Goal: Task Accomplishment & Management: Manage account settings

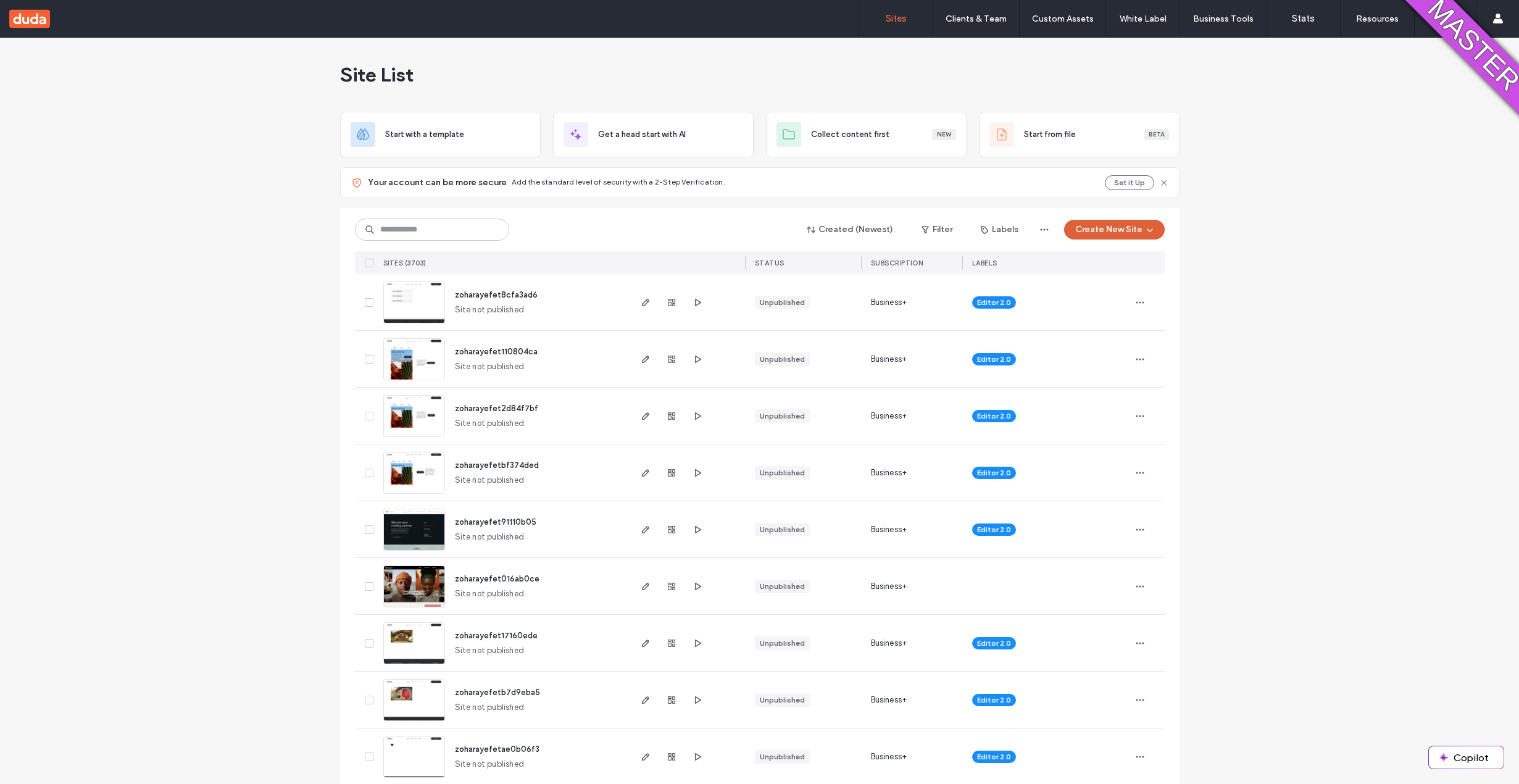
click at [1126, 226] on button "Create New Site" at bounding box center [1114, 229] width 100 height 20
click at [1124, 280] on div "Start with a template" at bounding box center [1161, 272] width 197 height 44
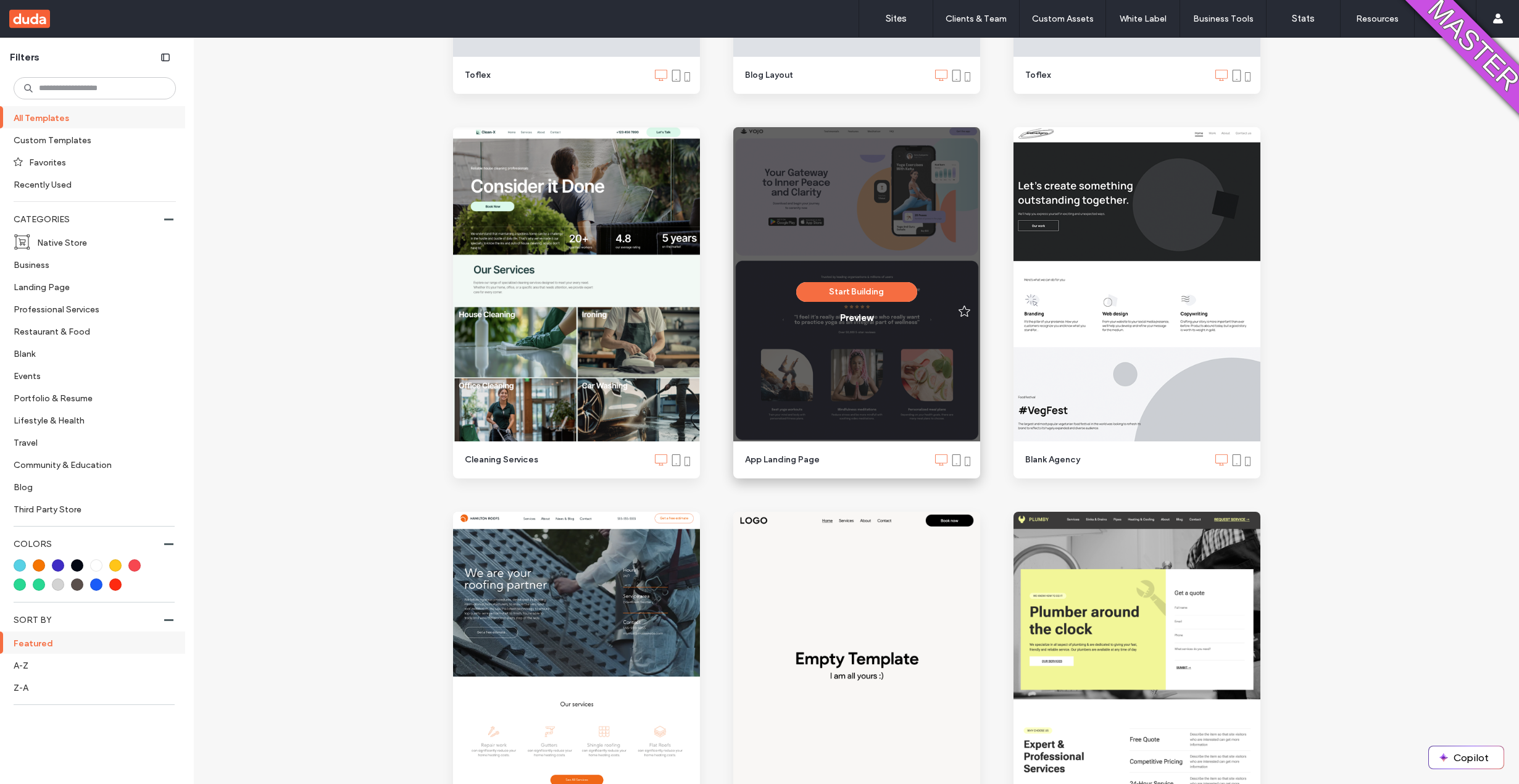
scroll to position [1246, 0]
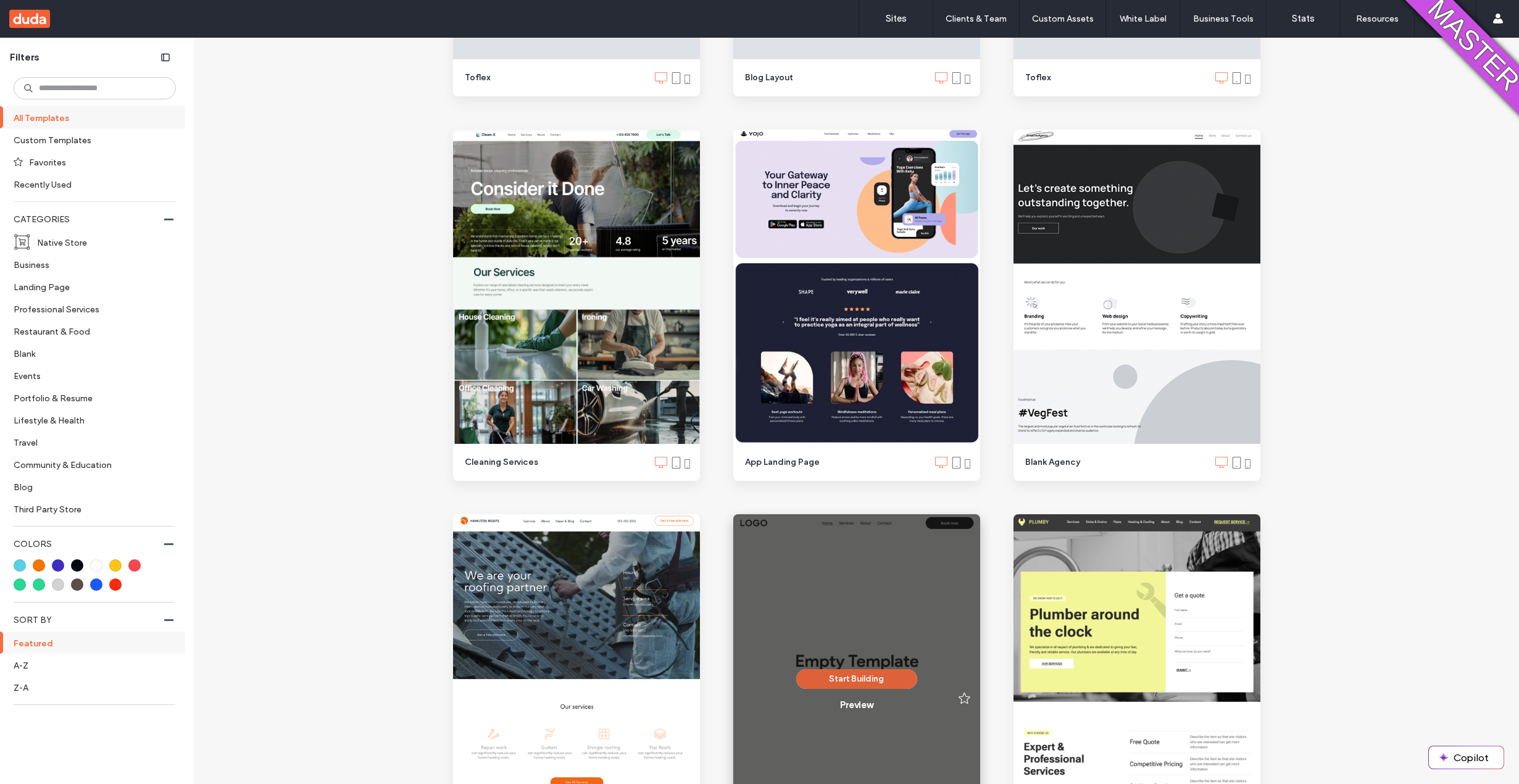
click at [856, 670] on button "Start Building" at bounding box center [856, 679] width 121 height 20
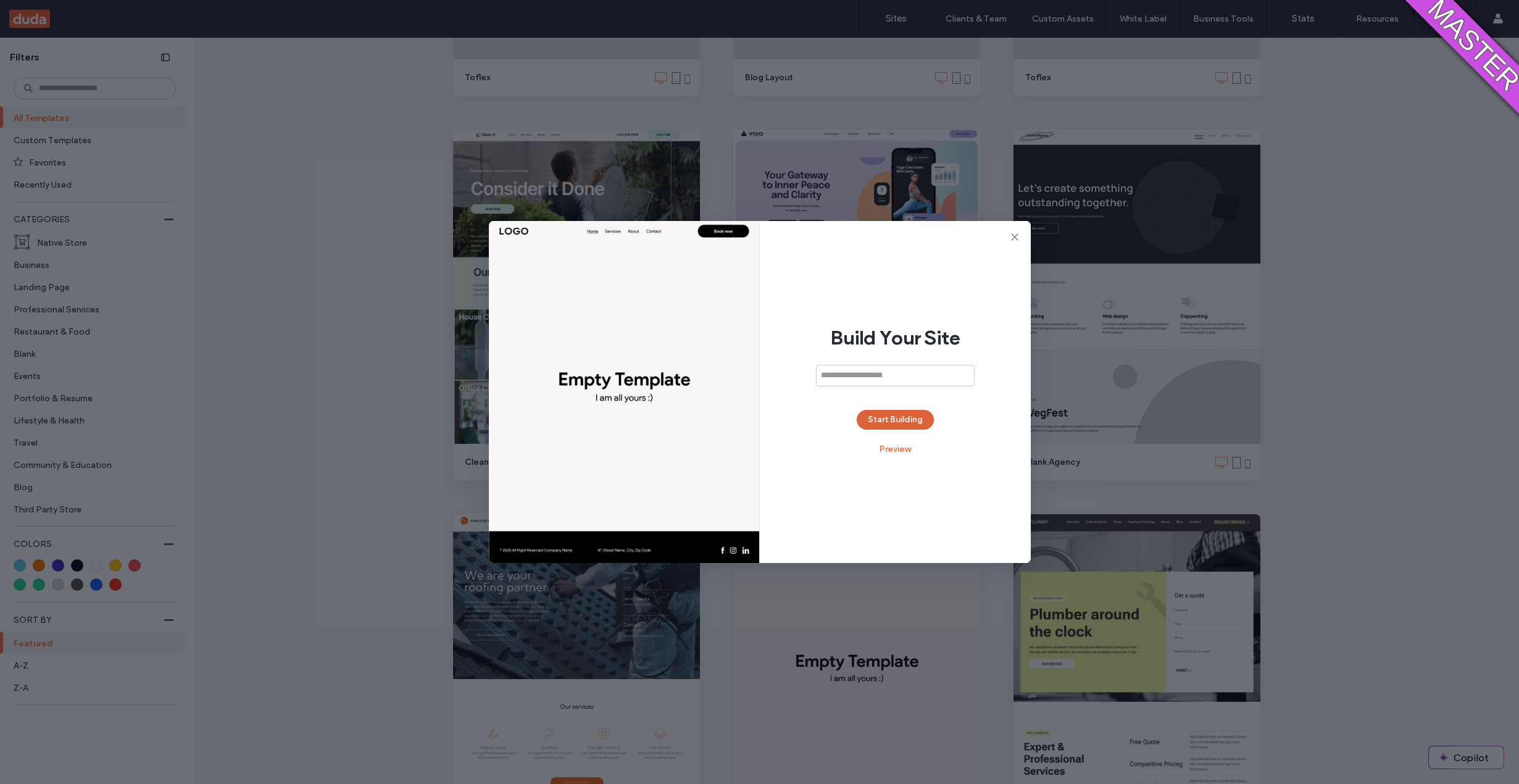
click at [877, 421] on button "Start Building" at bounding box center [895, 419] width 77 height 20
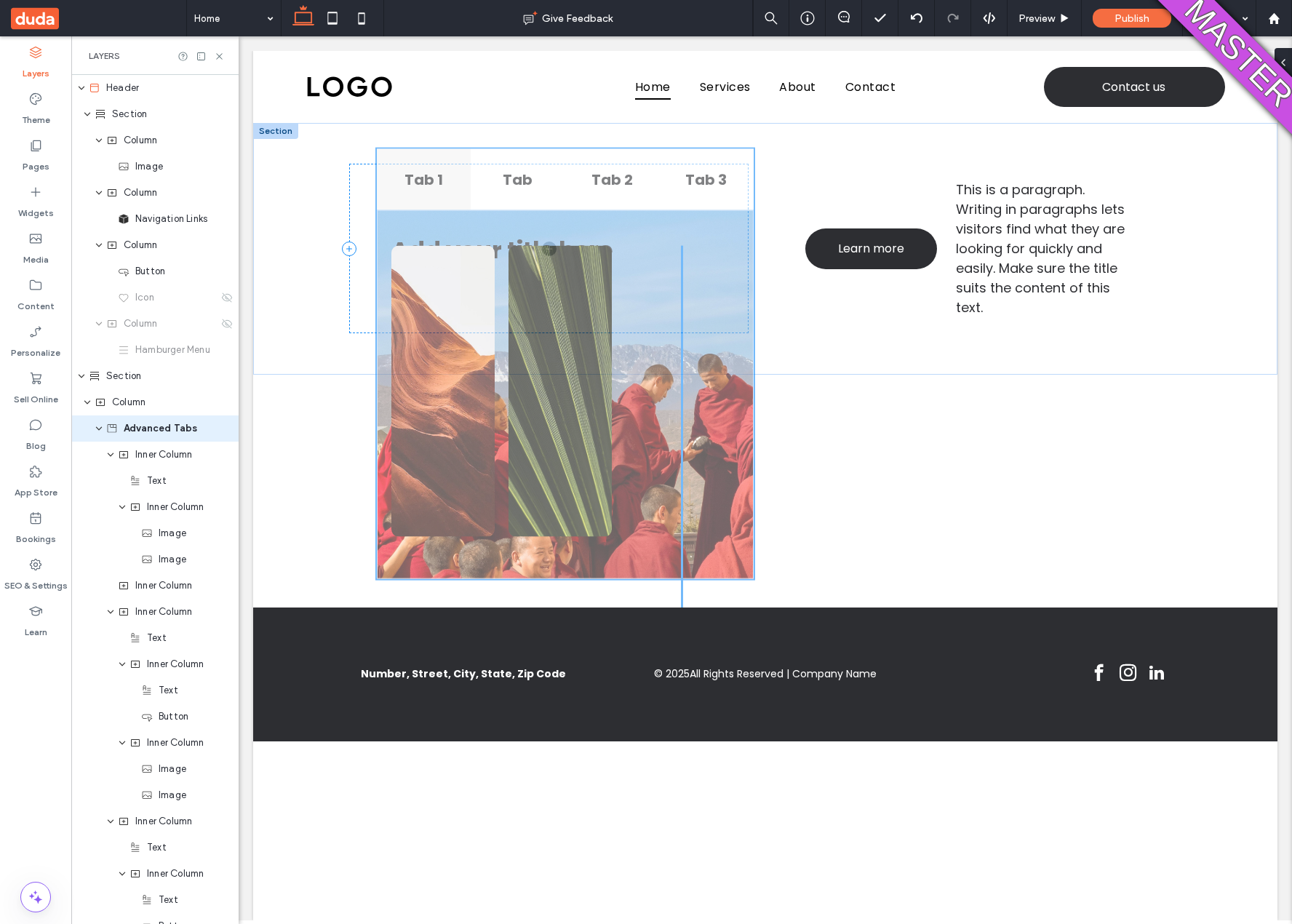
scroll to position [112, 0]
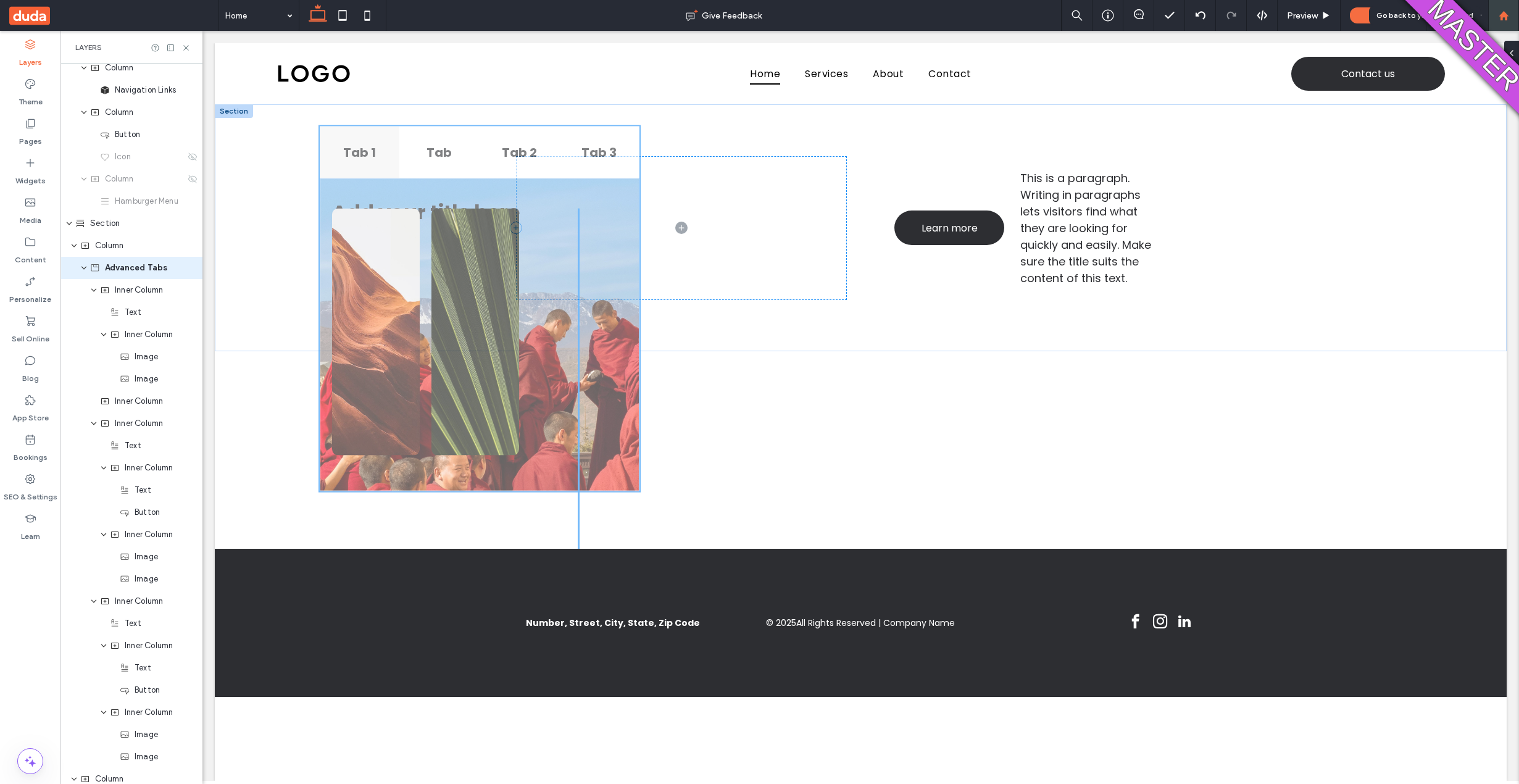
click at [1096, 14] on div at bounding box center [1503, 16] width 30 height 11
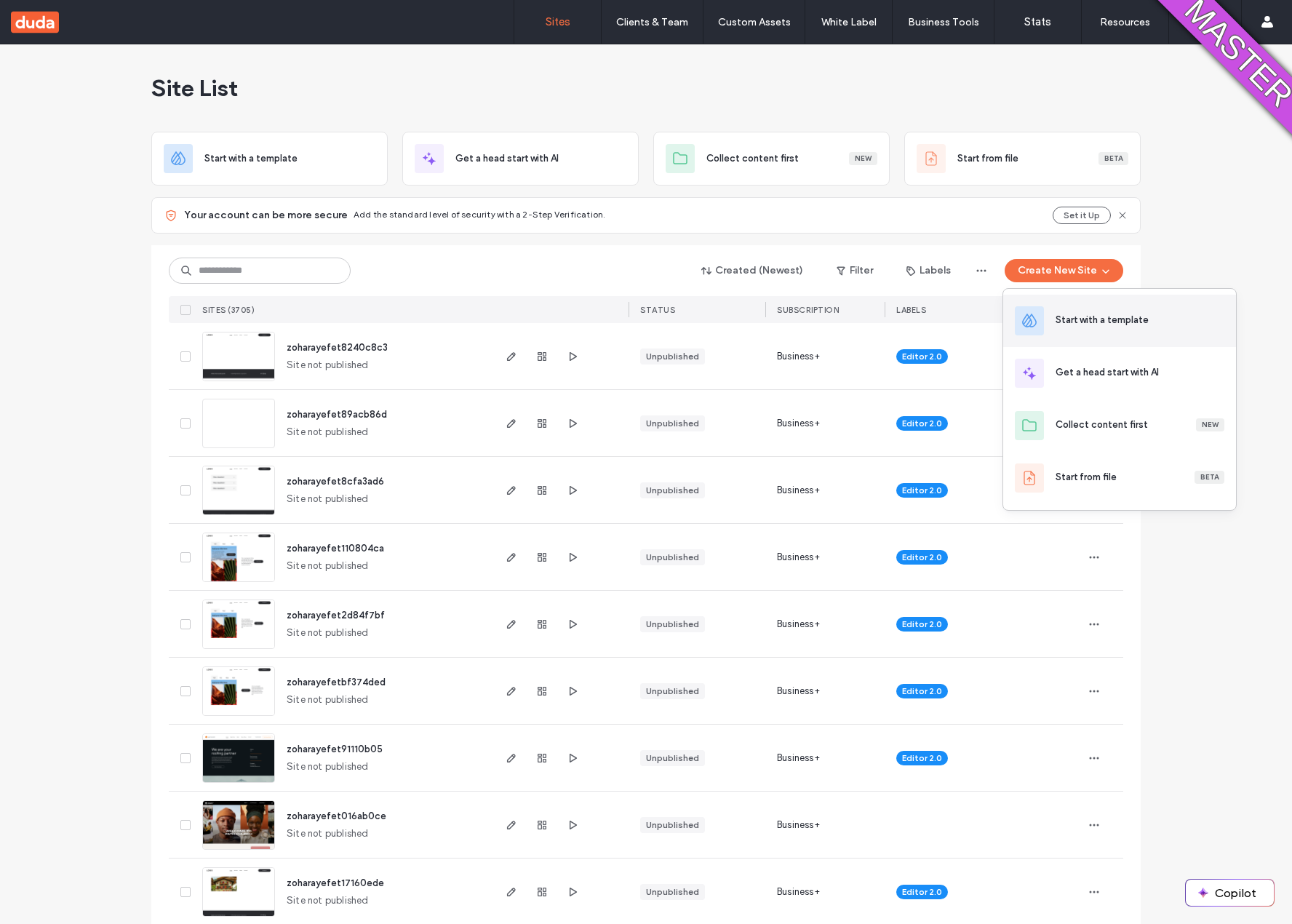
click at [1071, 307] on div "Start with a template" at bounding box center [1119, 320] width 233 height 52
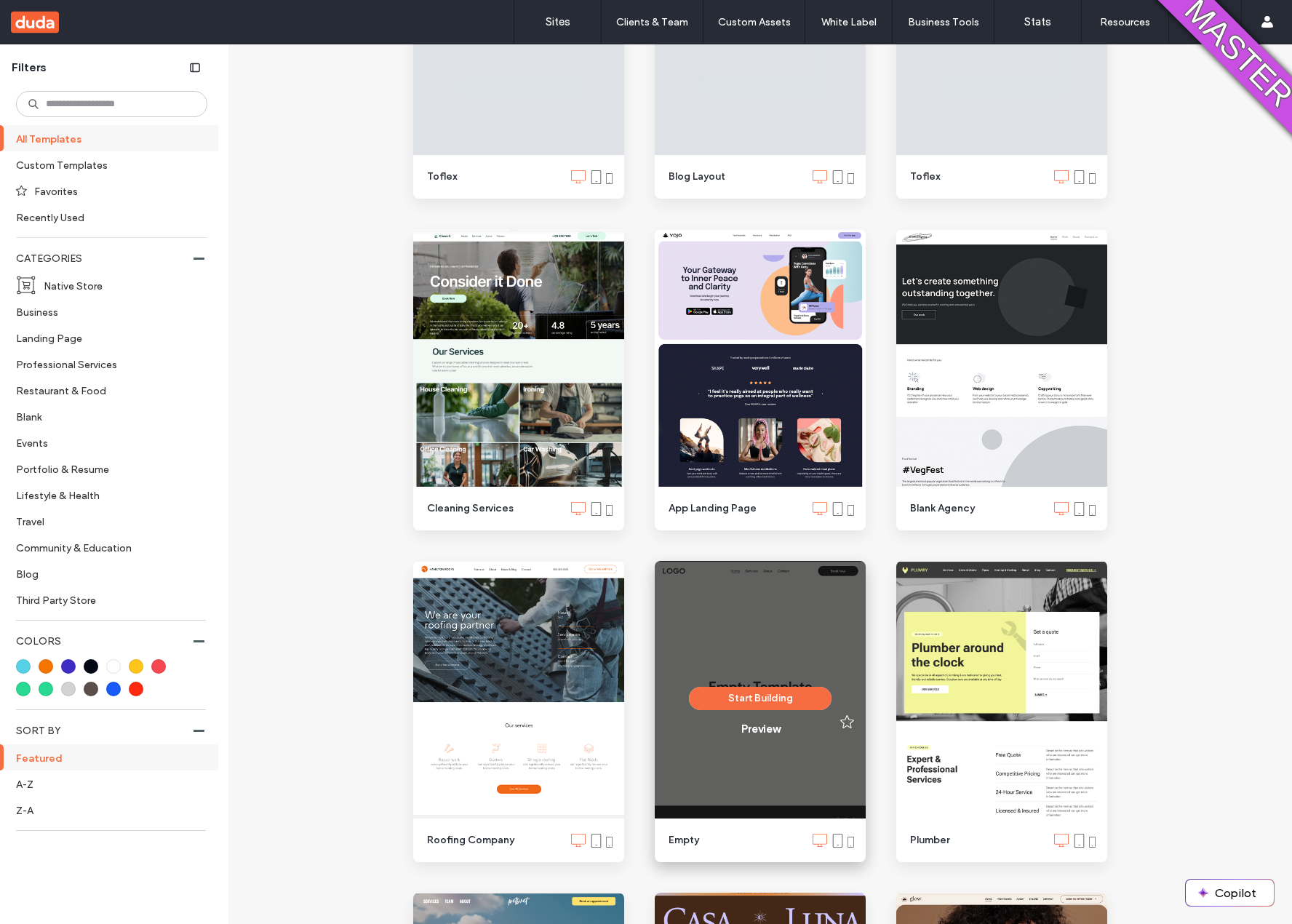
scroll to position [1129, 0]
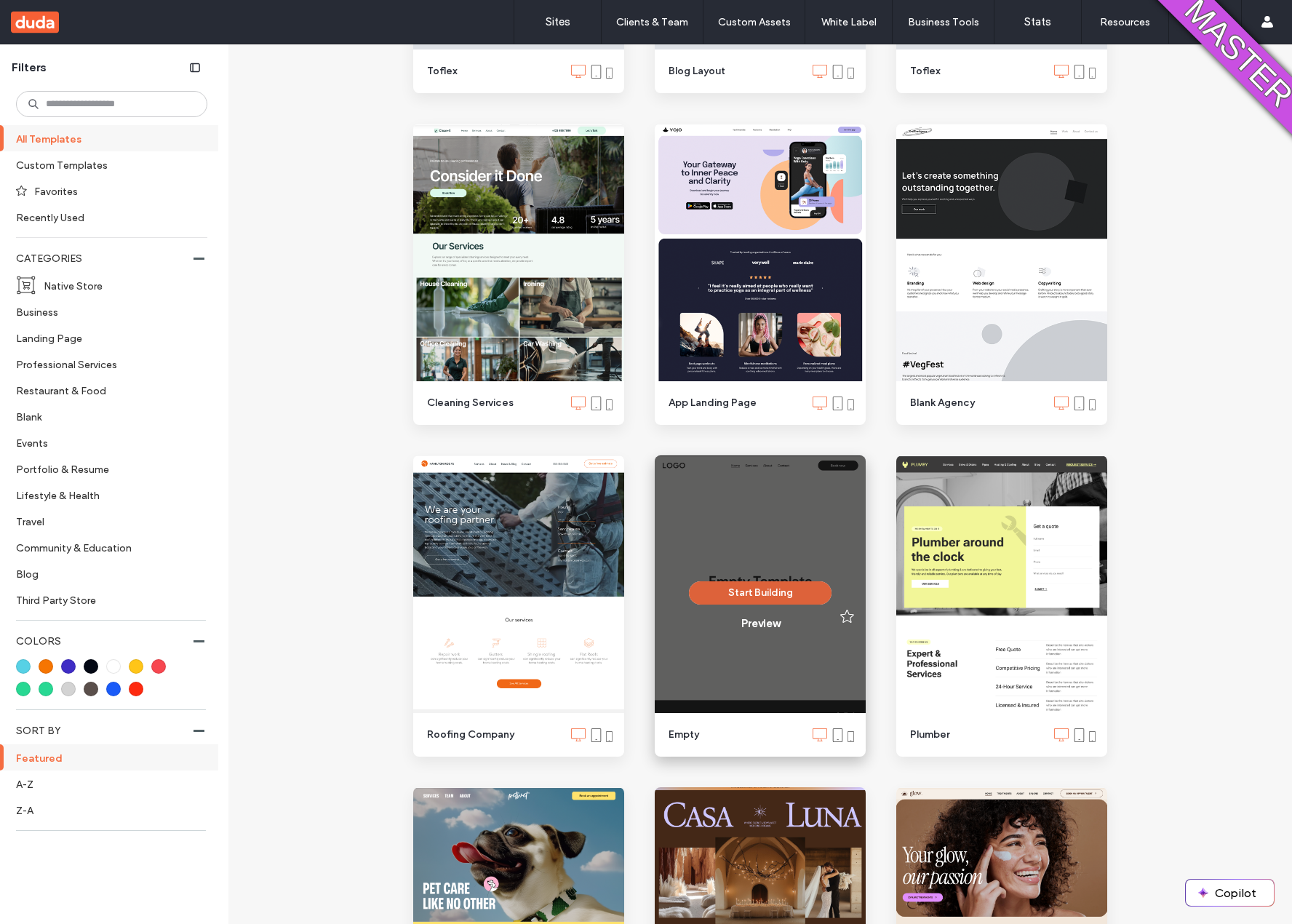
click at [723, 586] on button "Start Building" at bounding box center [760, 592] width 142 height 23
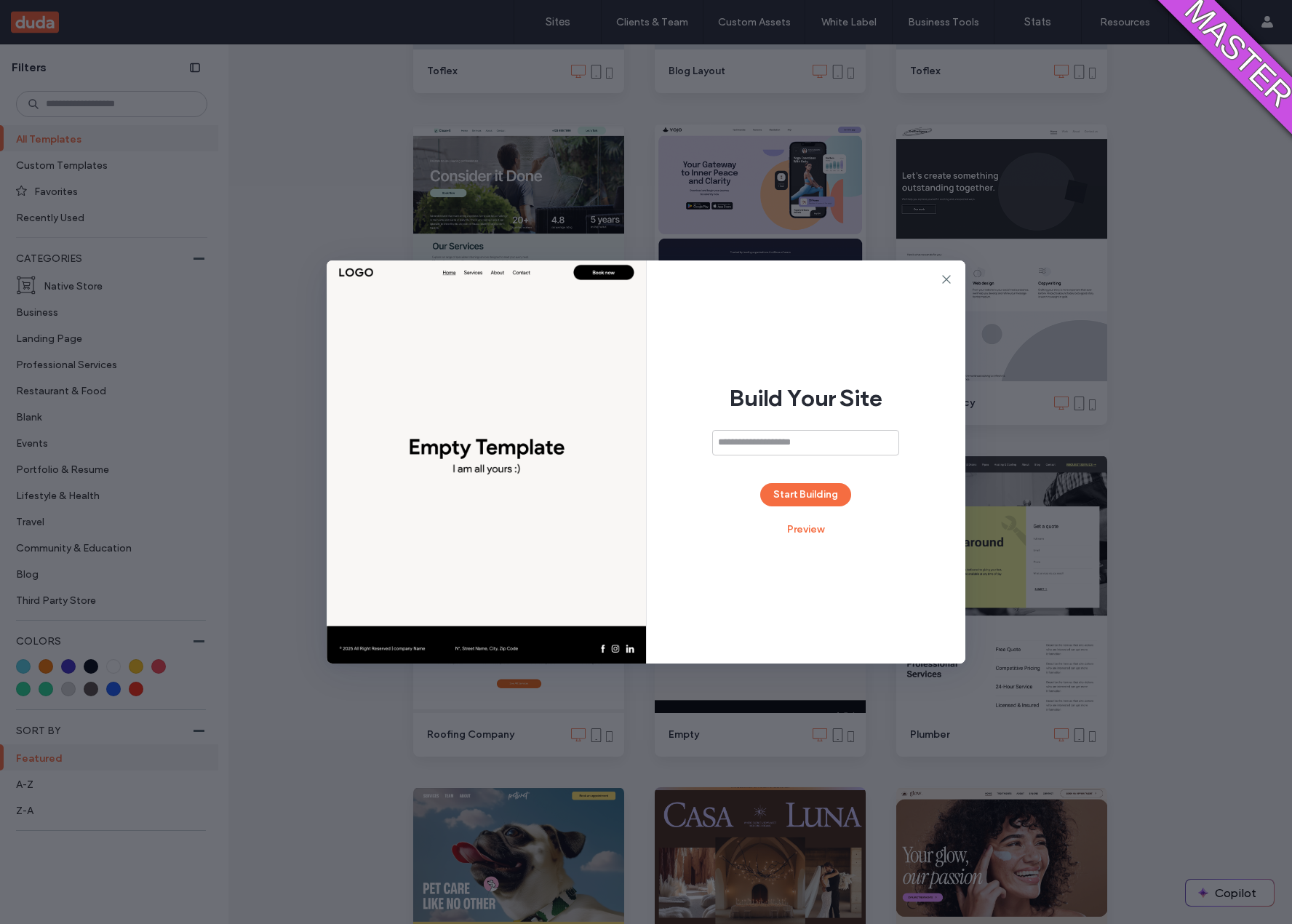
click at [794, 480] on div "Build Your Site Start Building Preview" at bounding box center [806, 462] width 319 height 403
click at [789, 491] on button "Start Building" at bounding box center [805, 494] width 91 height 23
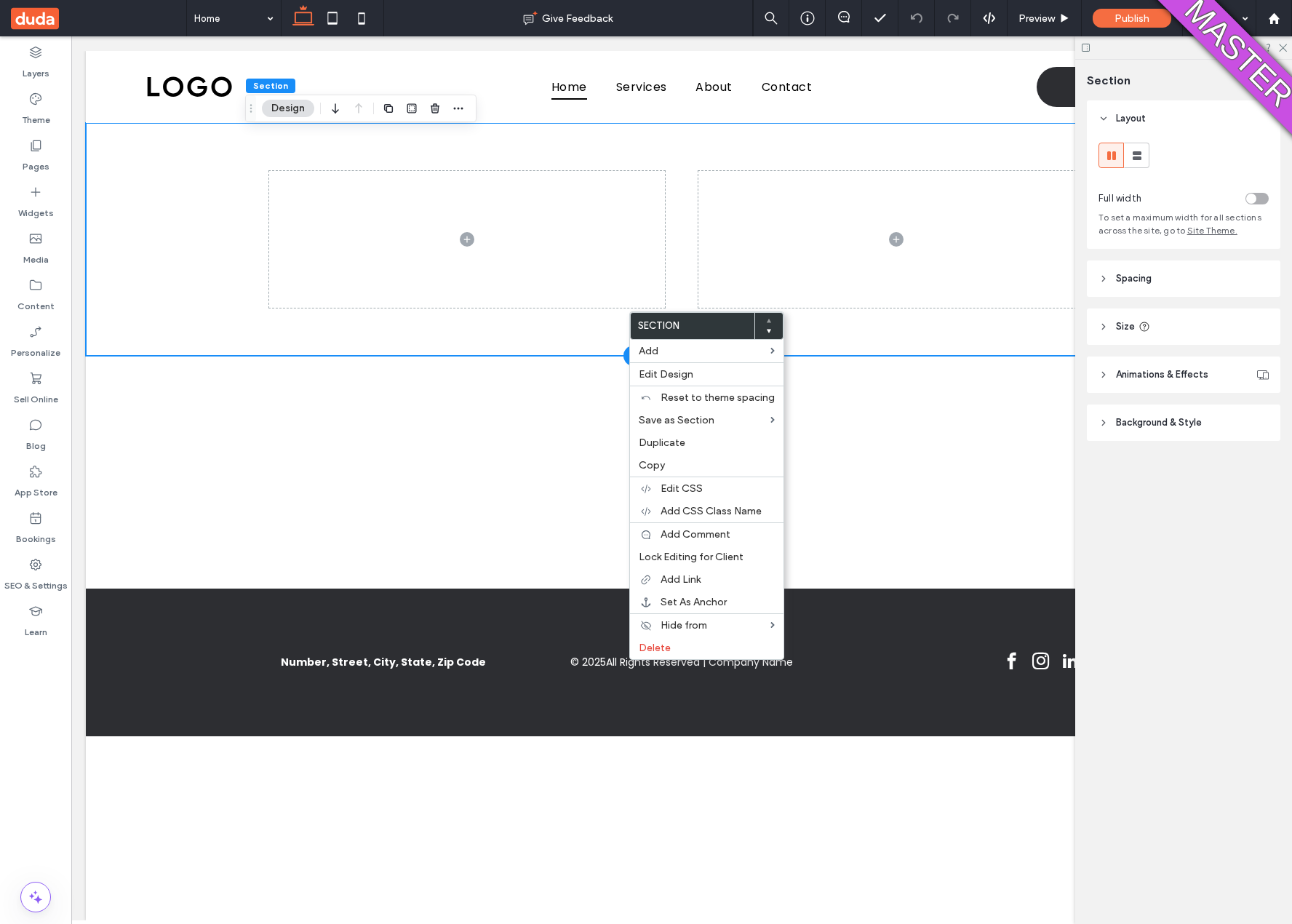
click at [675, 264] on div at bounding box center [681, 238] width 873 height 232
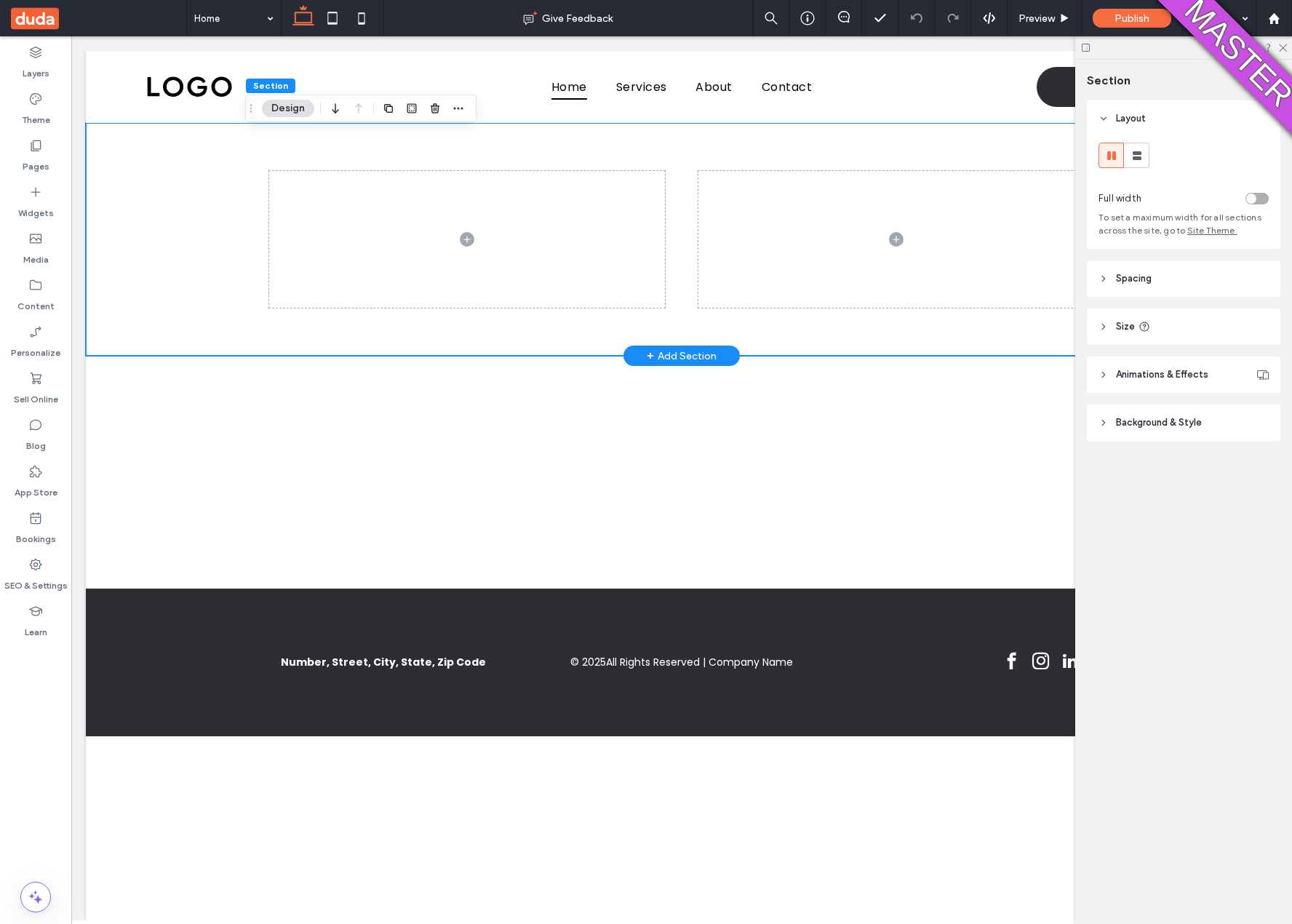
click at [675, 264] on div at bounding box center [681, 238] width 873 height 232
click at [1121, 416] on span "Background & Style" at bounding box center [1158, 422] width 86 height 14
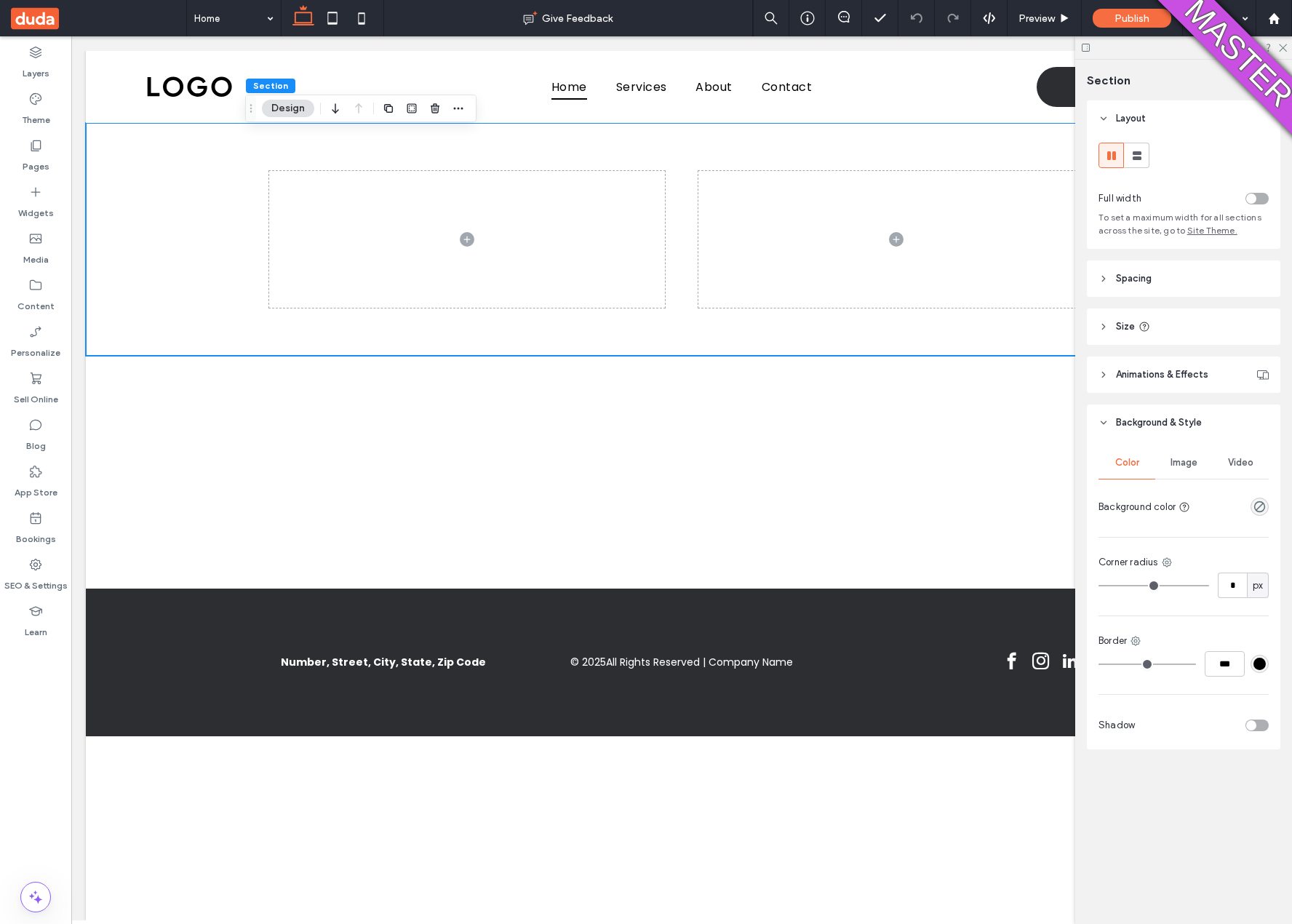
click at [1237, 459] on span "Video" at bounding box center [1240, 462] width 26 height 12
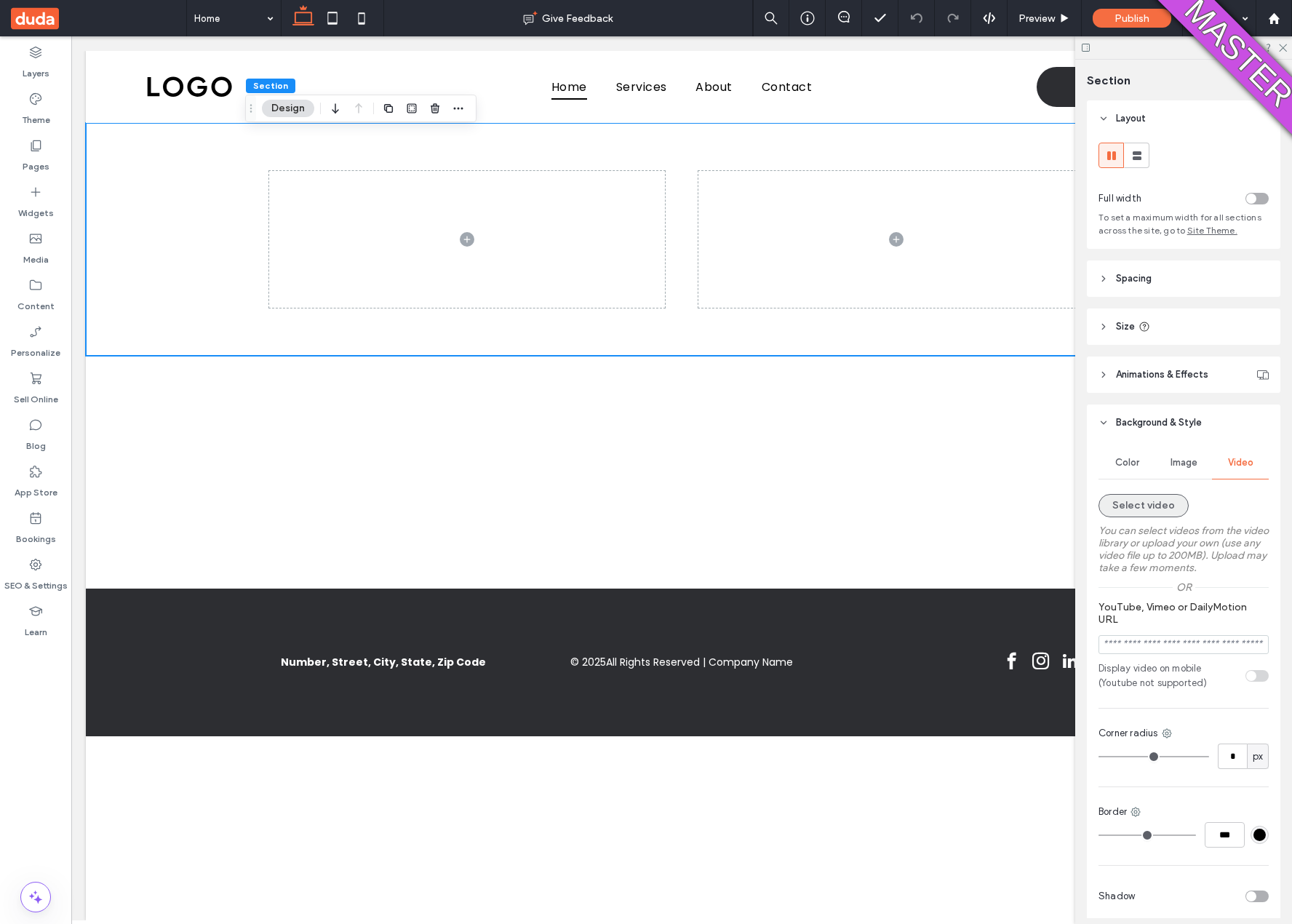
click at [1154, 508] on button "Select video" at bounding box center [1143, 505] width 90 height 23
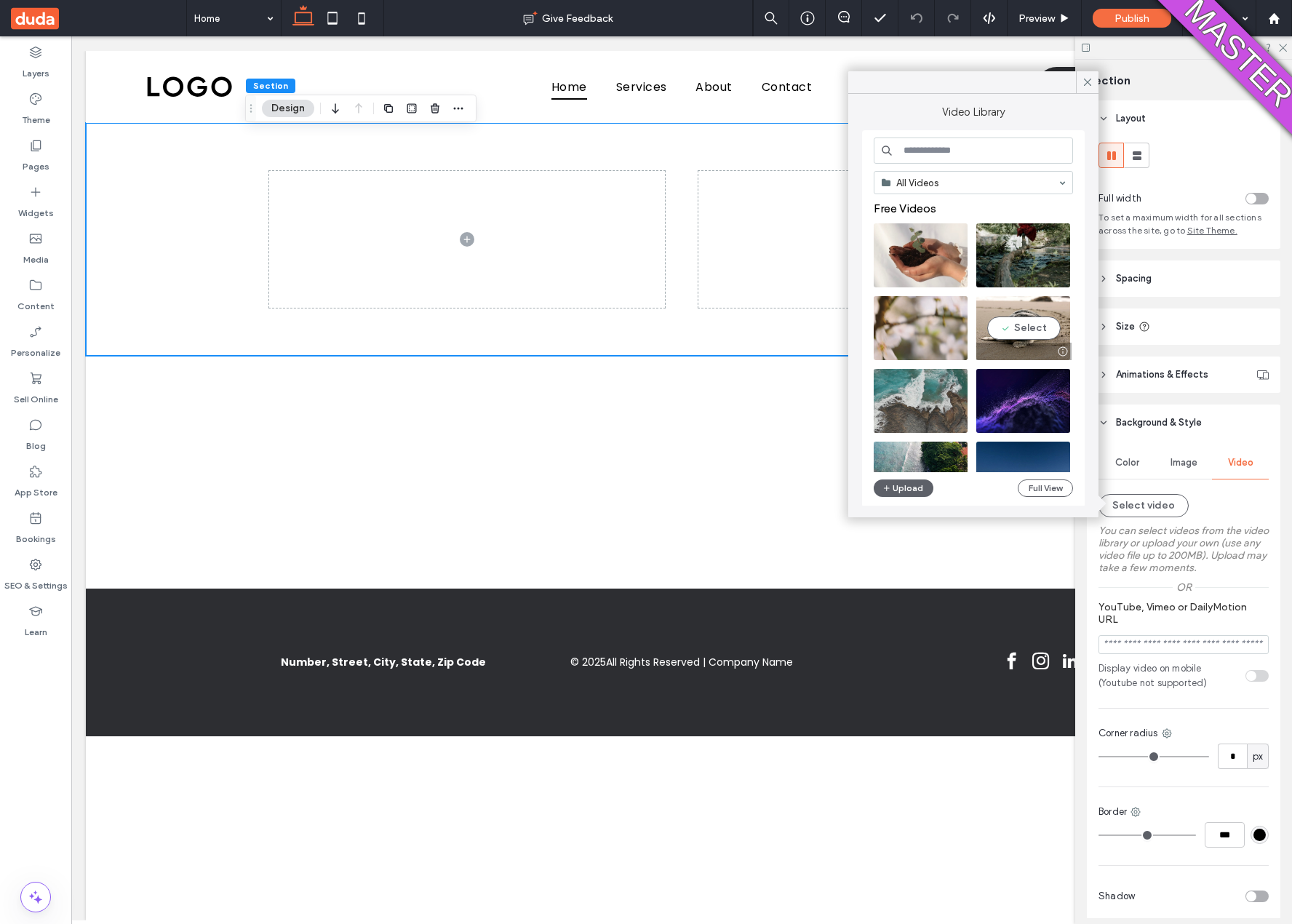
click at [1048, 326] on video at bounding box center [1023, 328] width 94 height 64
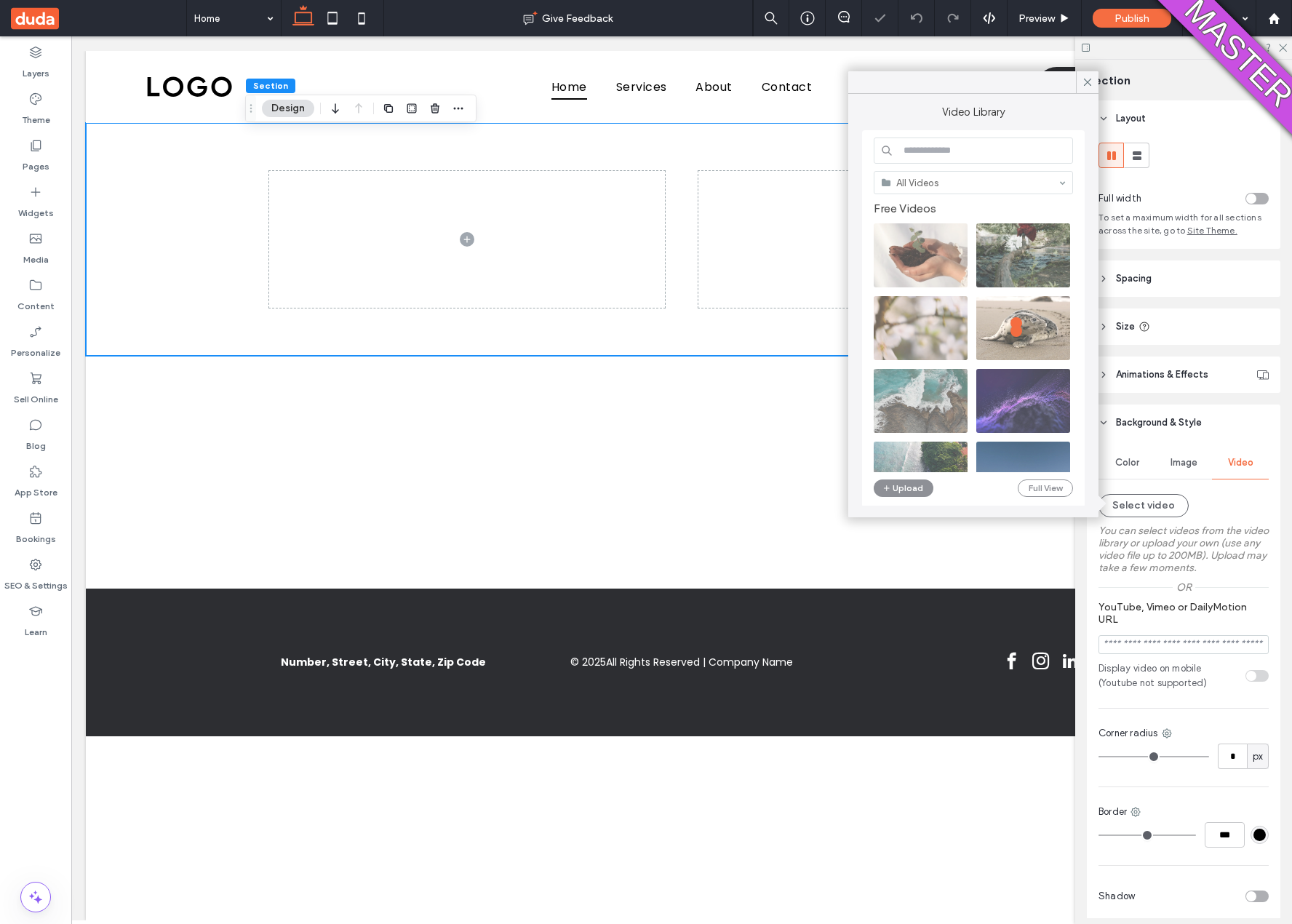
type input "**********"
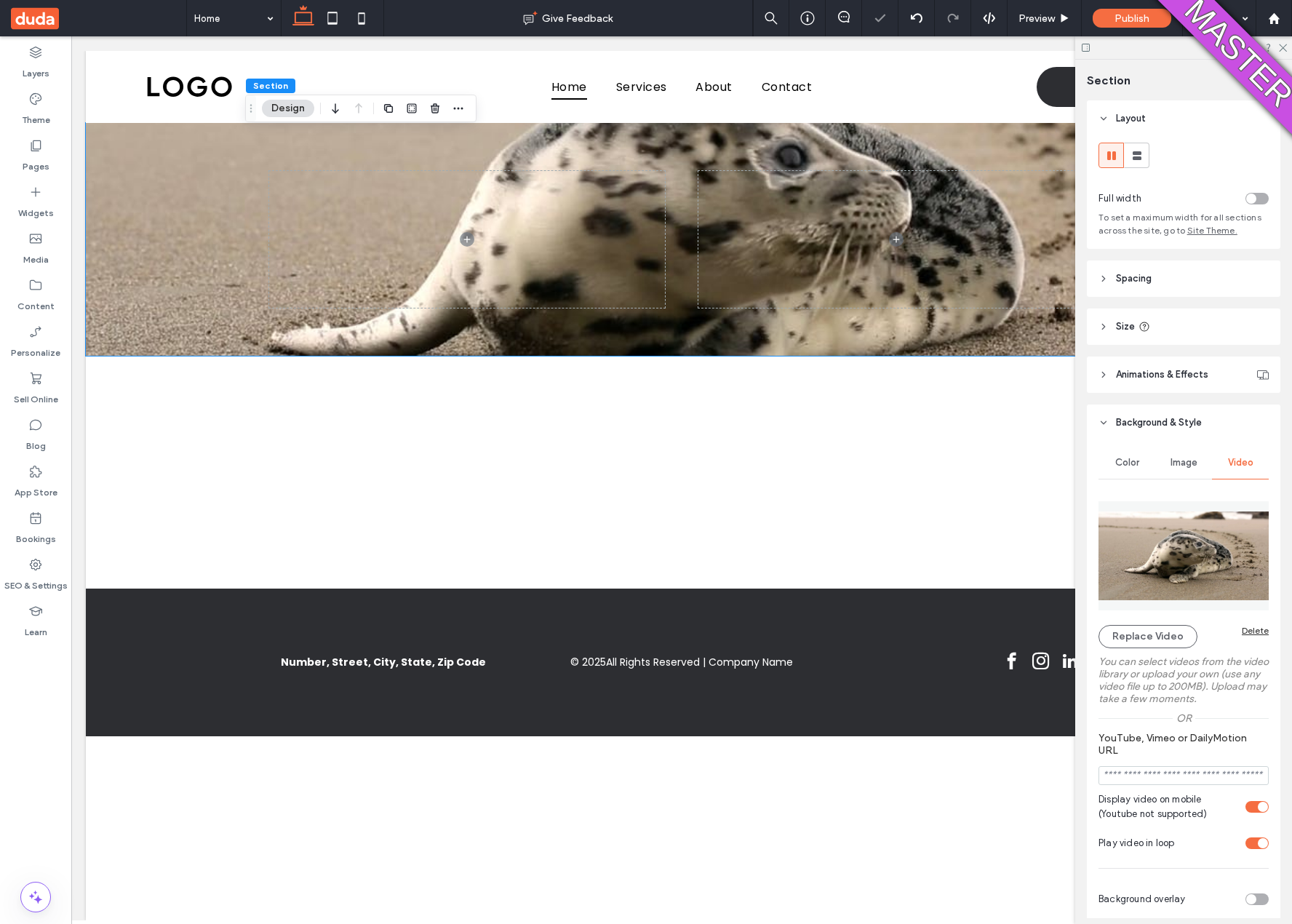
drag, startPoint x: 102, startPoint y: 234, endPoint x: 72, endPoint y: 198, distance: 46.9
click at [35, 197] on icon at bounding box center [35, 192] width 14 height 14
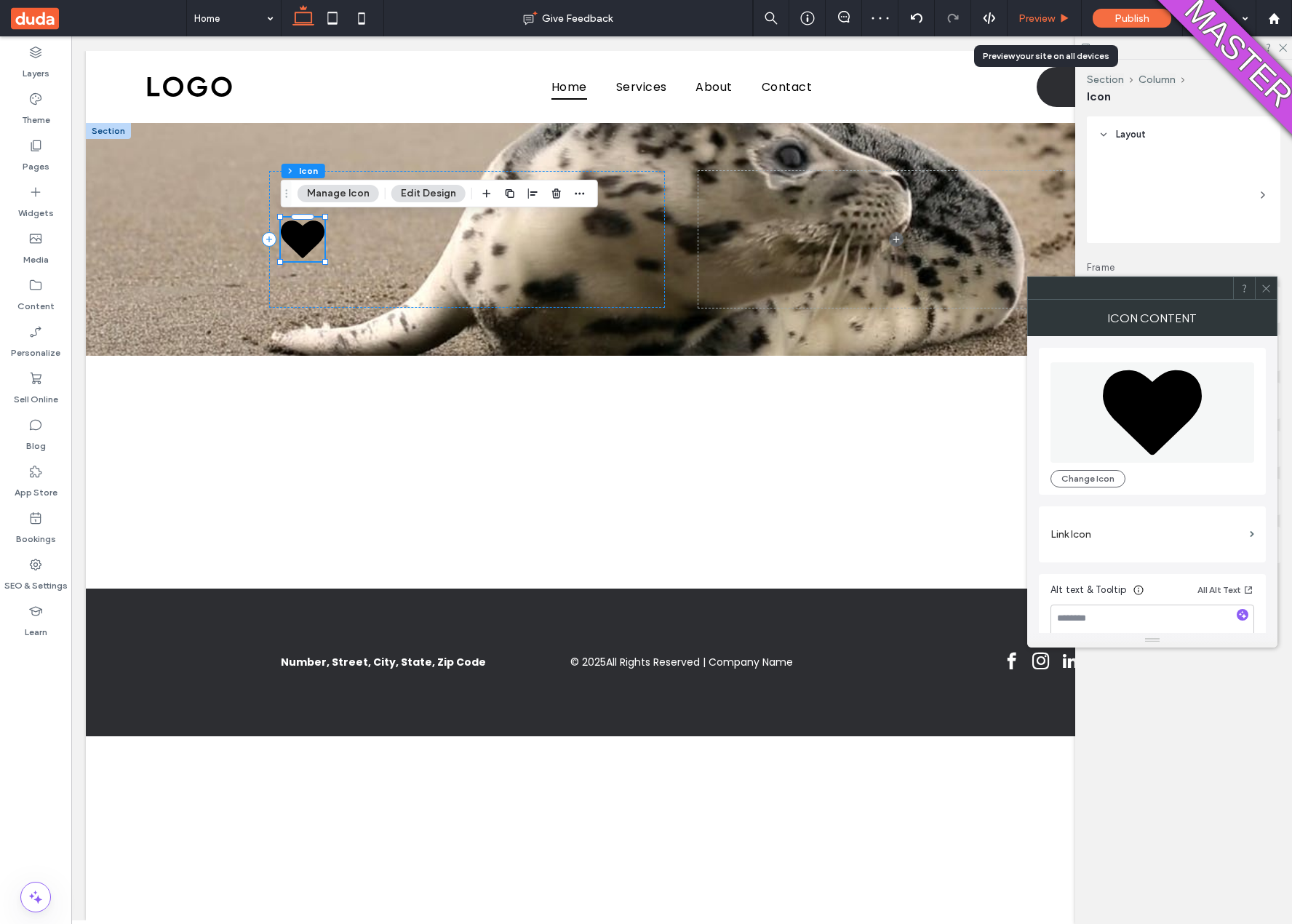
click at [1069, 22] on icon at bounding box center [1064, 18] width 11 height 11
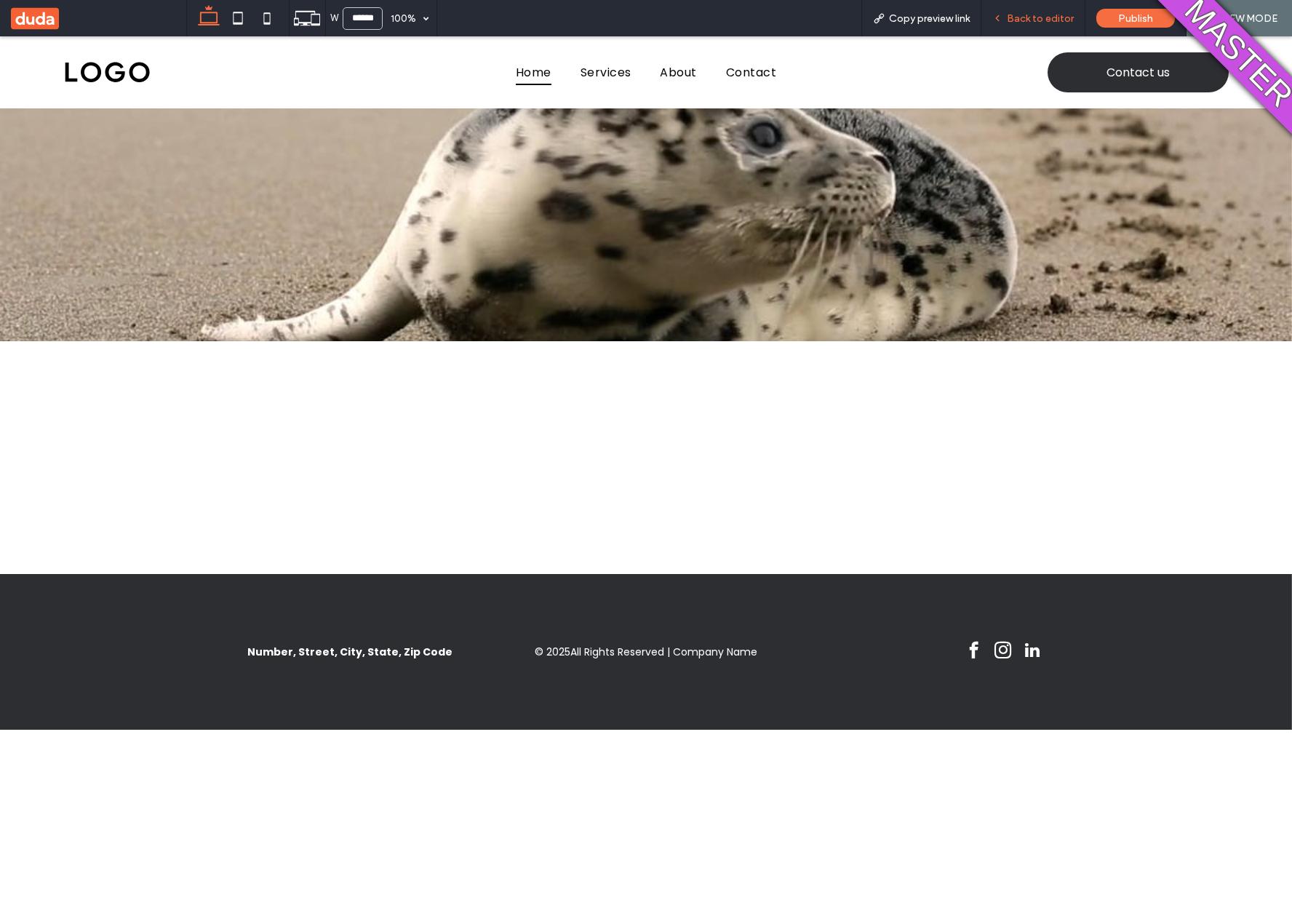
click at [1008, 19] on span "Back to editor" at bounding box center [1040, 19] width 67 height 13
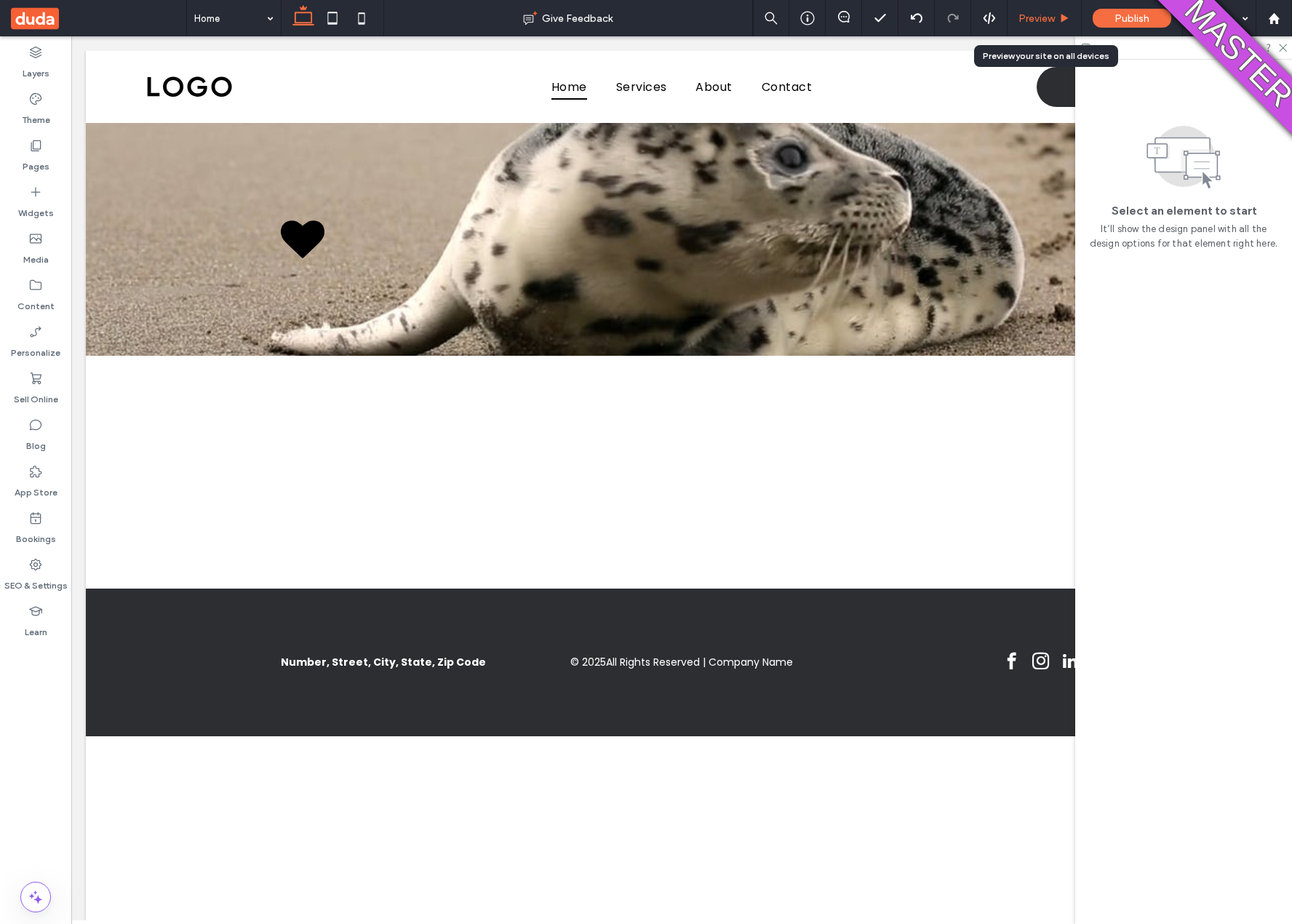
click at [1043, 20] on span "Preview" at bounding box center [1036, 19] width 37 height 13
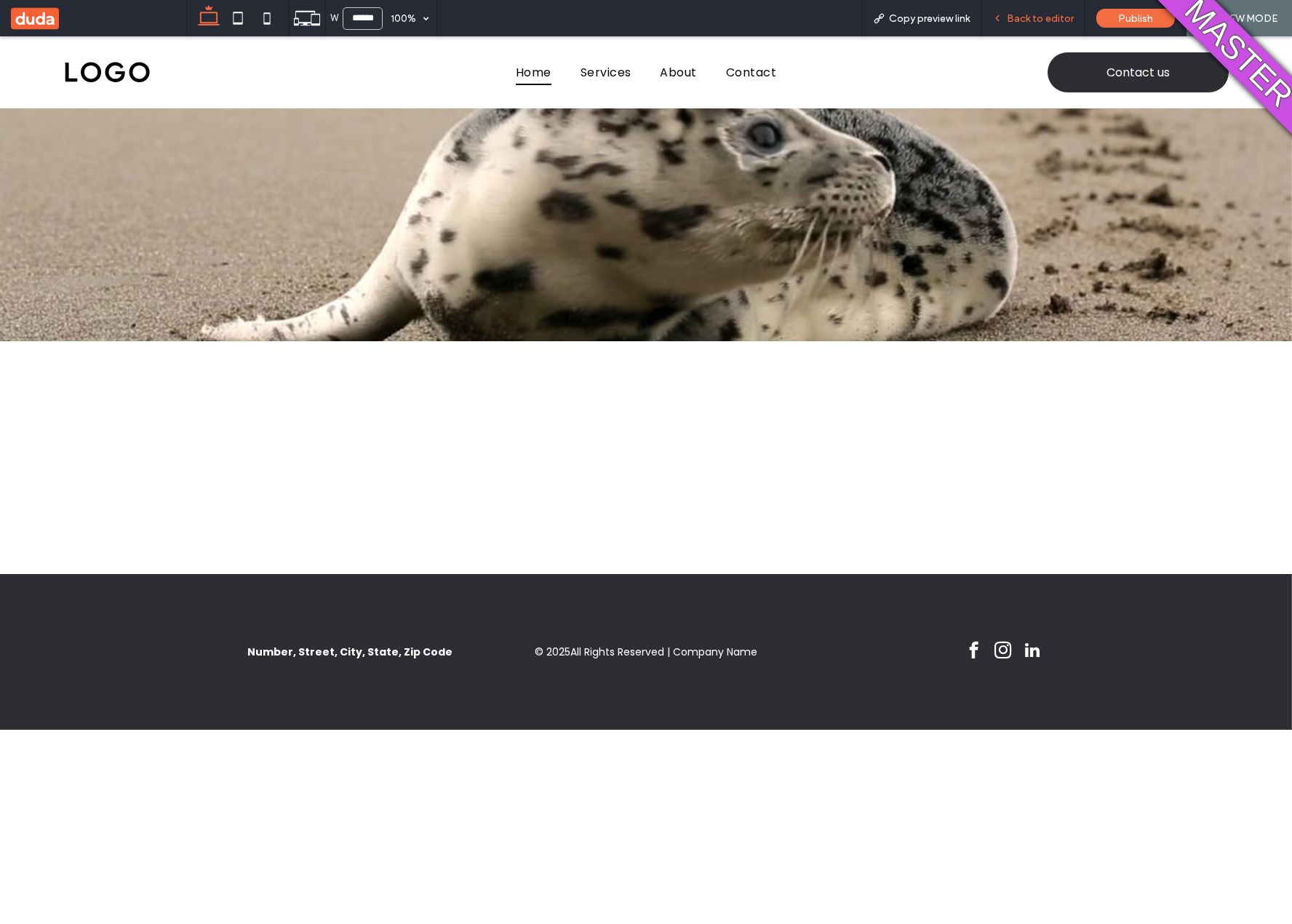
click at [1003, 24] on div "Back to editor" at bounding box center [1033, 18] width 104 height 37
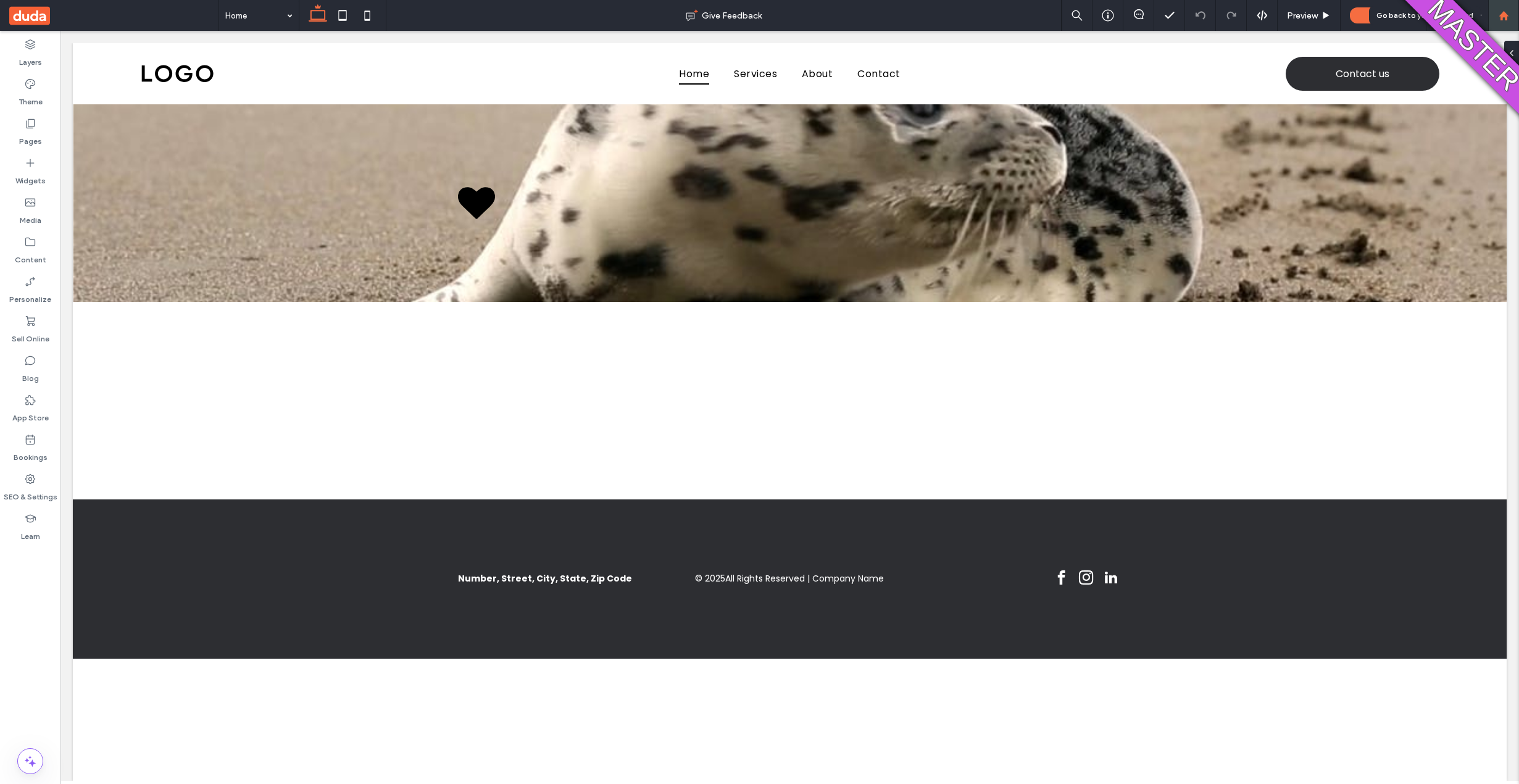
click at [1096, 19] on div at bounding box center [1503, 16] width 30 height 11
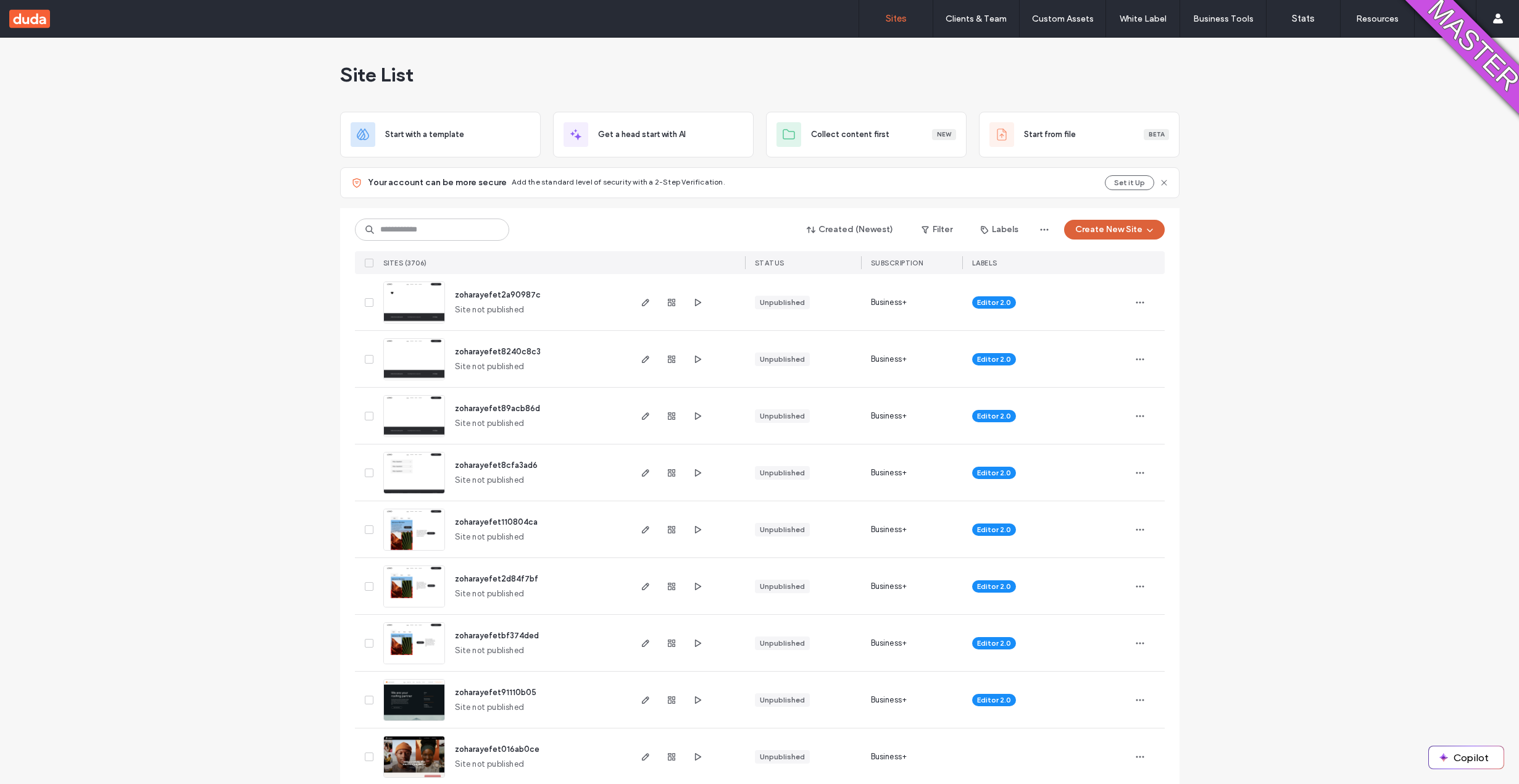
click at [1088, 220] on button "Create New Site" at bounding box center [1114, 229] width 100 height 20
click at [1093, 276] on div at bounding box center [1084, 272] width 25 height 25
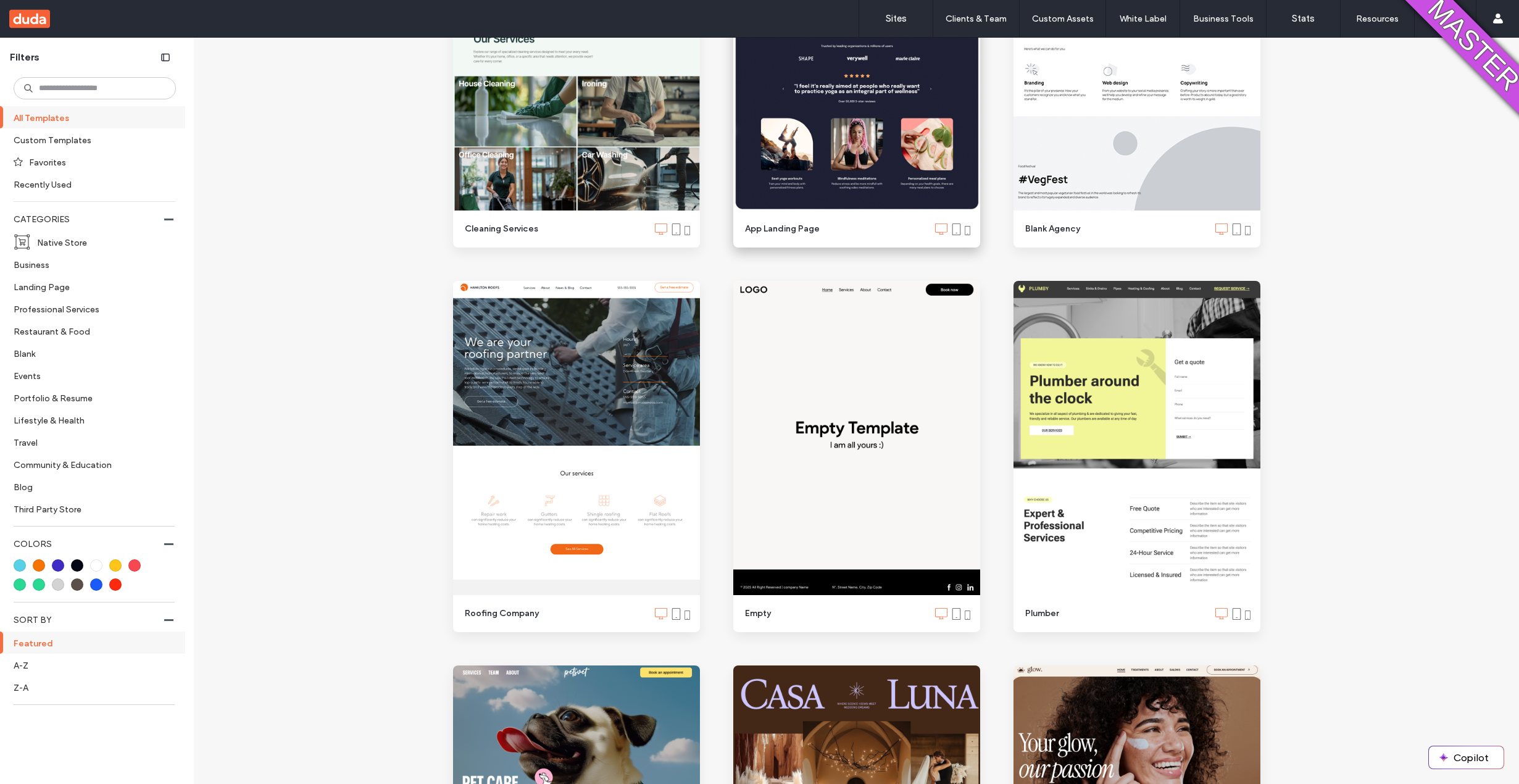
scroll to position [1530, 0]
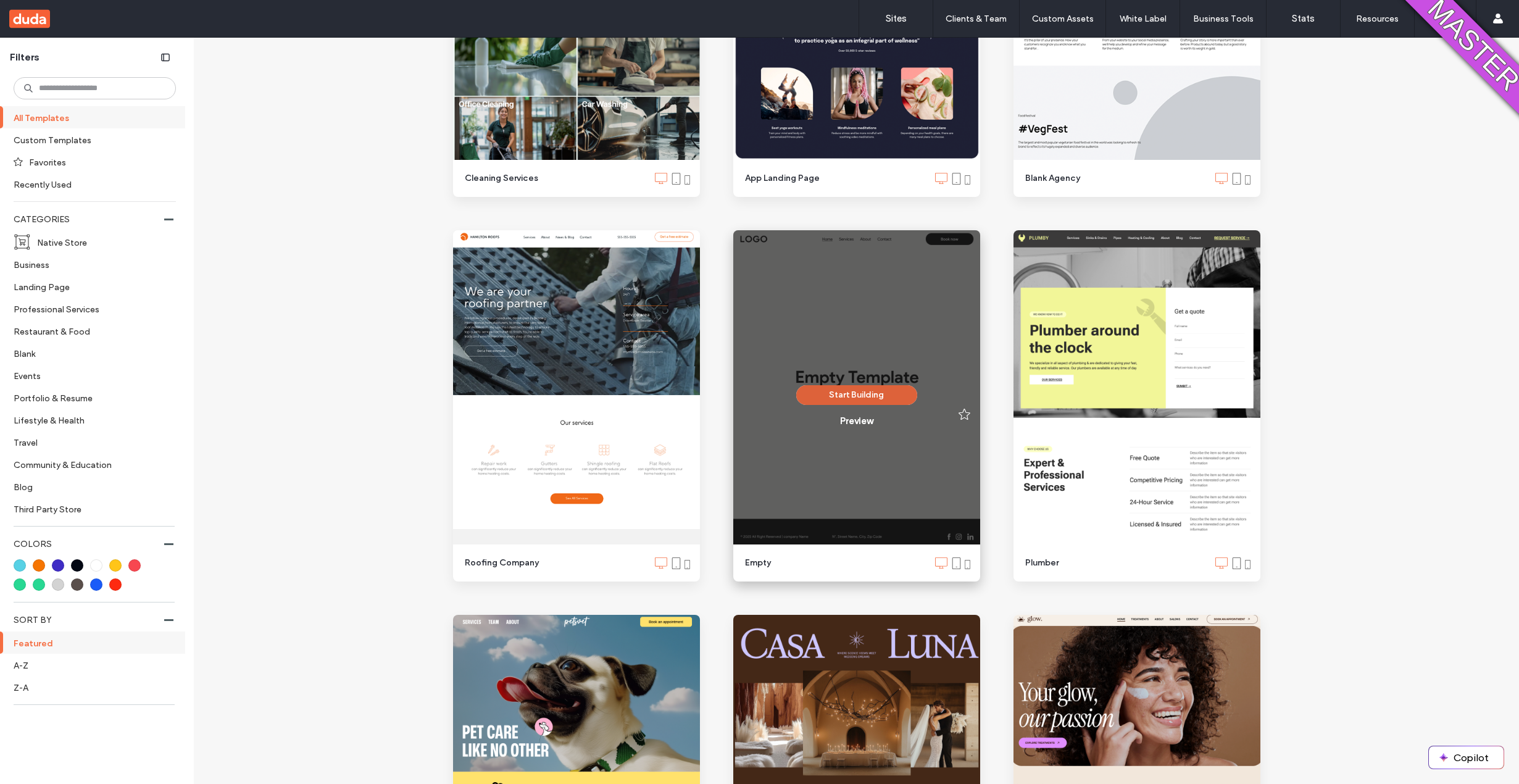
click at [835, 399] on button "Start Building" at bounding box center [856, 395] width 121 height 20
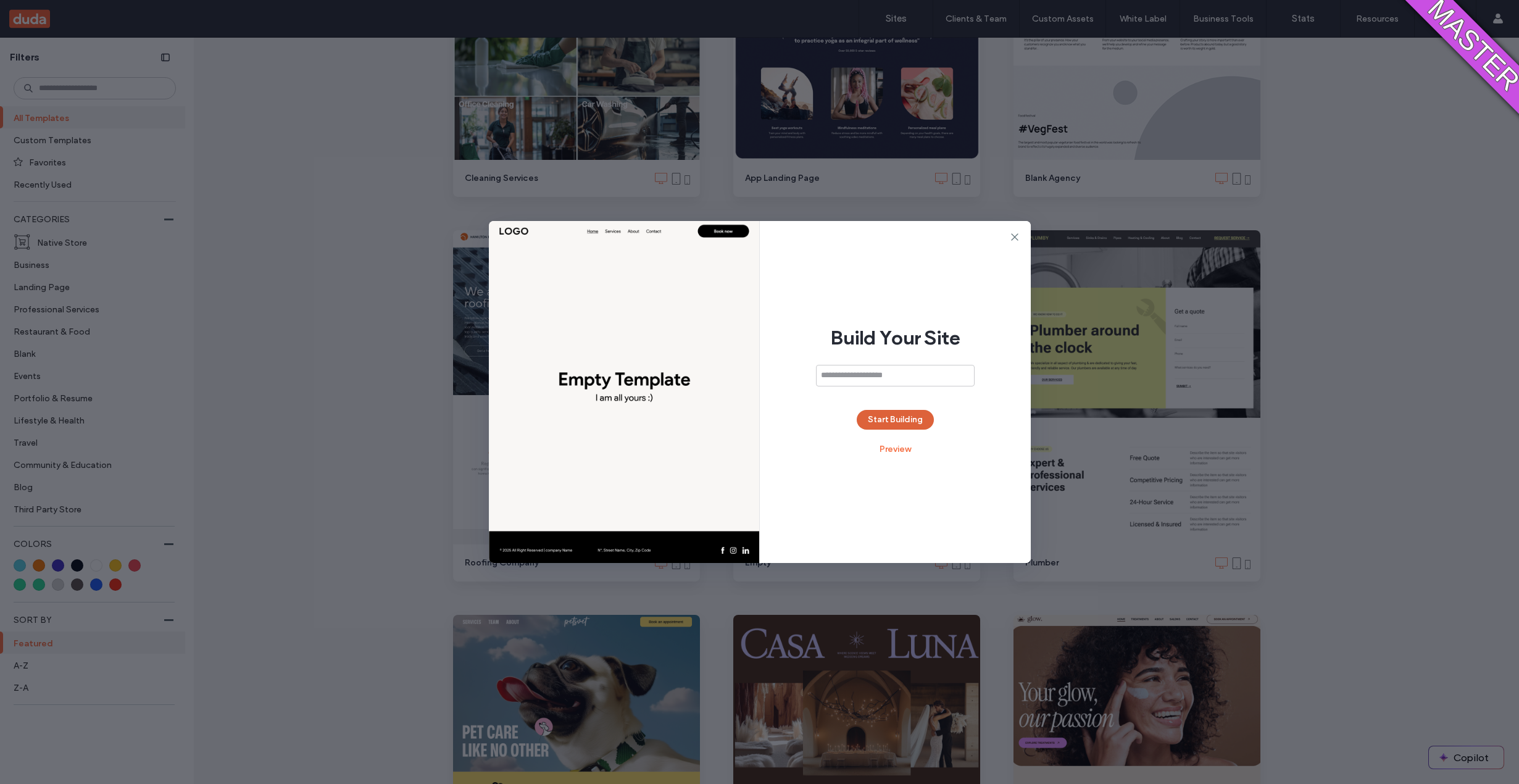
click at [869, 423] on button "Start Building" at bounding box center [895, 419] width 77 height 20
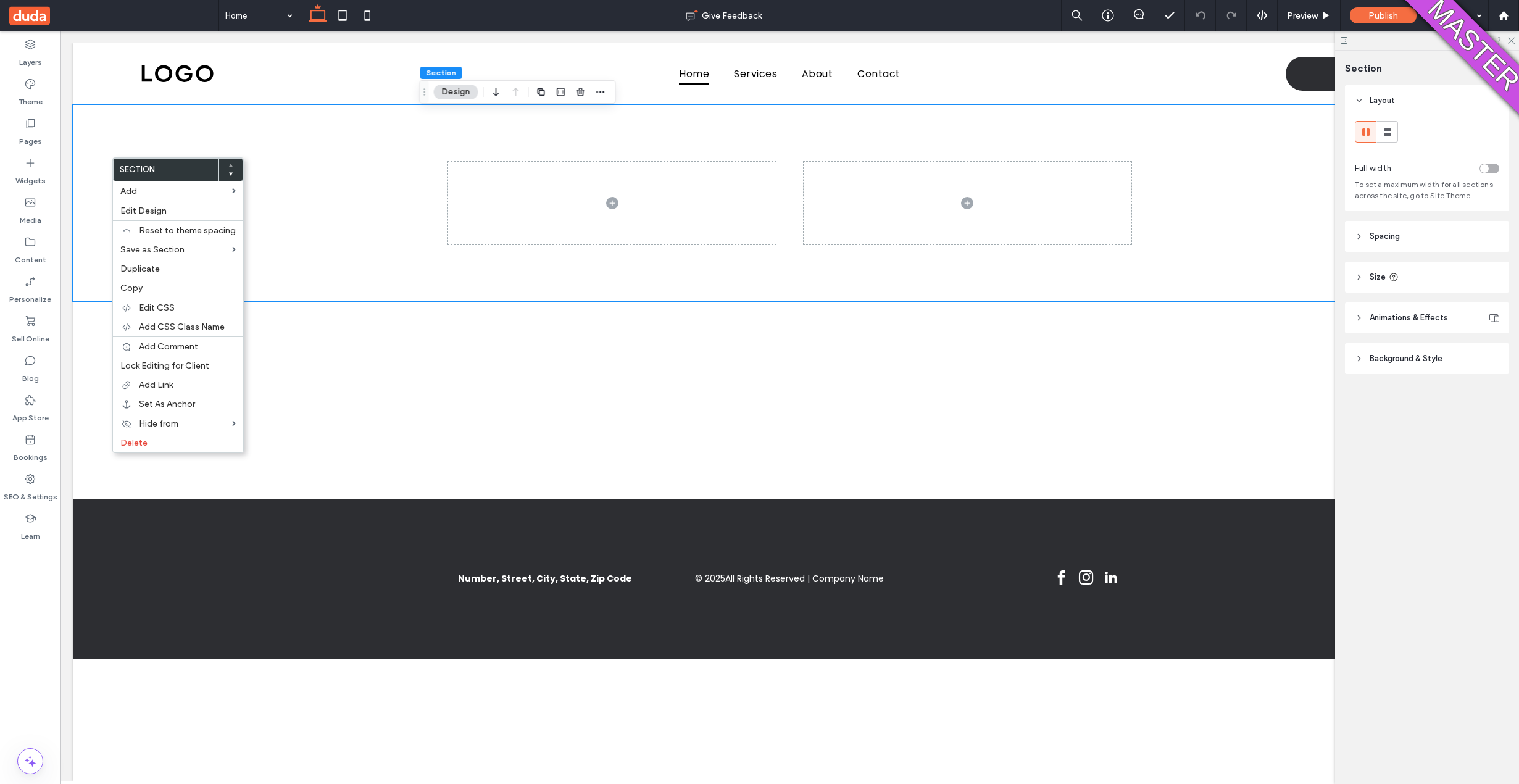
click at [1383, 357] on span "Background & Style" at bounding box center [1406, 358] width 73 height 12
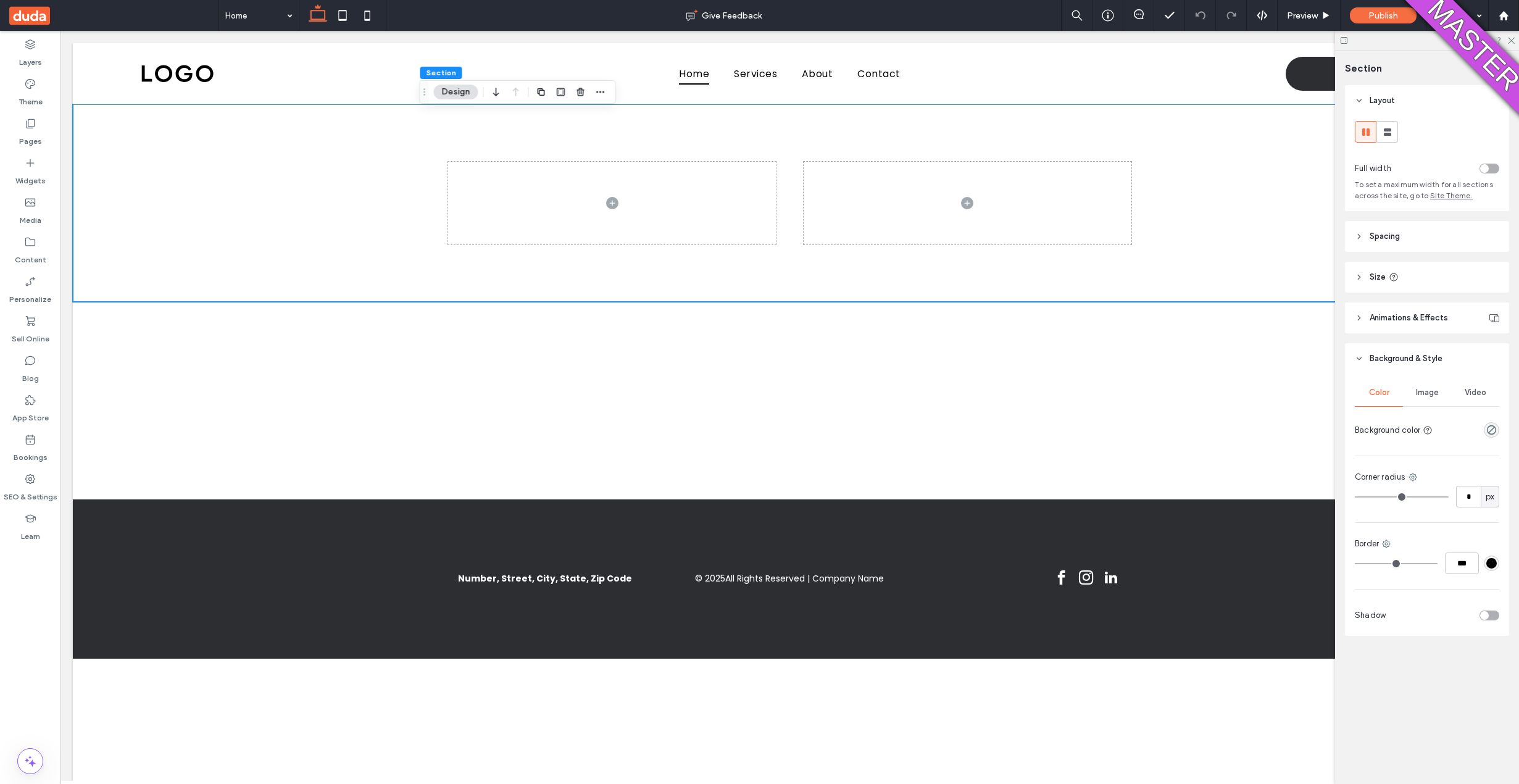
click at [1481, 389] on span "Video" at bounding box center [1475, 392] width 22 height 10
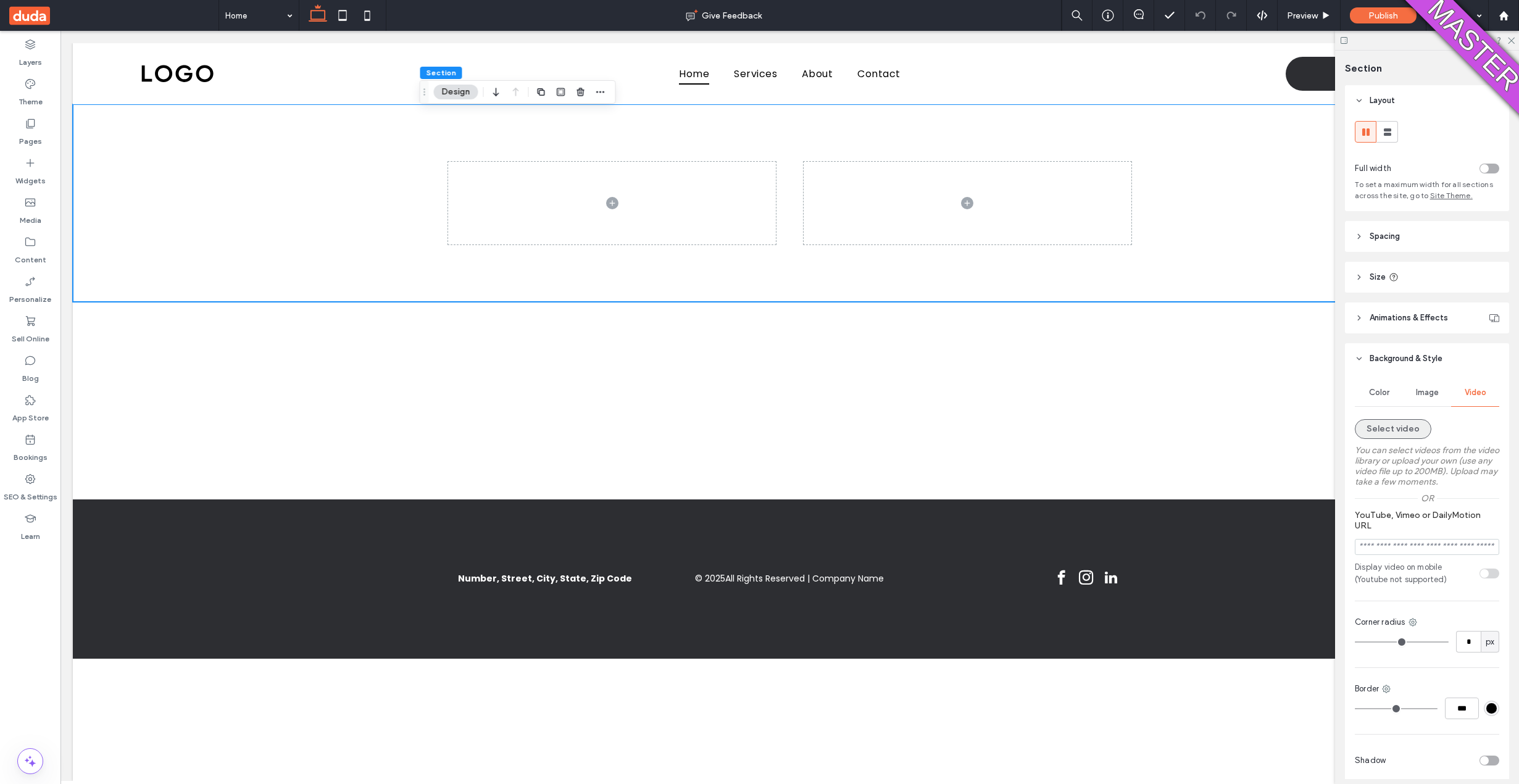
click at [1393, 432] on button "Select video" at bounding box center [1393, 428] width 77 height 20
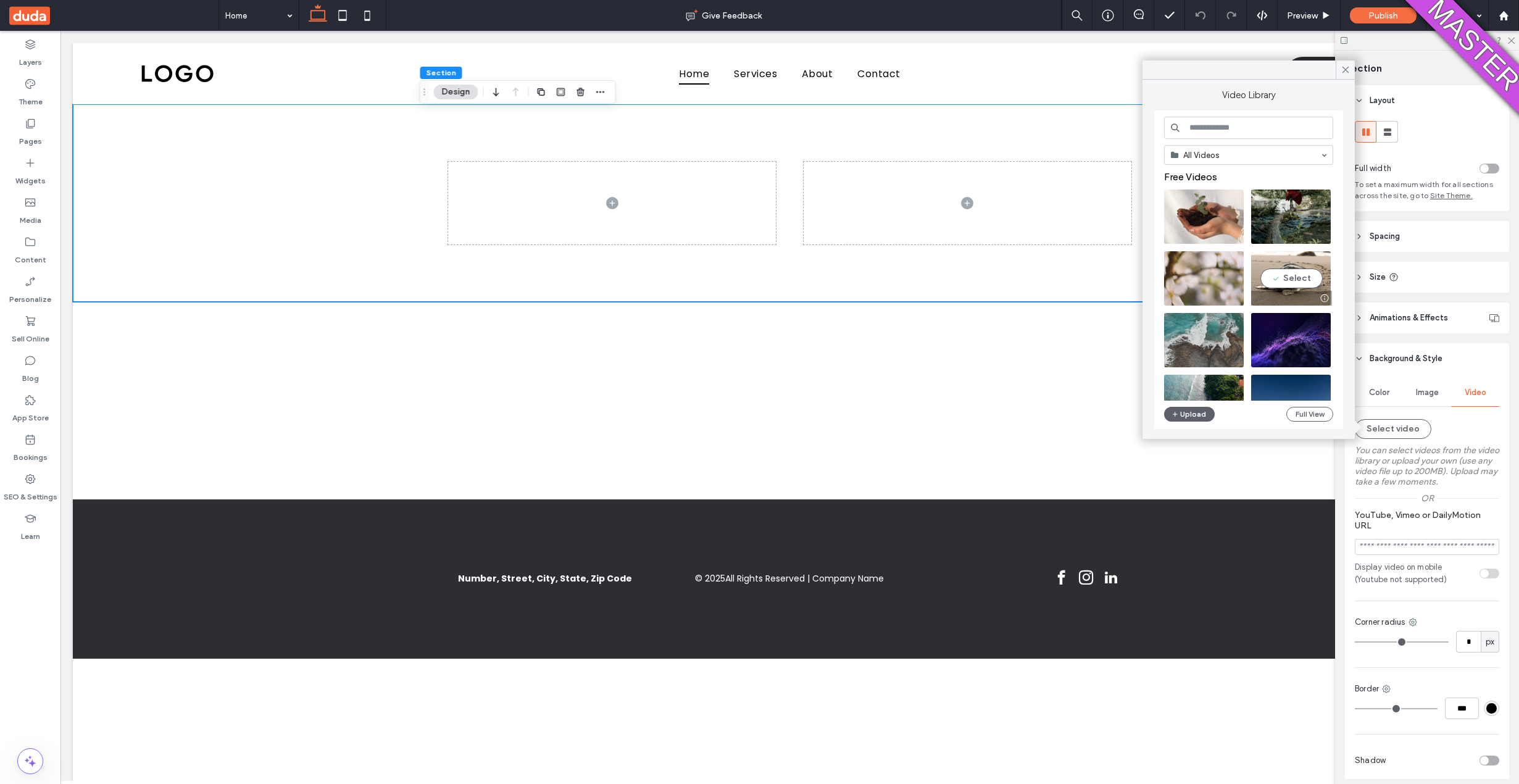
click at [1292, 277] on video at bounding box center [1291, 278] width 79 height 54
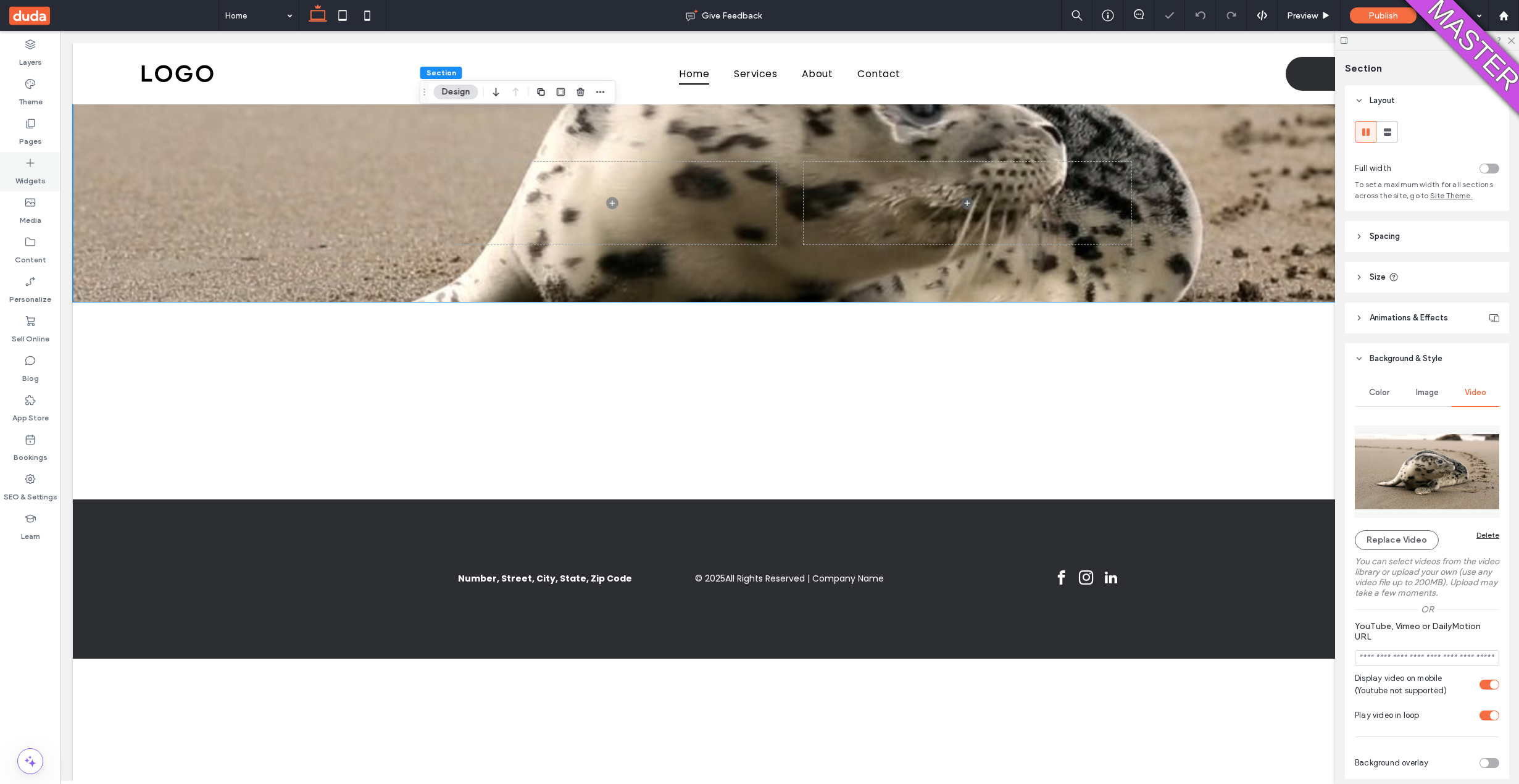
click at [44, 165] on div "Widgets" at bounding box center [30, 171] width 61 height 40
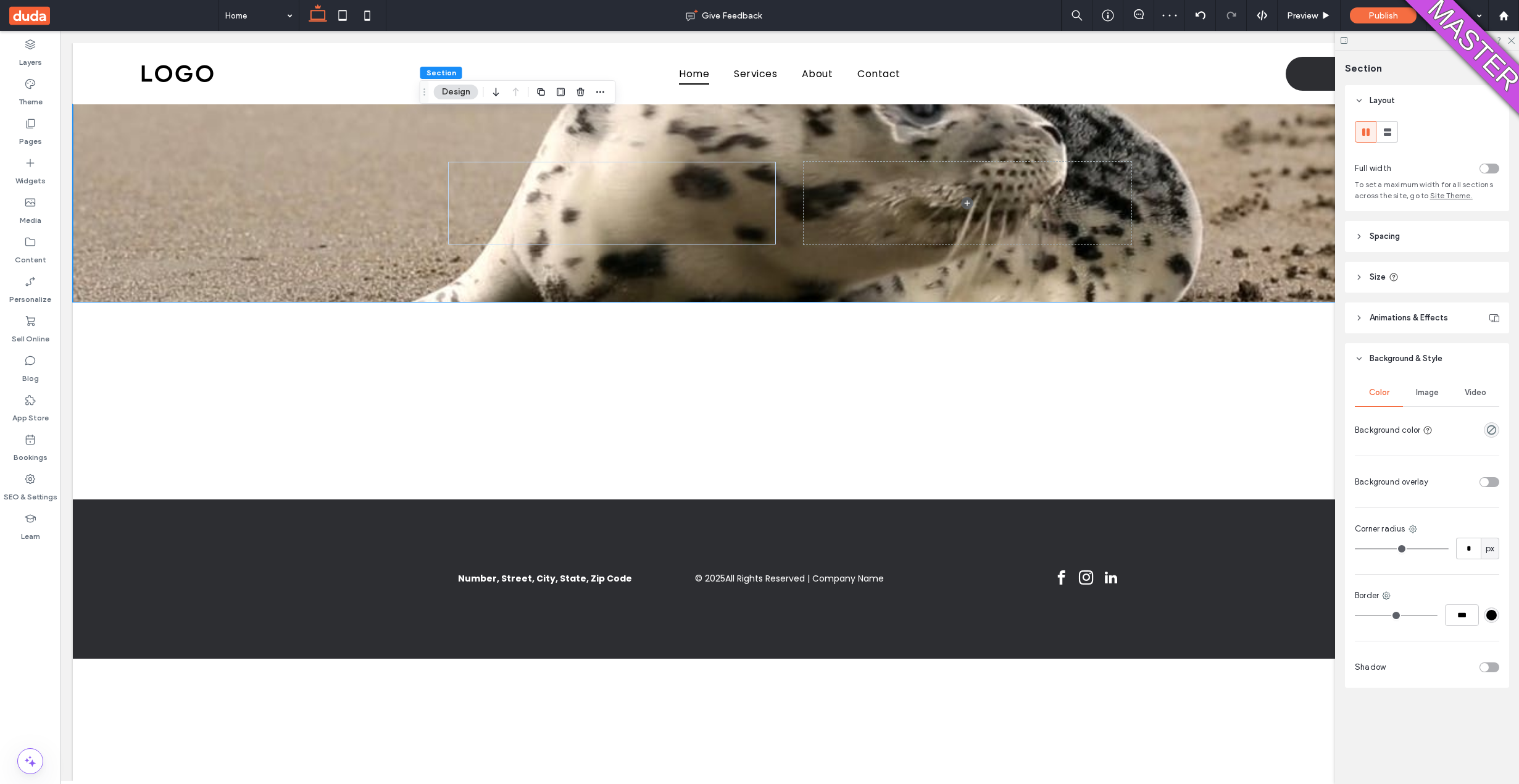
click at [43, 173] on div "Home Give Feedback Preview Publish Help Design Panel Site Comments Team & Clien…" at bounding box center [760, 392] width 1519 height 784
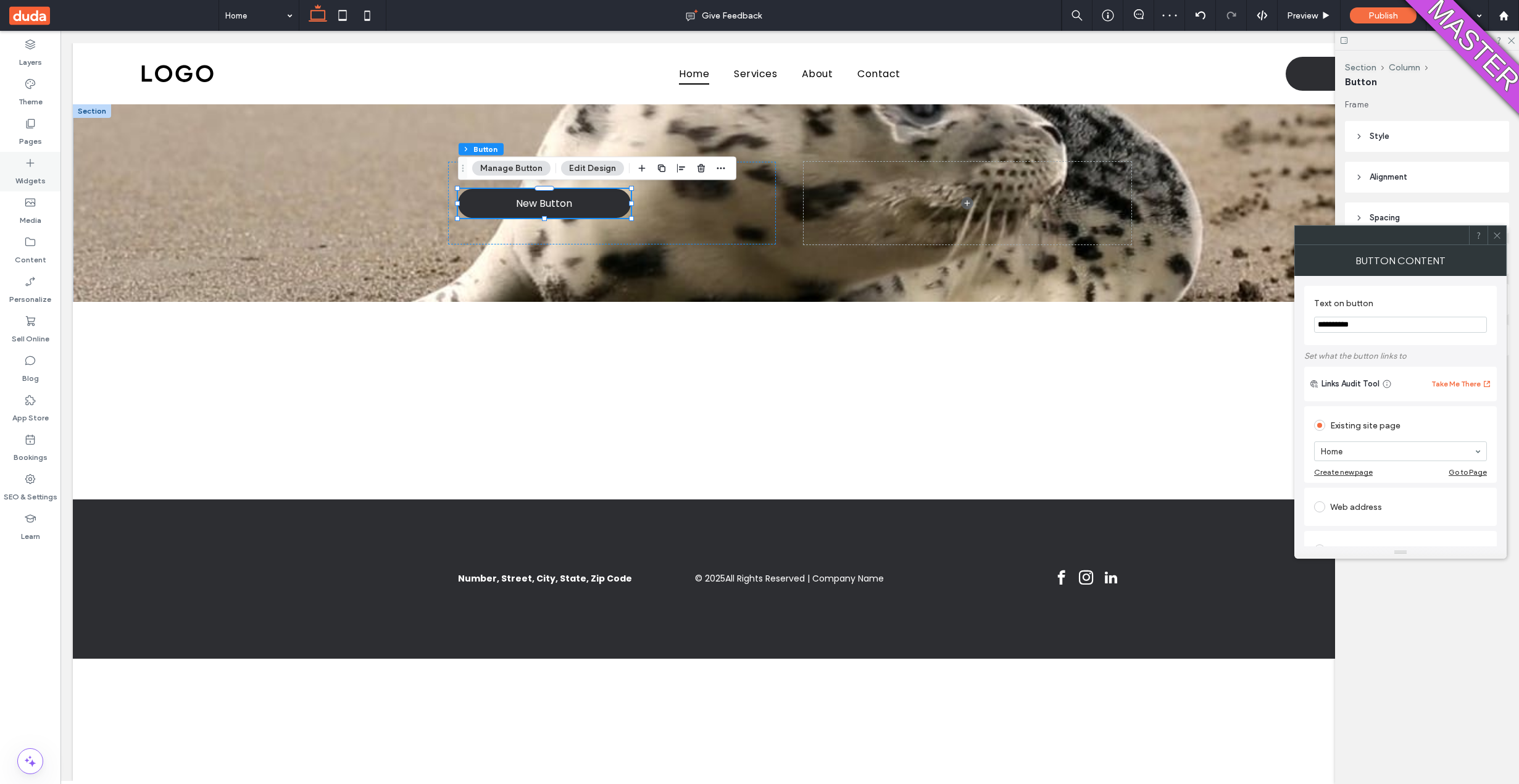
drag, startPoint x: 45, startPoint y: 166, endPoint x: 57, endPoint y: 121, distance: 46.6
click at [45, 166] on div "Widgets" at bounding box center [30, 171] width 61 height 40
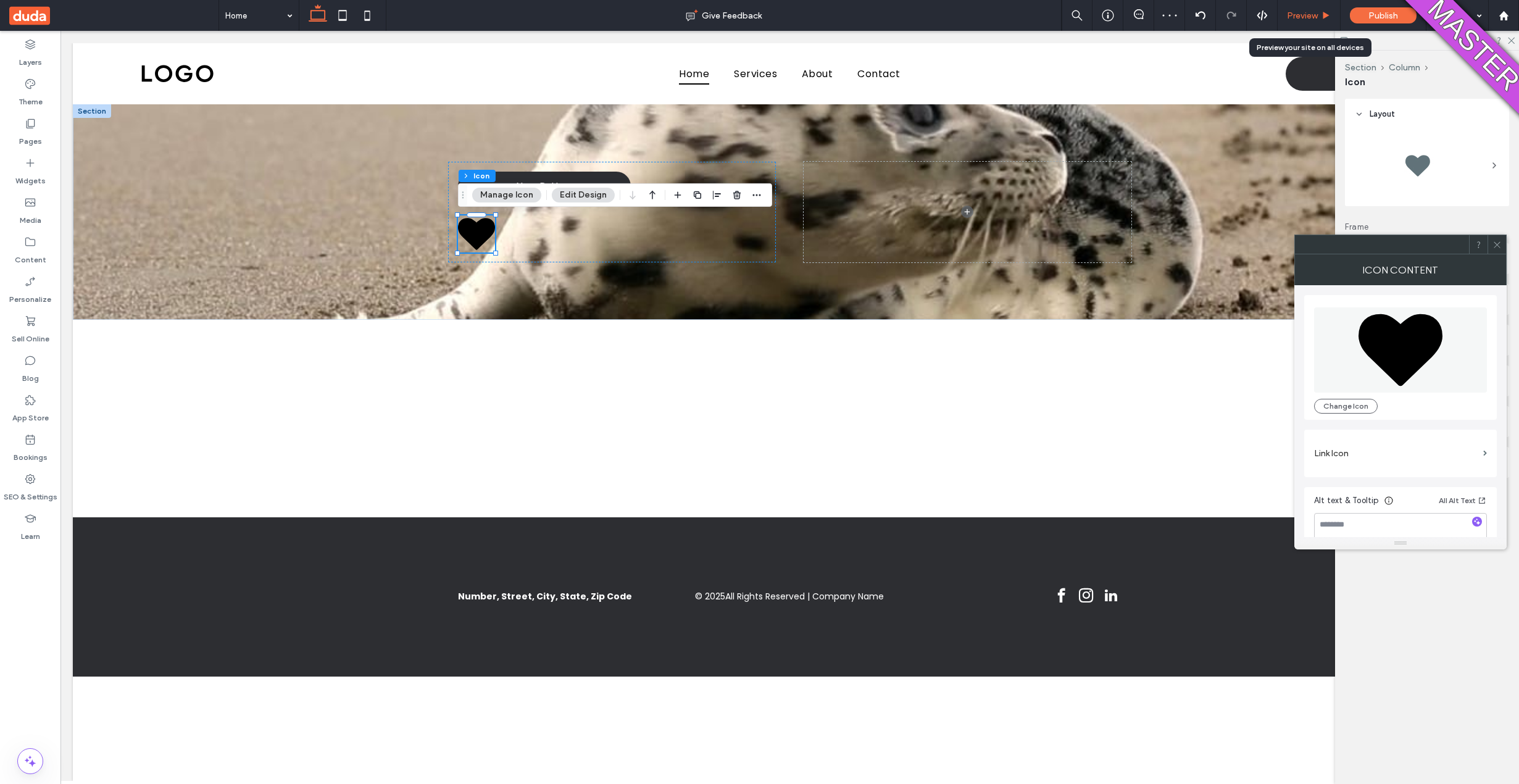
click at [1299, 18] on span "Preview" at bounding box center [1302, 16] width 31 height 11
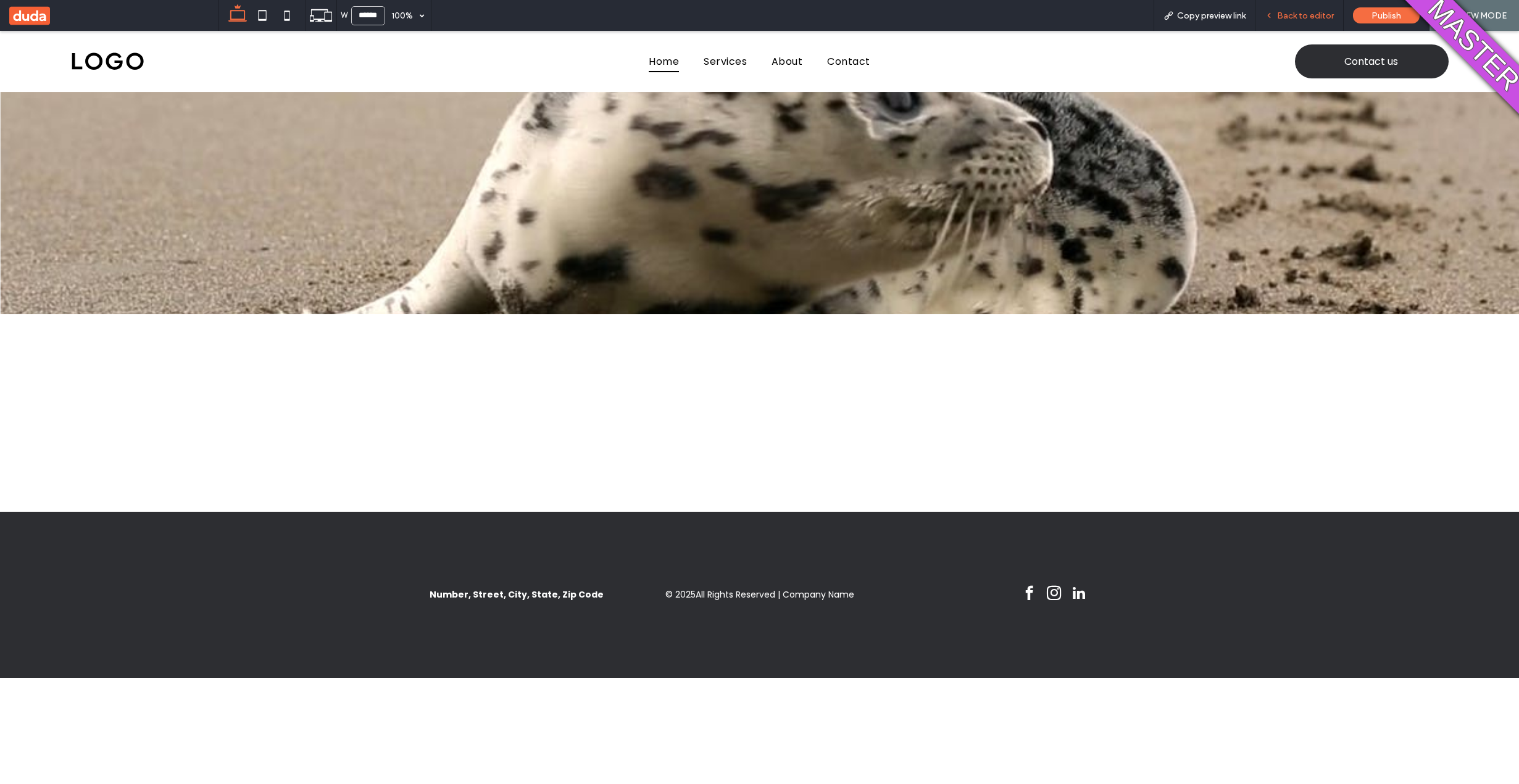
click at [1295, 22] on div "Back to editor" at bounding box center [1299, 15] width 88 height 31
click at [1296, 11] on span "Back to editor" at bounding box center [1305, 16] width 57 height 11
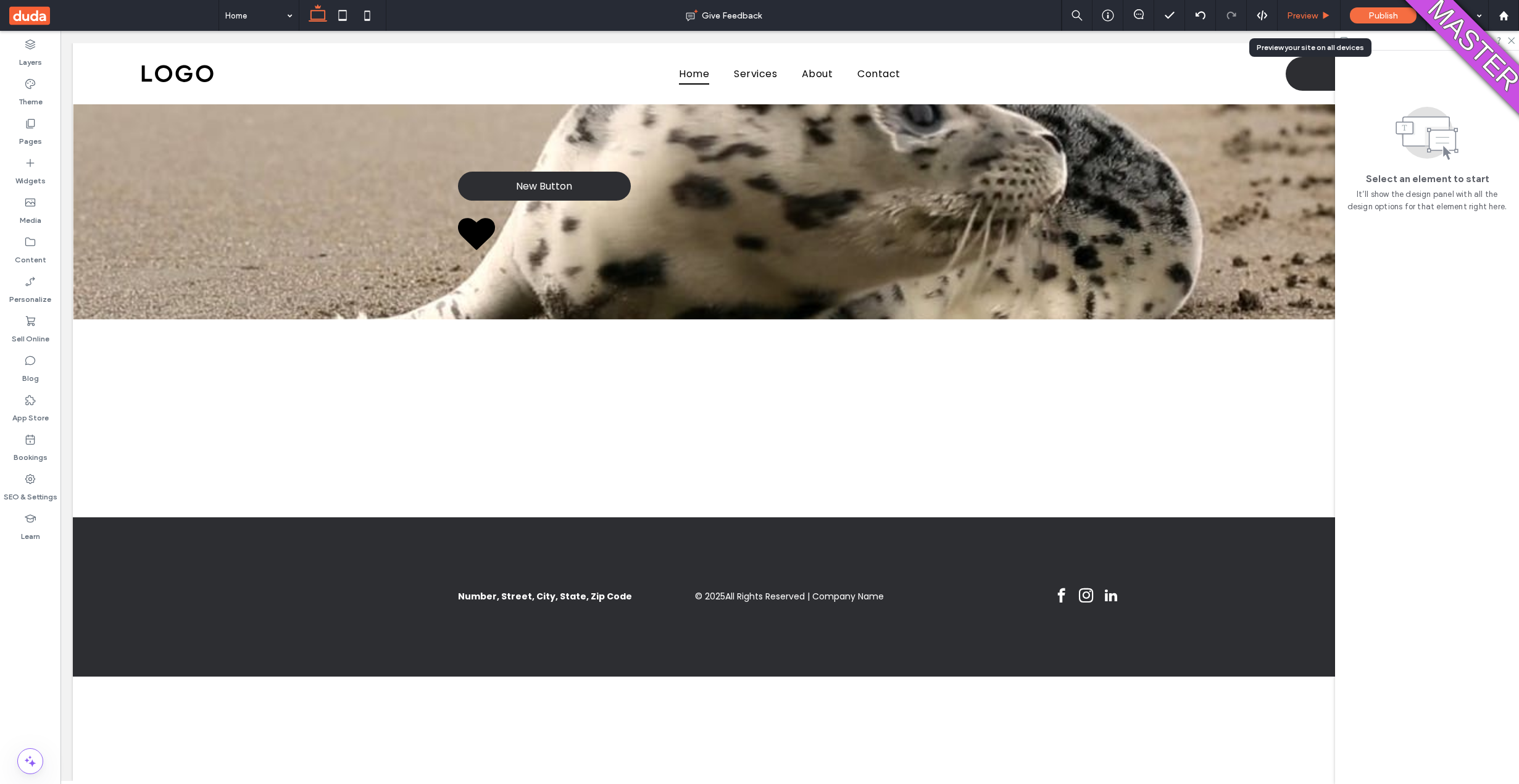
click at [1307, 18] on span "Preview" at bounding box center [1302, 16] width 31 height 11
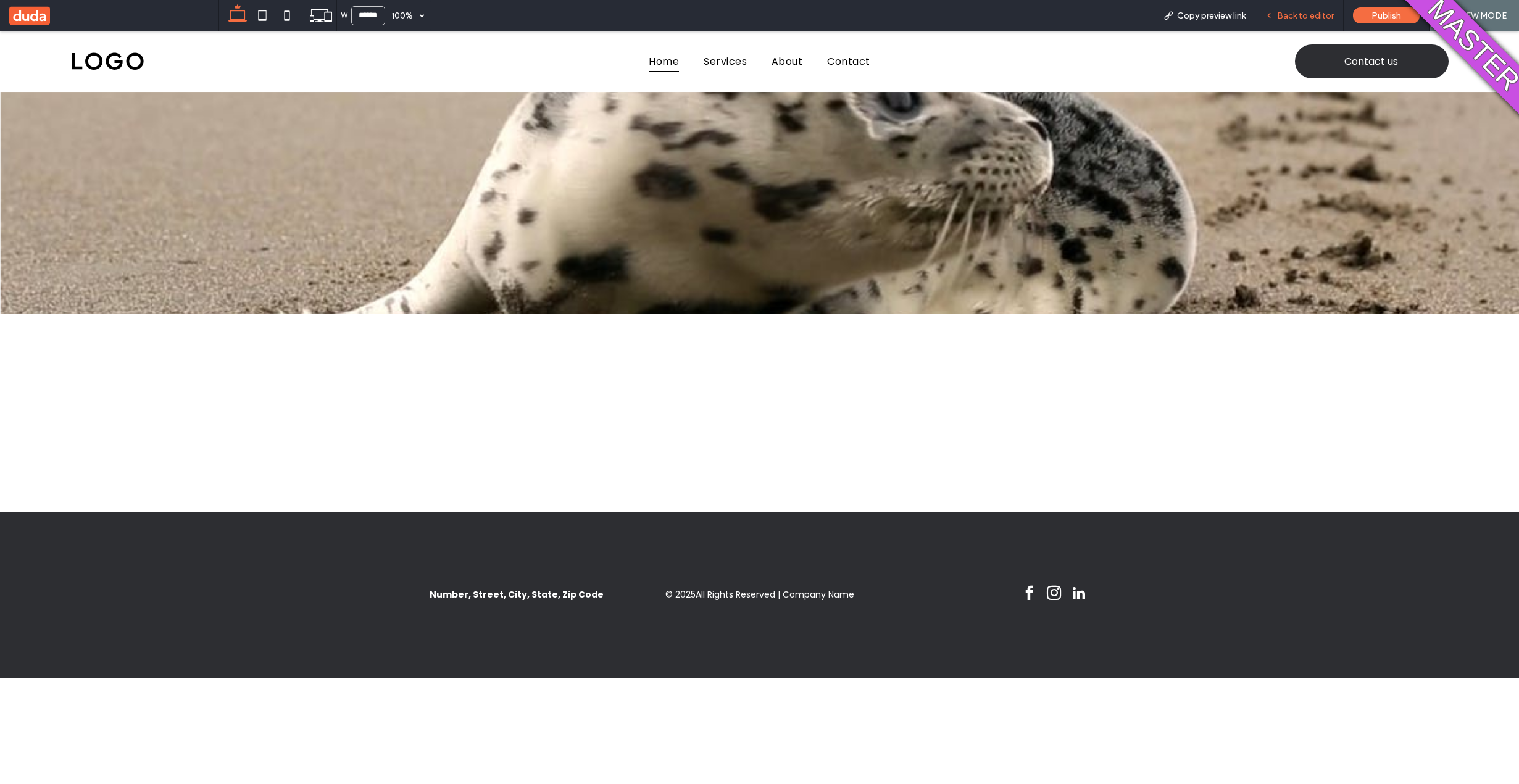
click at [1304, 15] on span "Back to editor" at bounding box center [1305, 16] width 57 height 11
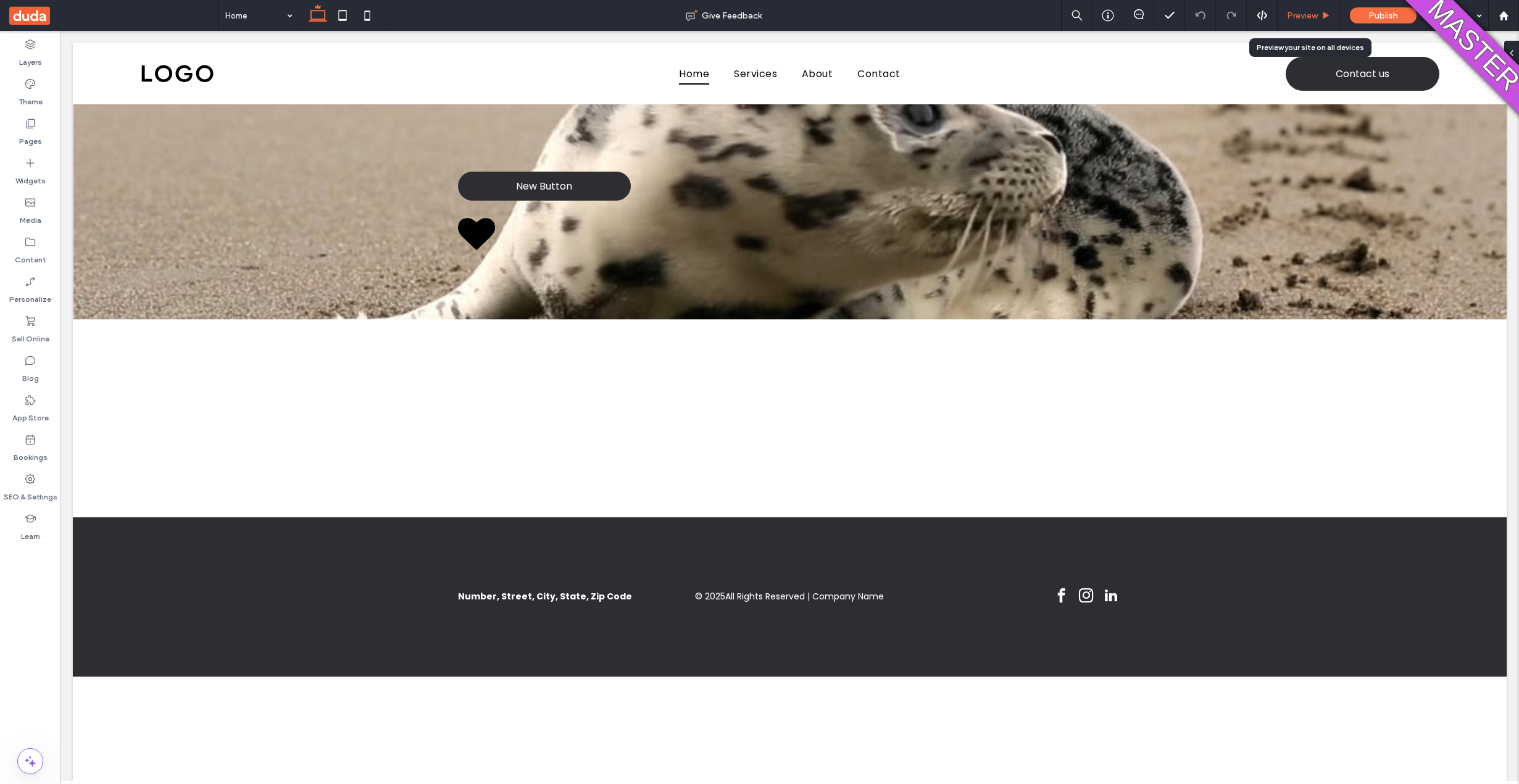
click at [1314, 15] on span "Preview" at bounding box center [1302, 16] width 31 height 11
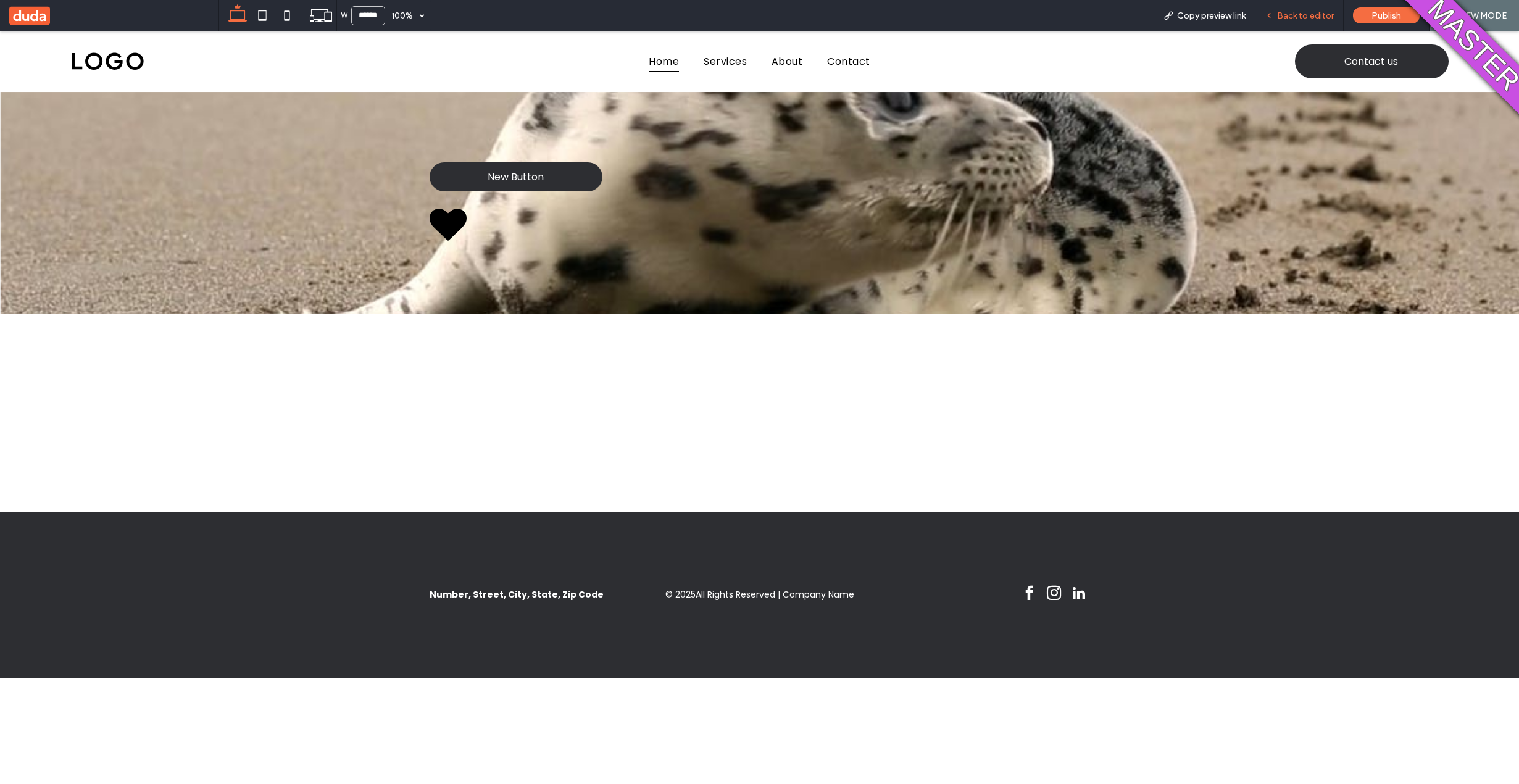
click at [1307, 14] on span "Back to editor" at bounding box center [1305, 16] width 57 height 11
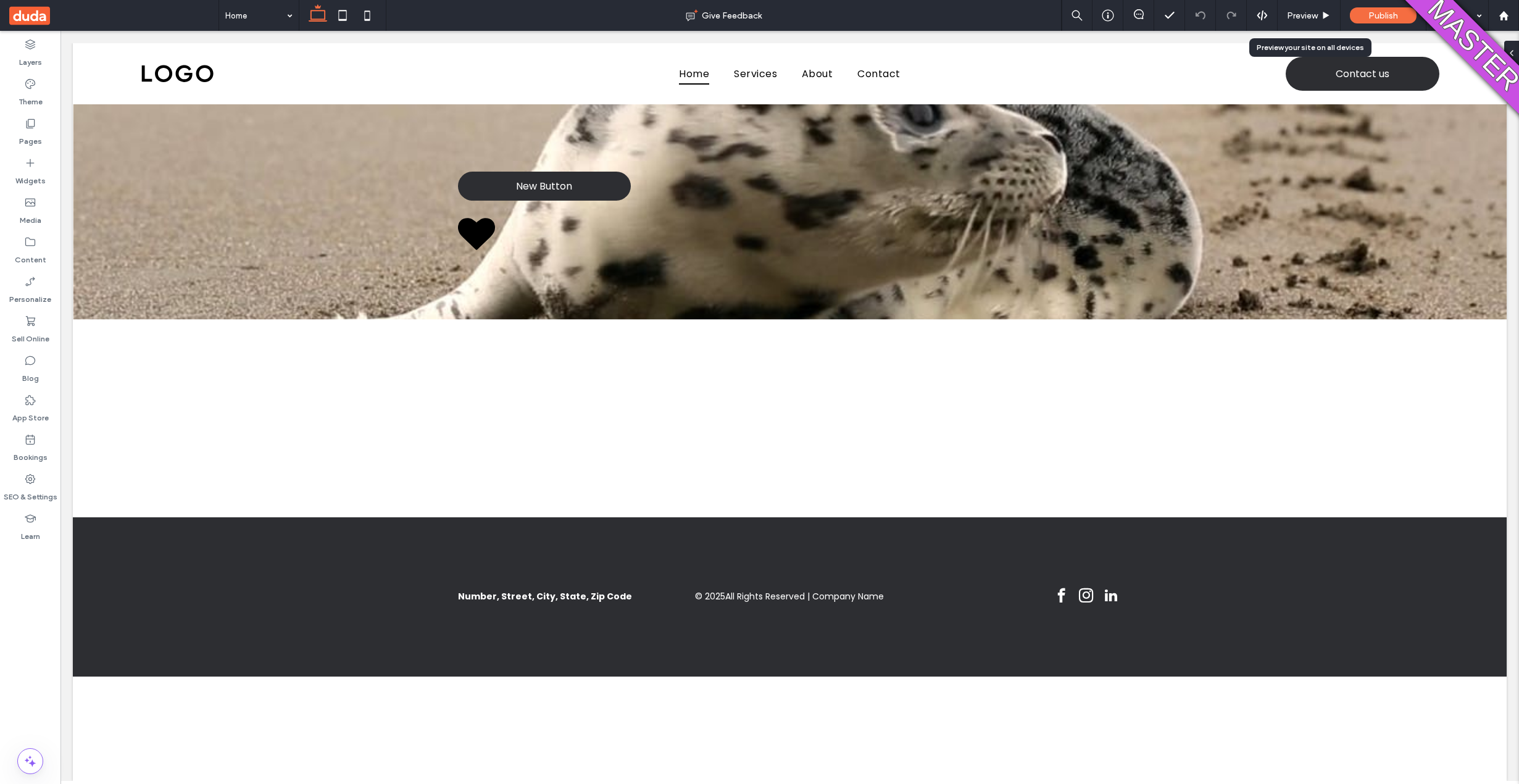
click at [1307, 14] on span "Preview" at bounding box center [1302, 16] width 31 height 11
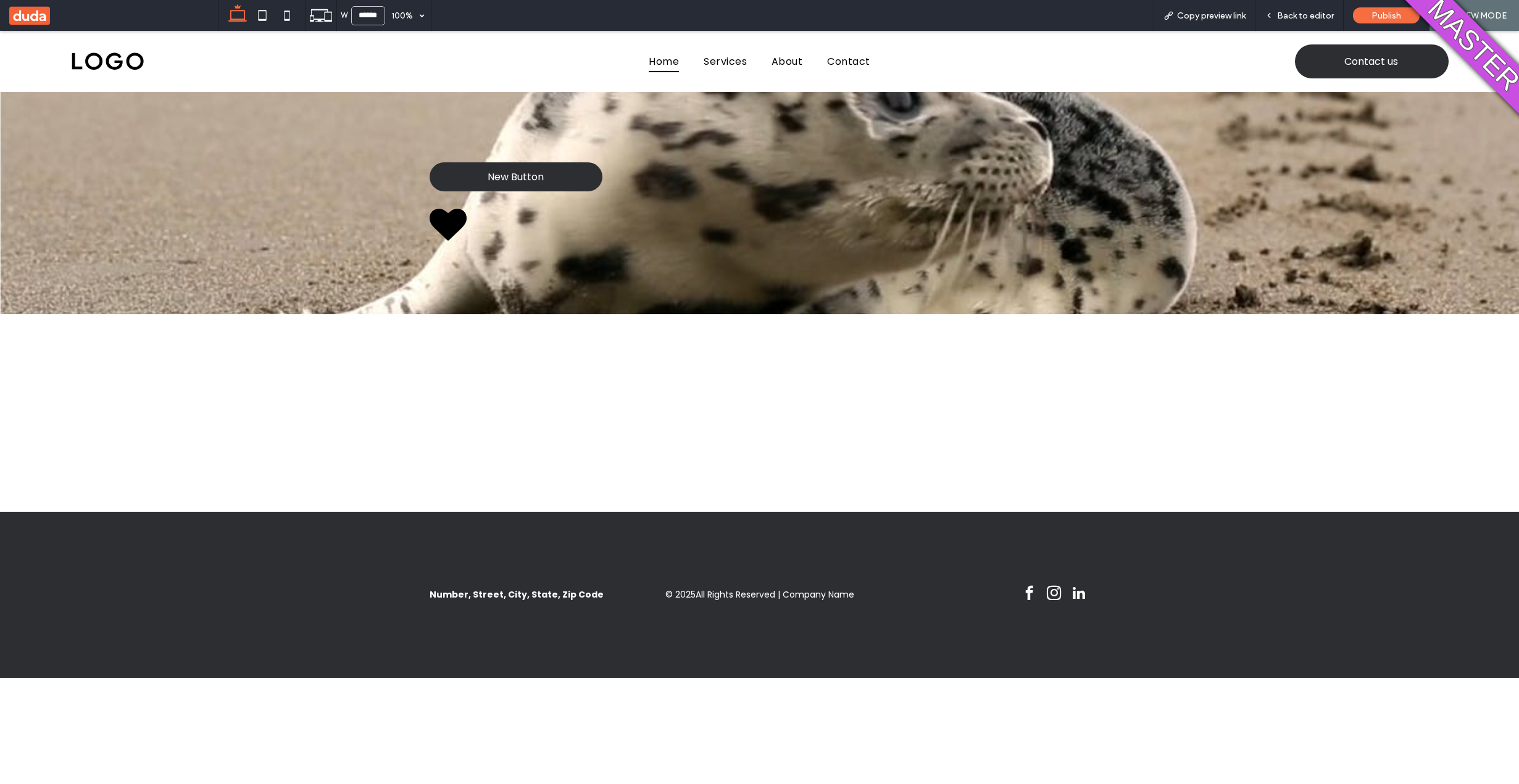
click at [1307, 14] on span "Back to editor" at bounding box center [1305, 16] width 57 height 11
click at [1304, 13] on span "Back to editor" at bounding box center [1305, 16] width 57 height 11
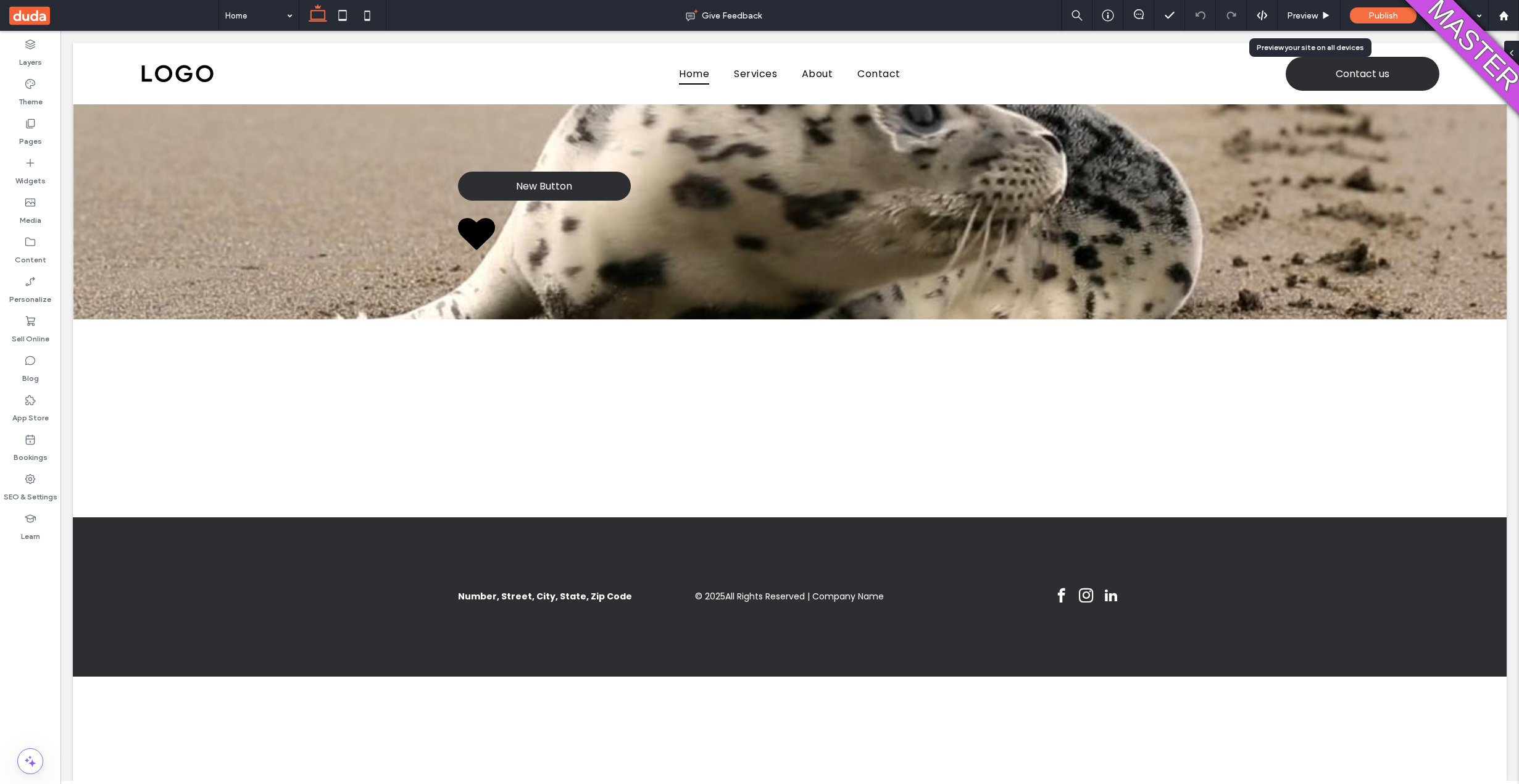
click at [1304, 13] on span "Preview" at bounding box center [1302, 16] width 31 height 11
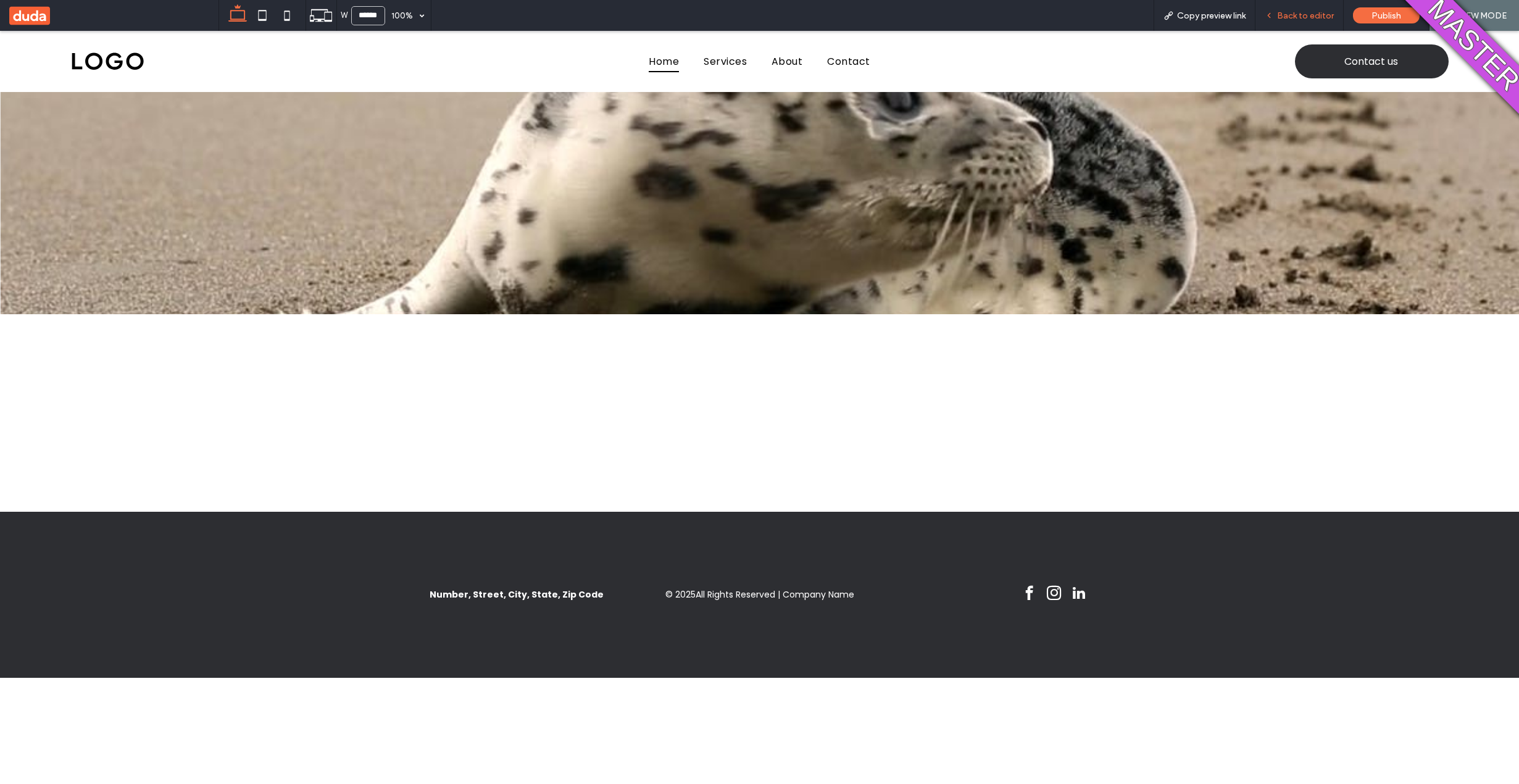
click at [1307, 22] on div "Back to editor" at bounding box center [1299, 15] width 88 height 31
click at [1303, 15] on span "Back to editor" at bounding box center [1305, 16] width 57 height 11
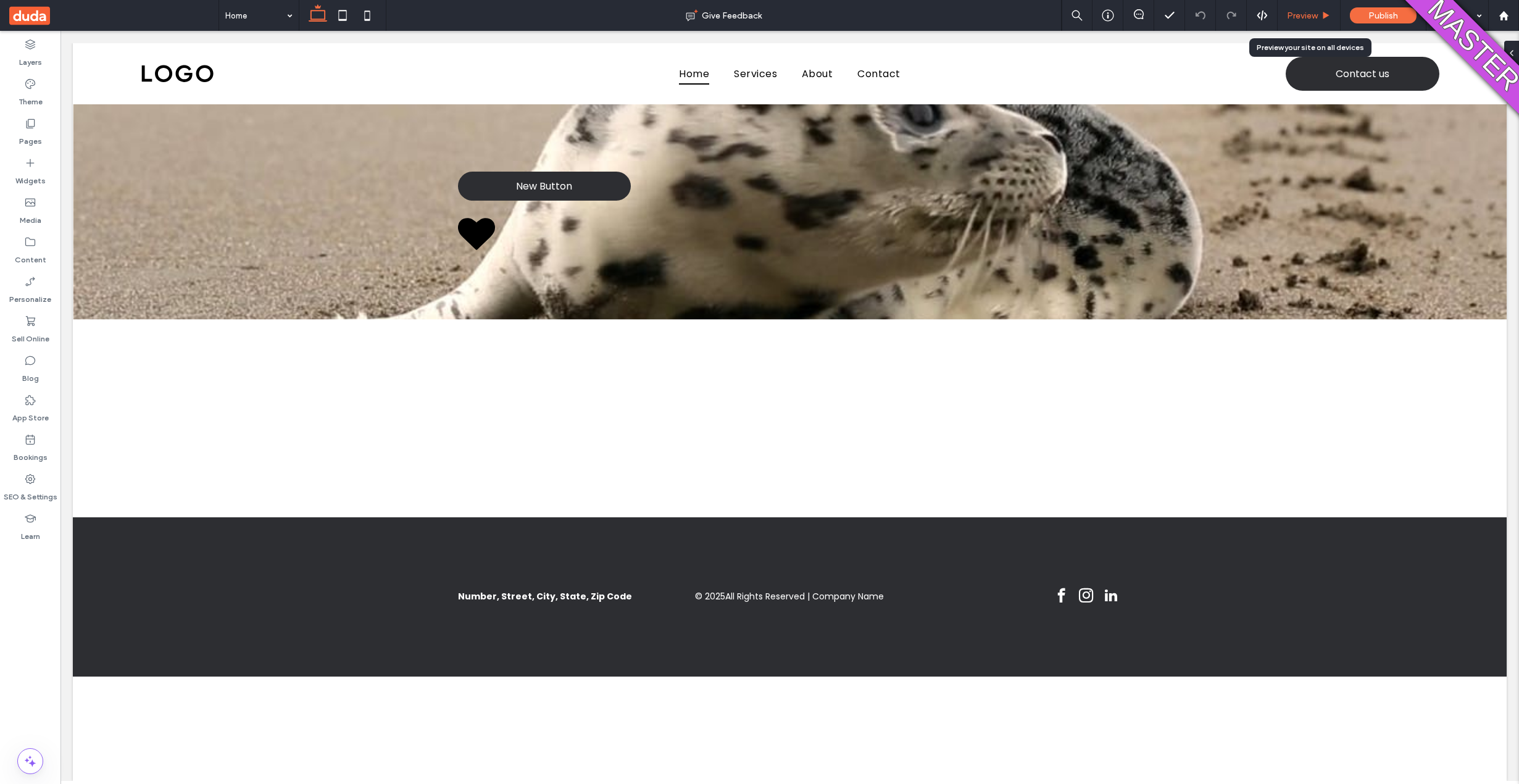
click at [1295, 12] on span "Preview" at bounding box center [1302, 16] width 31 height 11
click at [1296, 9] on div "Preview" at bounding box center [1309, 15] width 63 height 31
click at [1300, 11] on span "Preview" at bounding box center [1302, 16] width 31 height 11
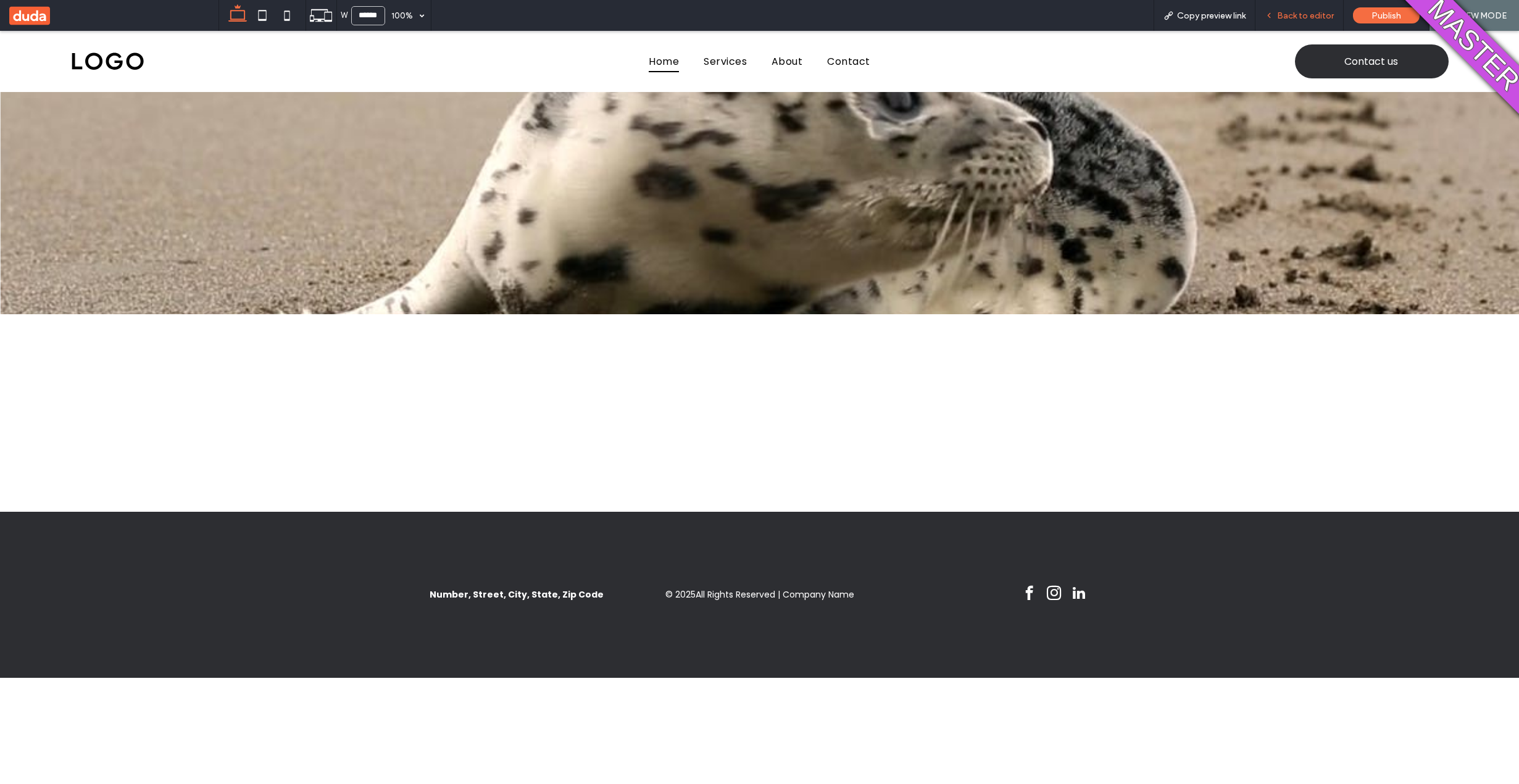
click at [1280, 11] on span "Back to editor" at bounding box center [1305, 16] width 57 height 11
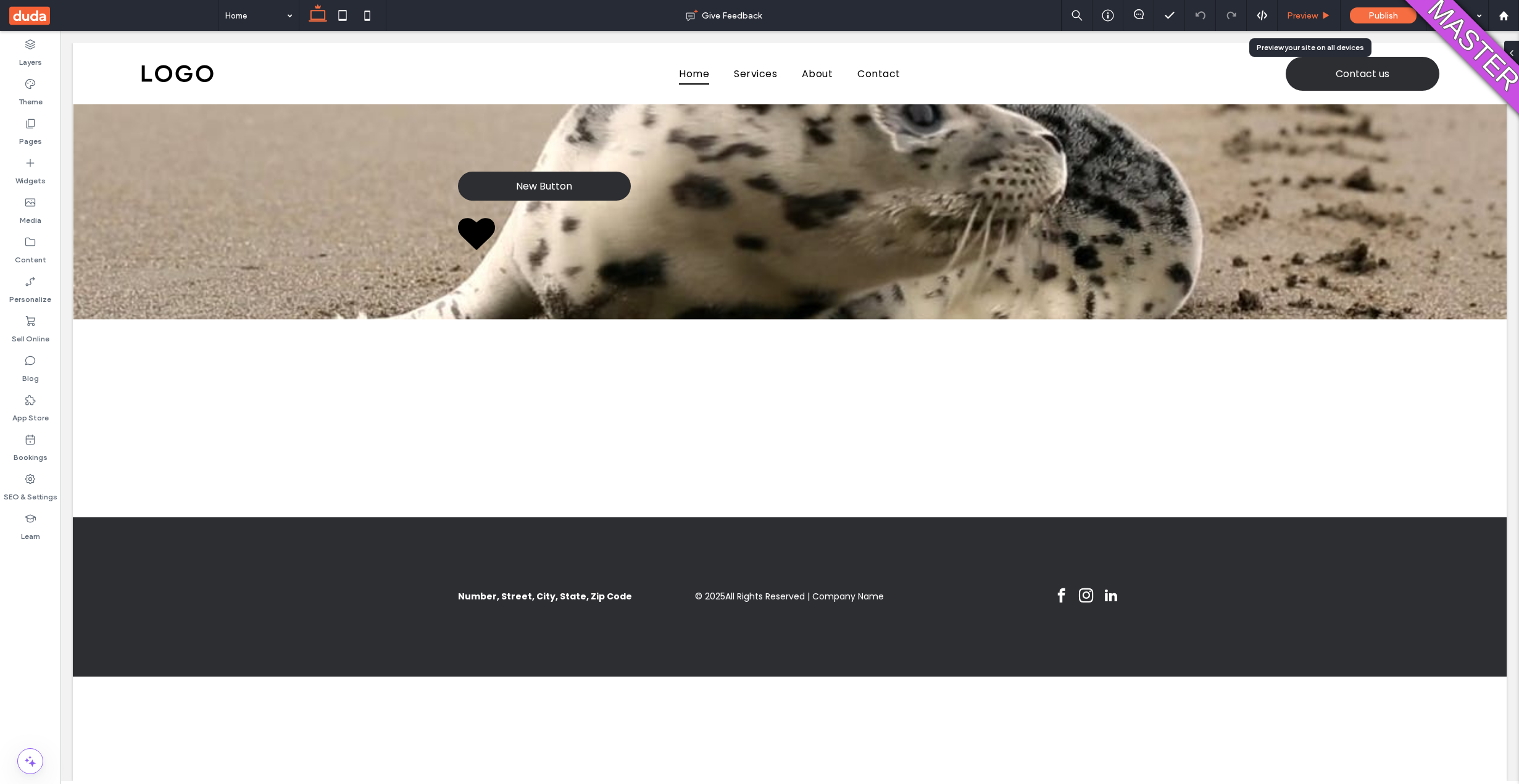
click at [1308, 18] on span "Preview" at bounding box center [1302, 16] width 31 height 11
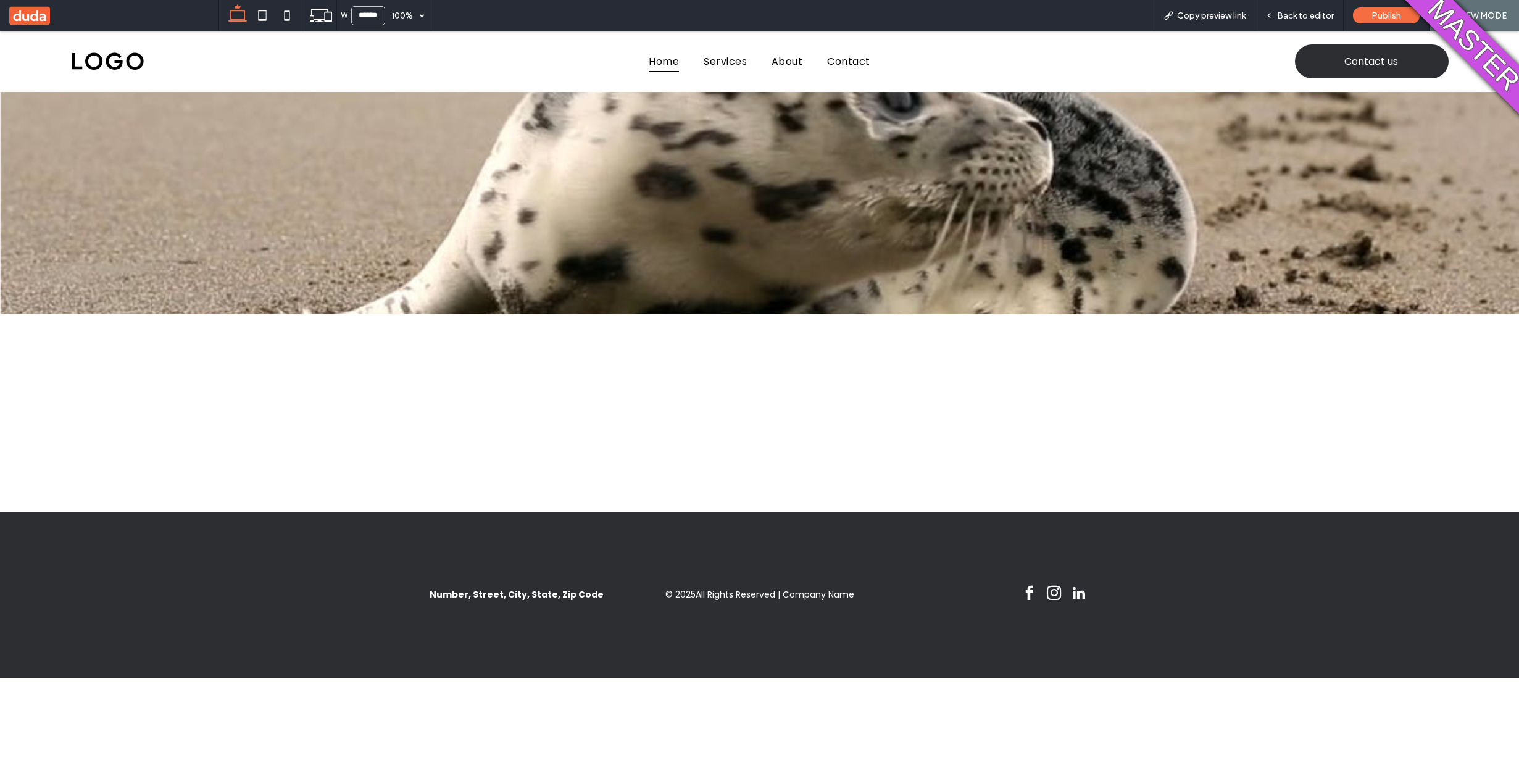
click at [1308, 18] on span "Back to editor" at bounding box center [1305, 16] width 57 height 11
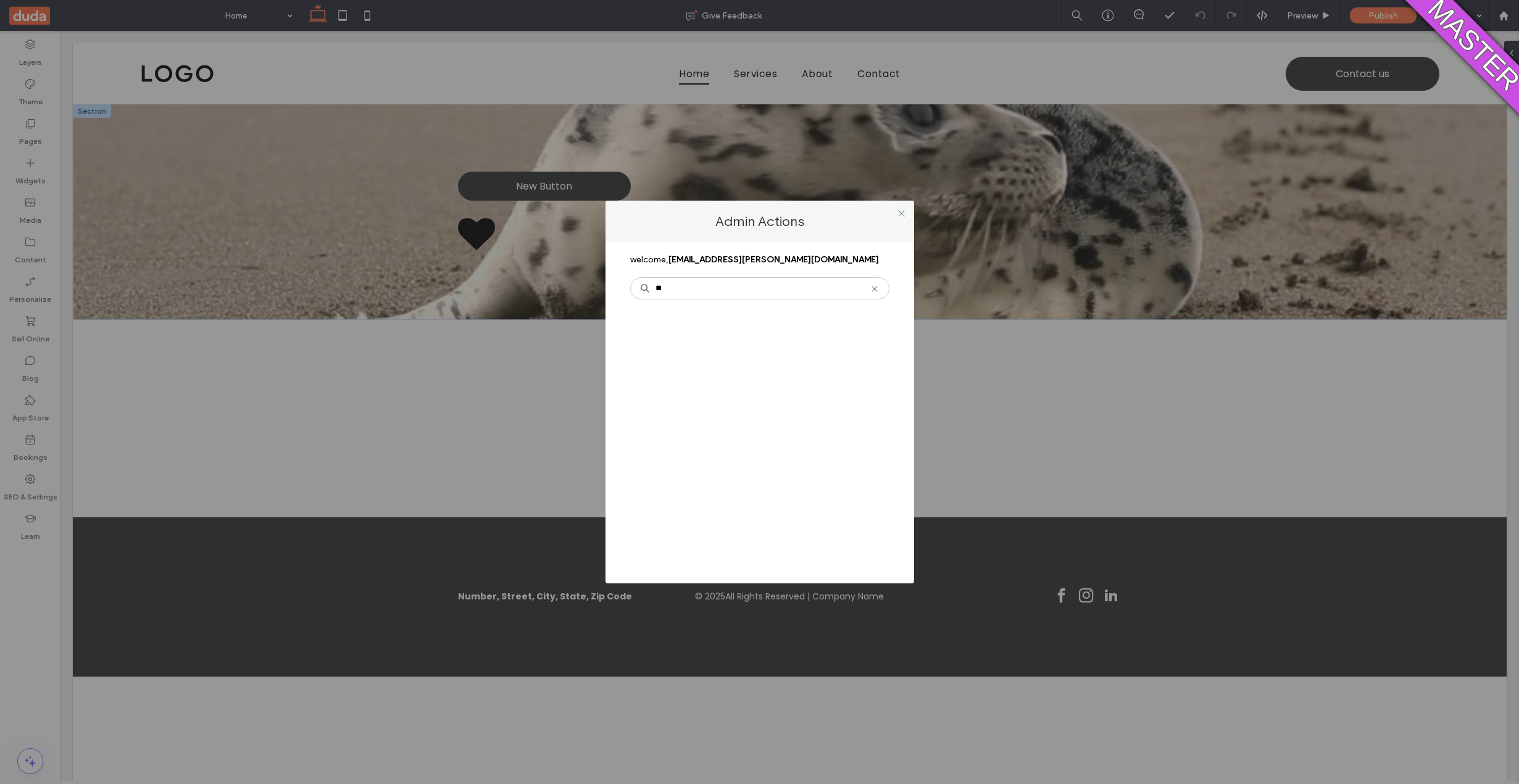
type input "*"
type input "****"
click at [690, 345] on span "Feature Flags" at bounding box center [676, 349] width 54 height 11
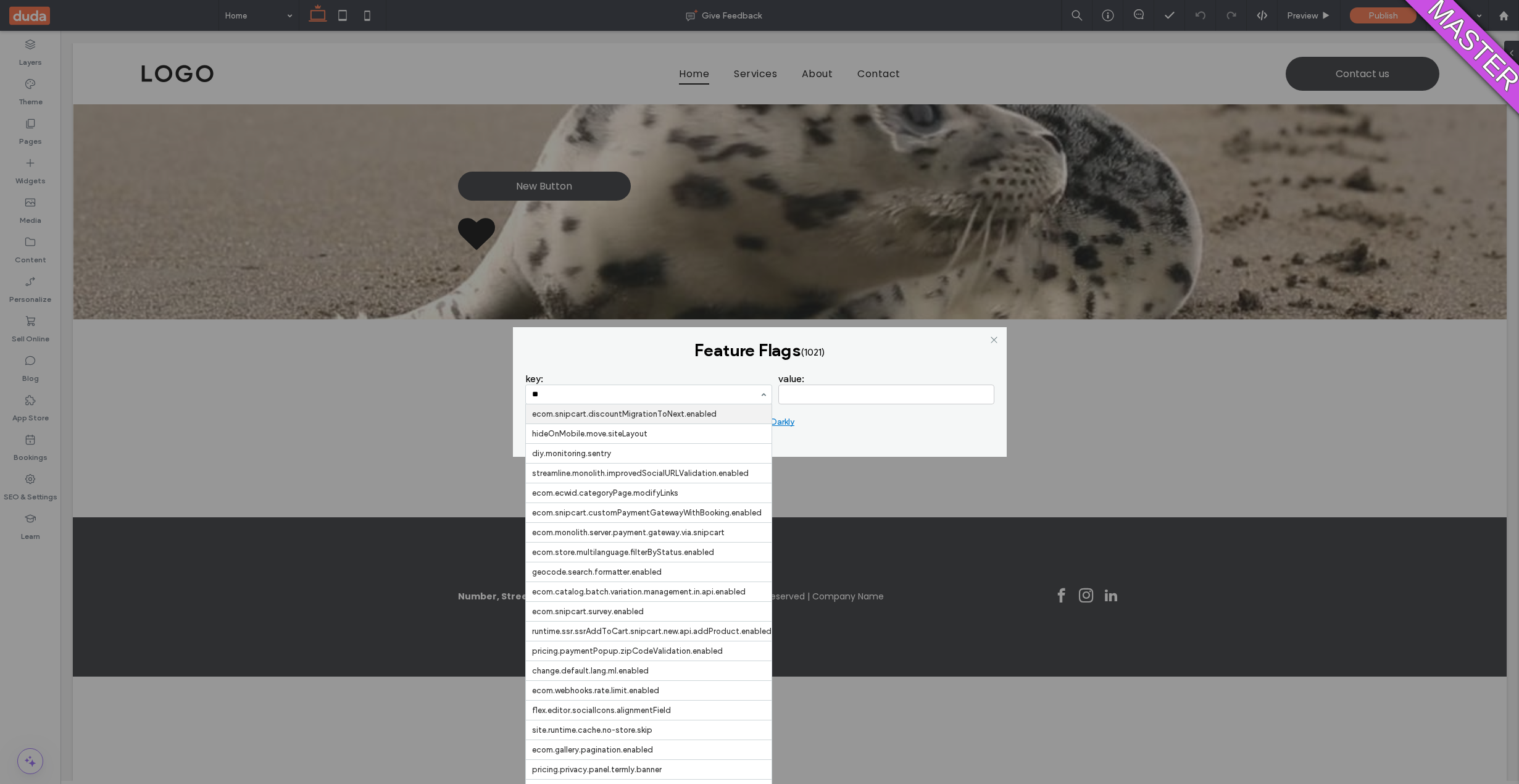
type input "***"
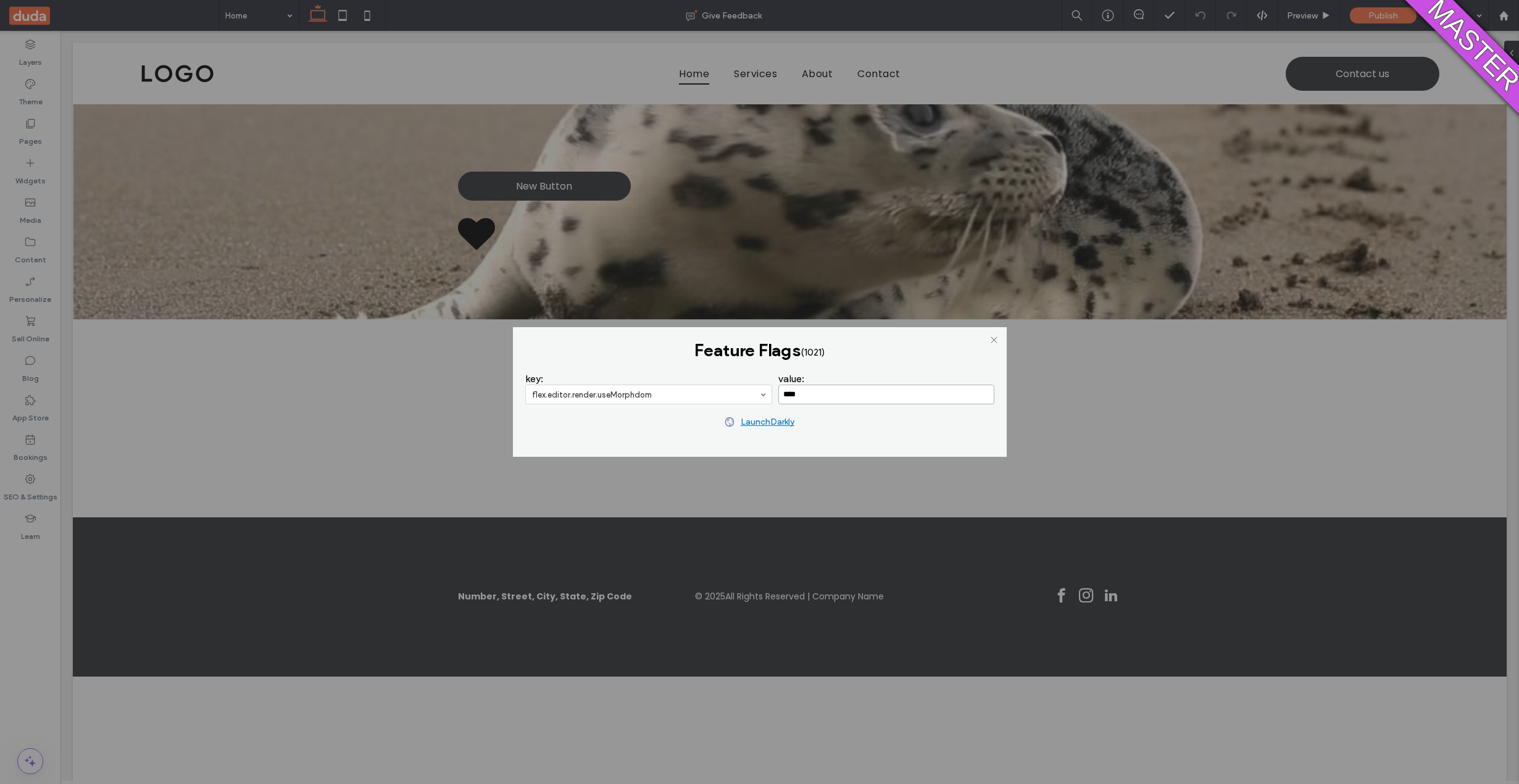
click at [819, 394] on input "****" at bounding box center [886, 394] width 216 height 20
type input "*****"
click at [773, 421] on span "LaunchDarkly" at bounding box center [767, 421] width 53 height 11
click at [997, 335] on div "Feature Flags ( 1021 ) key: flex.editor.render.useMorphdom value: ***** LaunchD…" at bounding box center [760, 377] width 494 height 100
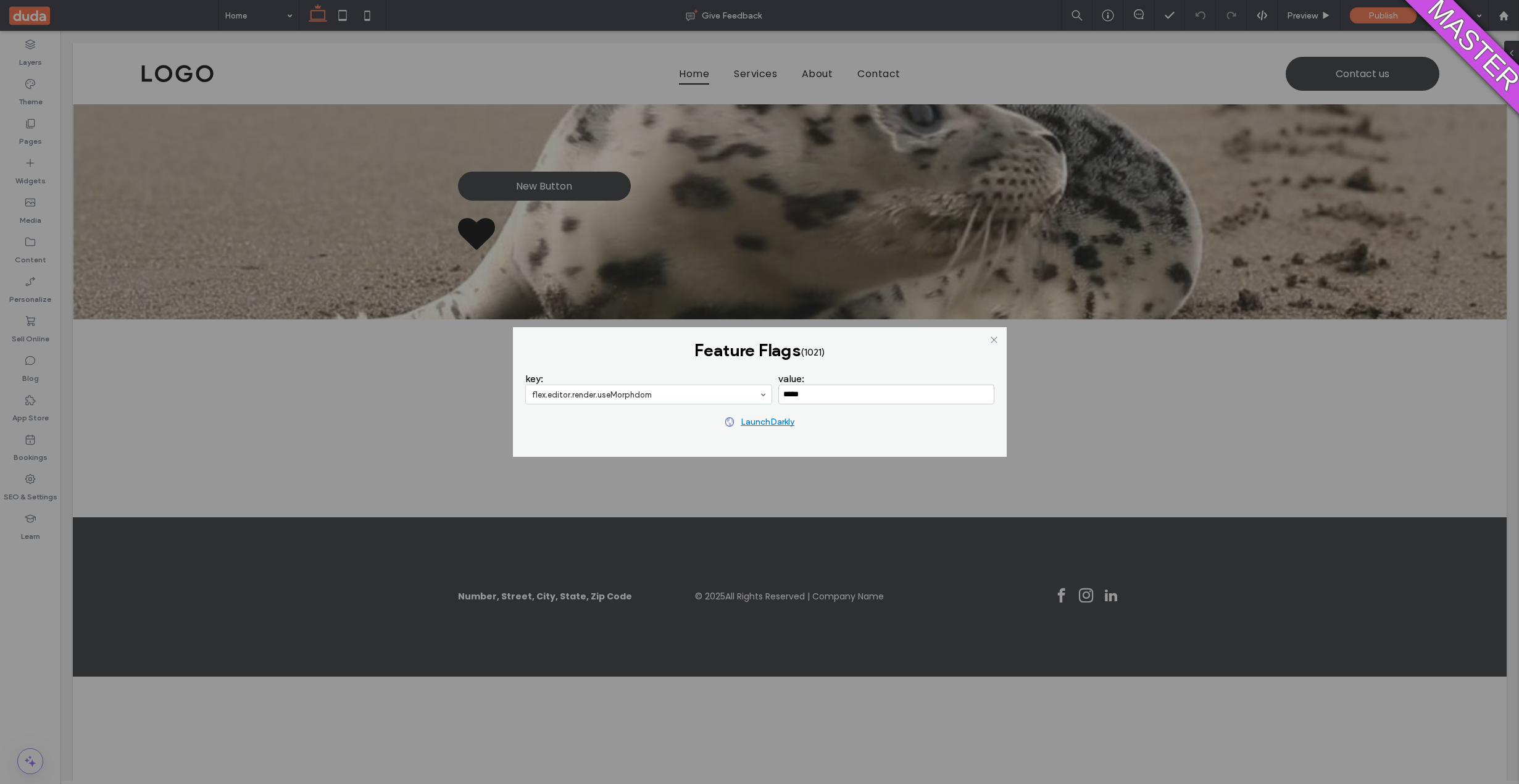
click at [995, 340] on div "Feature Flags ( 1021 ) key: flex.editor.render.useMorphdom value: ***** LaunchD…" at bounding box center [760, 377] width 494 height 100
click at [991, 343] on div "Feature Flags ( 1021 ) key: flex.editor.render.useMorphdom value: ***** LaunchD…" at bounding box center [760, 377] width 494 height 100
click at [995, 339] on div "Feature Flags ( 1021 ) key: flex.editor.render.useMorphdom value: ***** LaunchD…" at bounding box center [760, 377] width 494 height 100
click at [824, 520] on div "Feature Flags ( 1021 ) key: flex.editor.render.useMorphdom value: ***** LaunchD…" at bounding box center [760, 392] width 1519 height 784
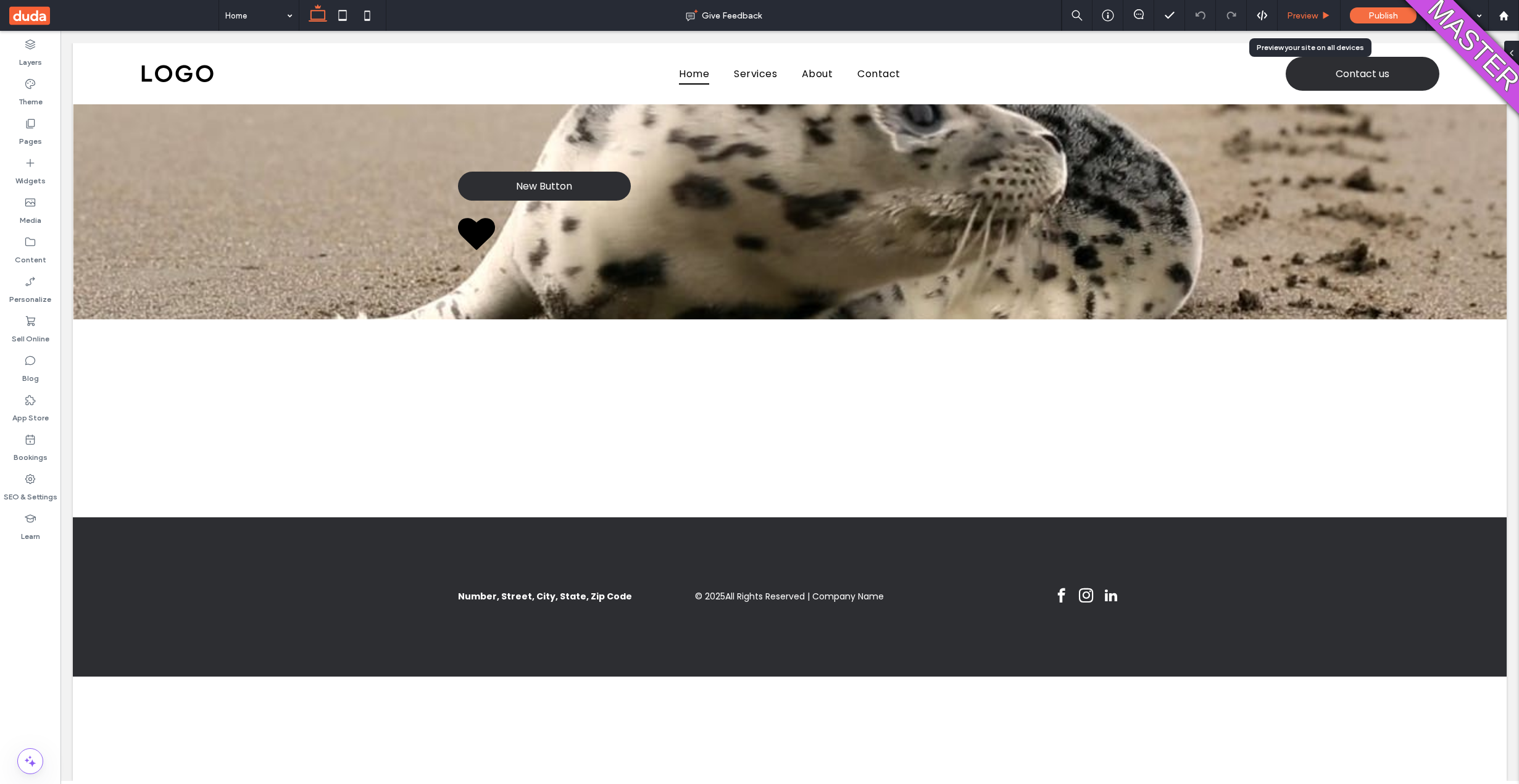
click at [1309, 11] on span "Preview" at bounding box center [1302, 16] width 31 height 11
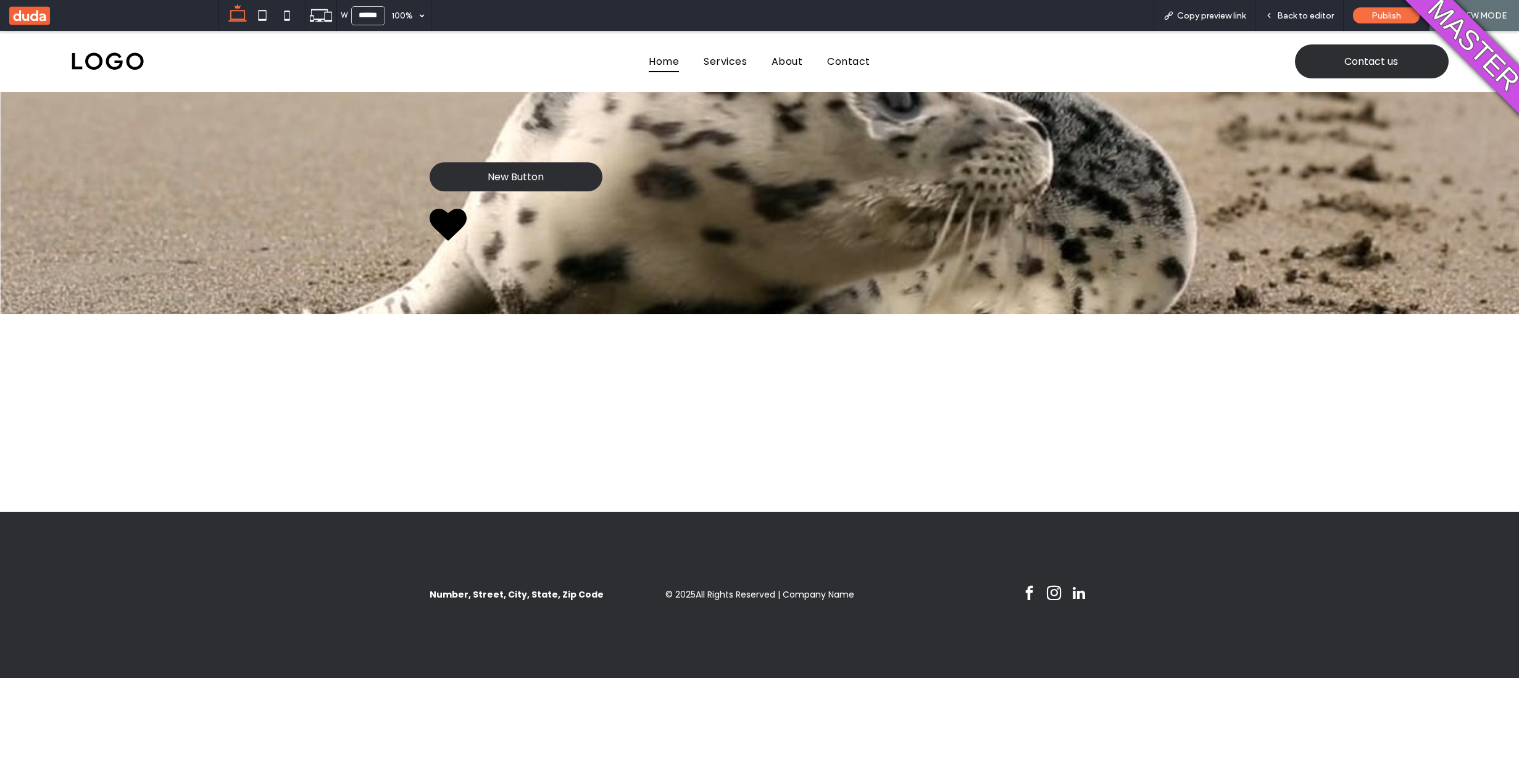
click at [1292, 17] on span "Back to editor" at bounding box center [1305, 16] width 57 height 11
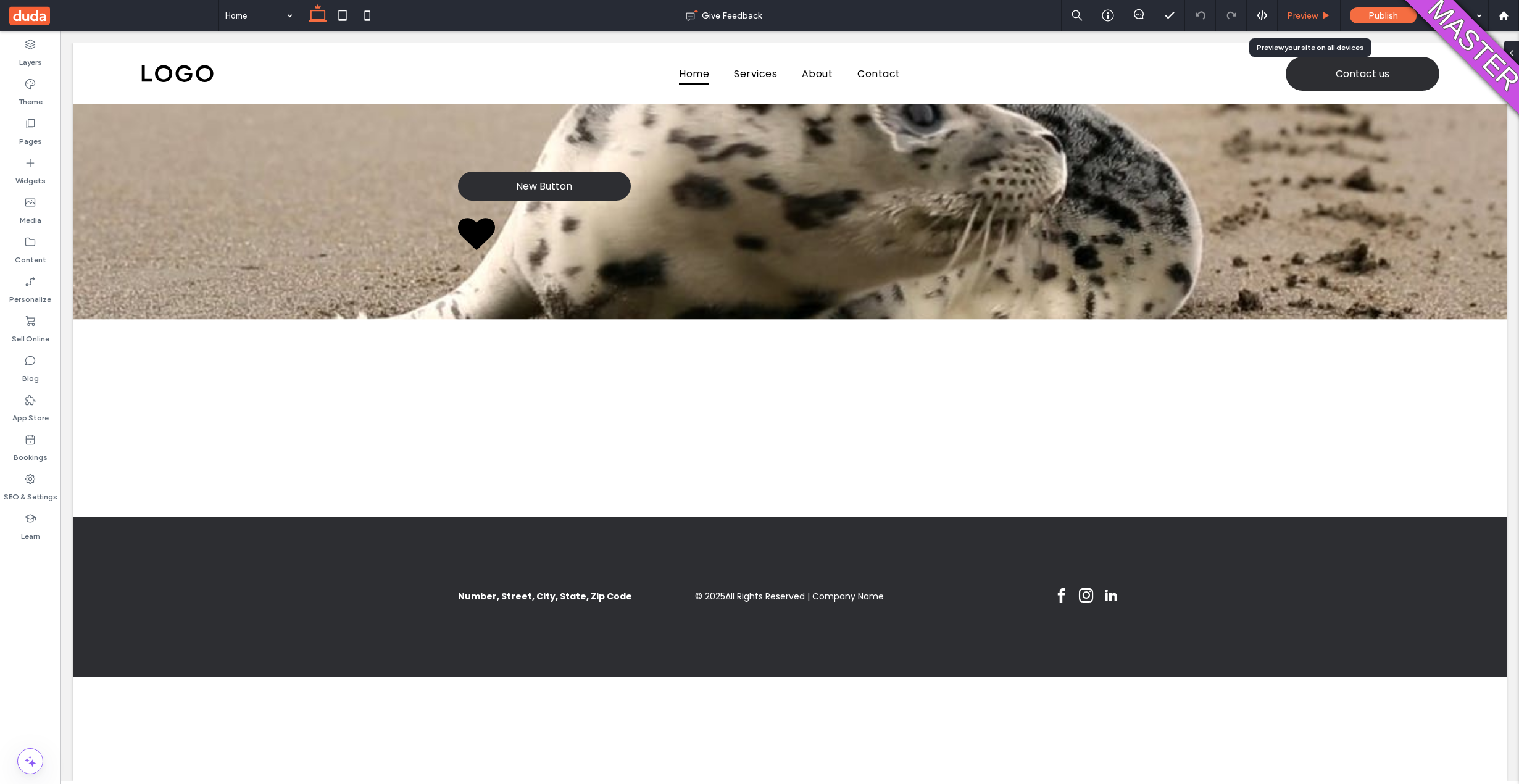
click at [1309, 17] on span "Preview" at bounding box center [1302, 16] width 31 height 11
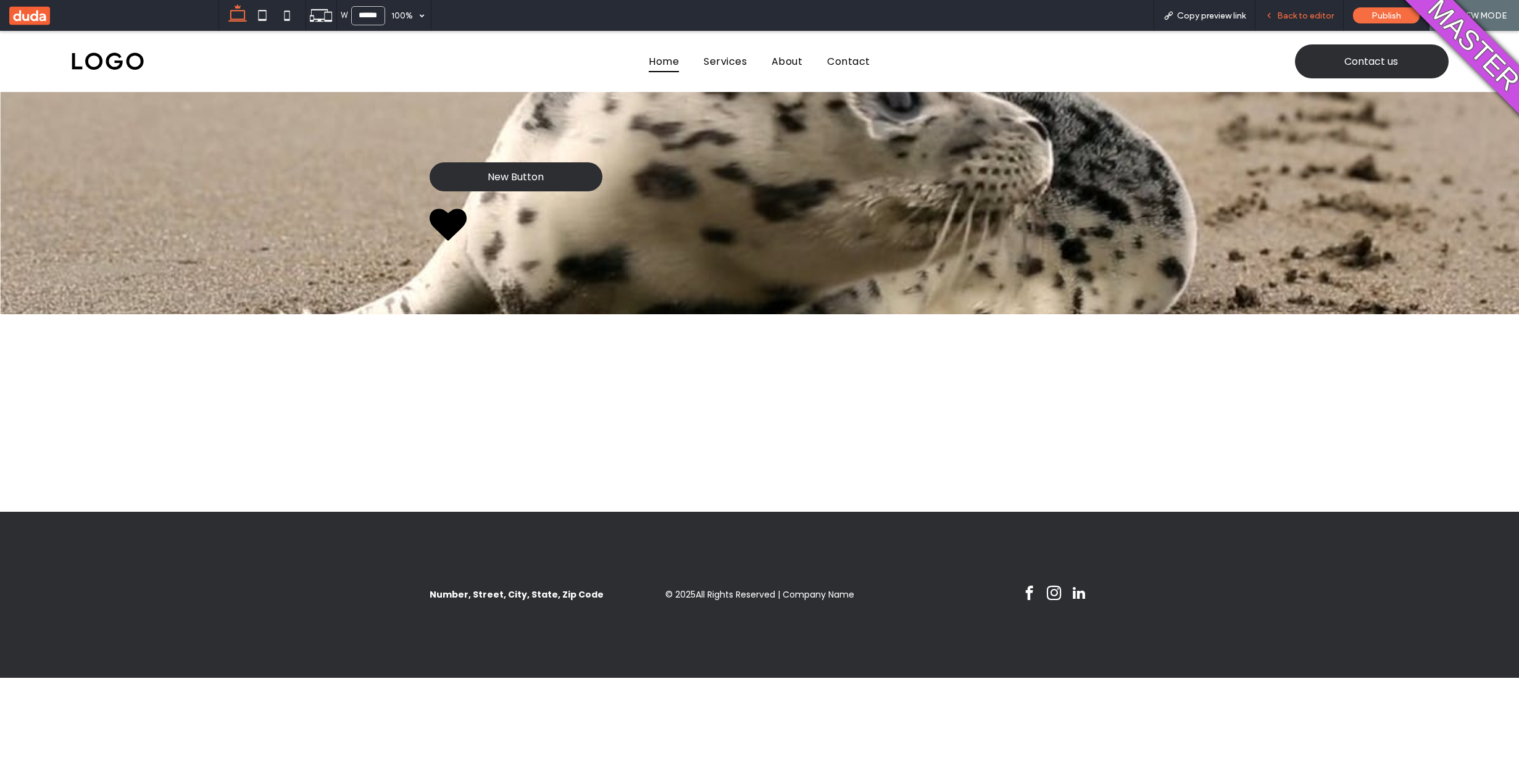
click at [1300, 12] on span "Back to editor" at bounding box center [1305, 16] width 57 height 11
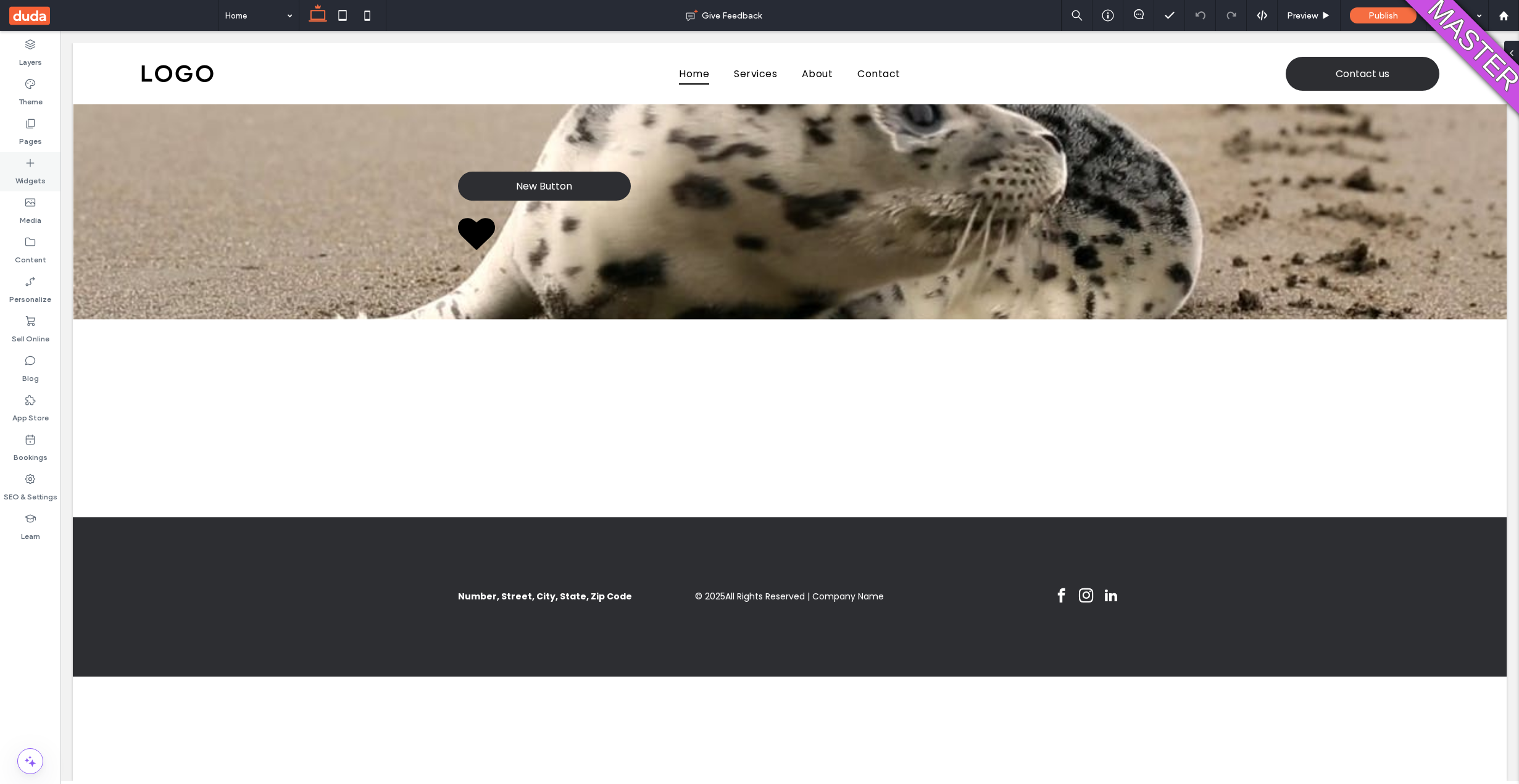
click at [23, 170] on label "Widgets" at bounding box center [30, 178] width 30 height 17
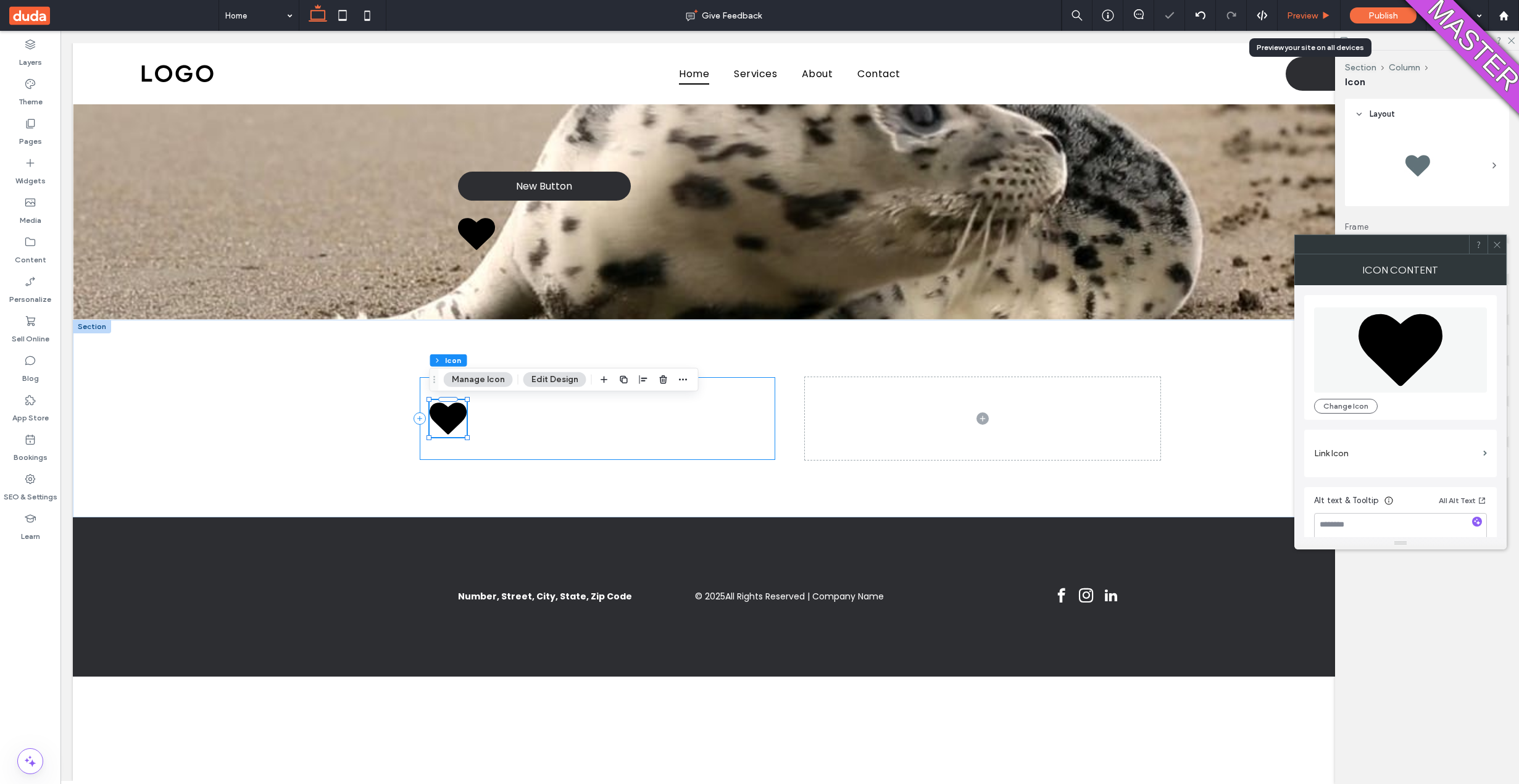
click at [1314, 15] on span "Preview" at bounding box center [1302, 16] width 31 height 11
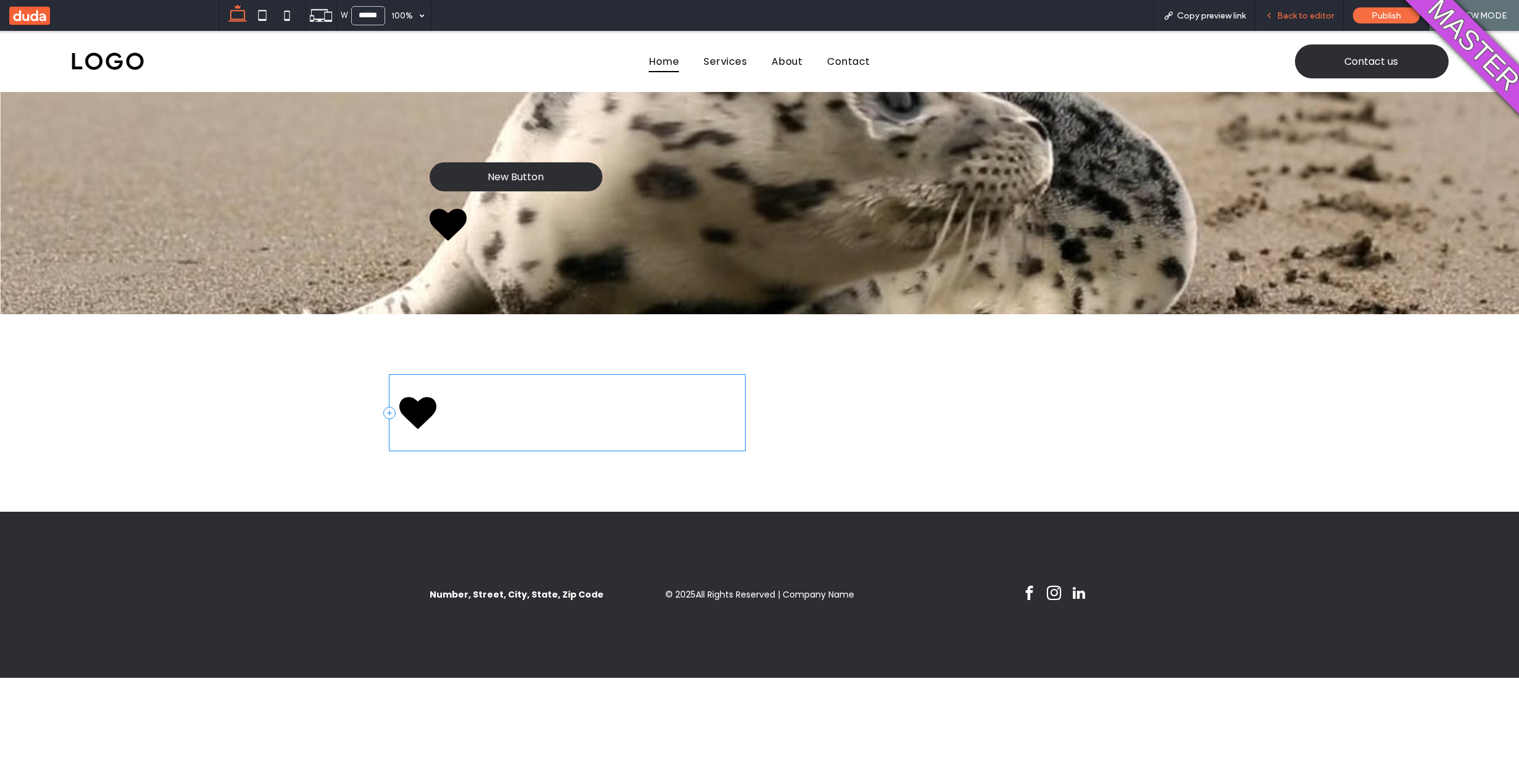
click at [1307, 11] on span "Back to editor" at bounding box center [1305, 16] width 57 height 11
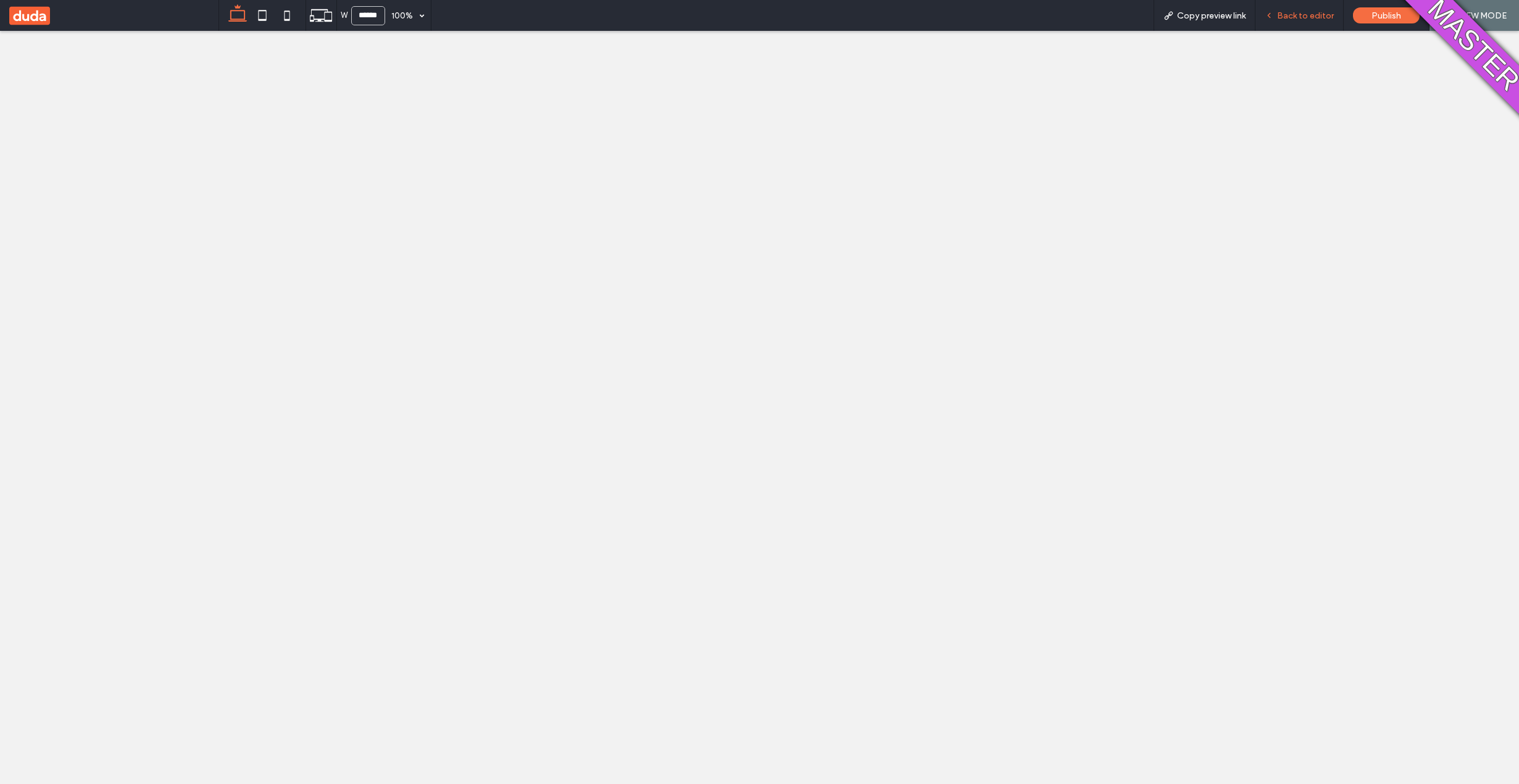
click at [1320, 17] on span "Back to editor" at bounding box center [1305, 16] width 57 height 11
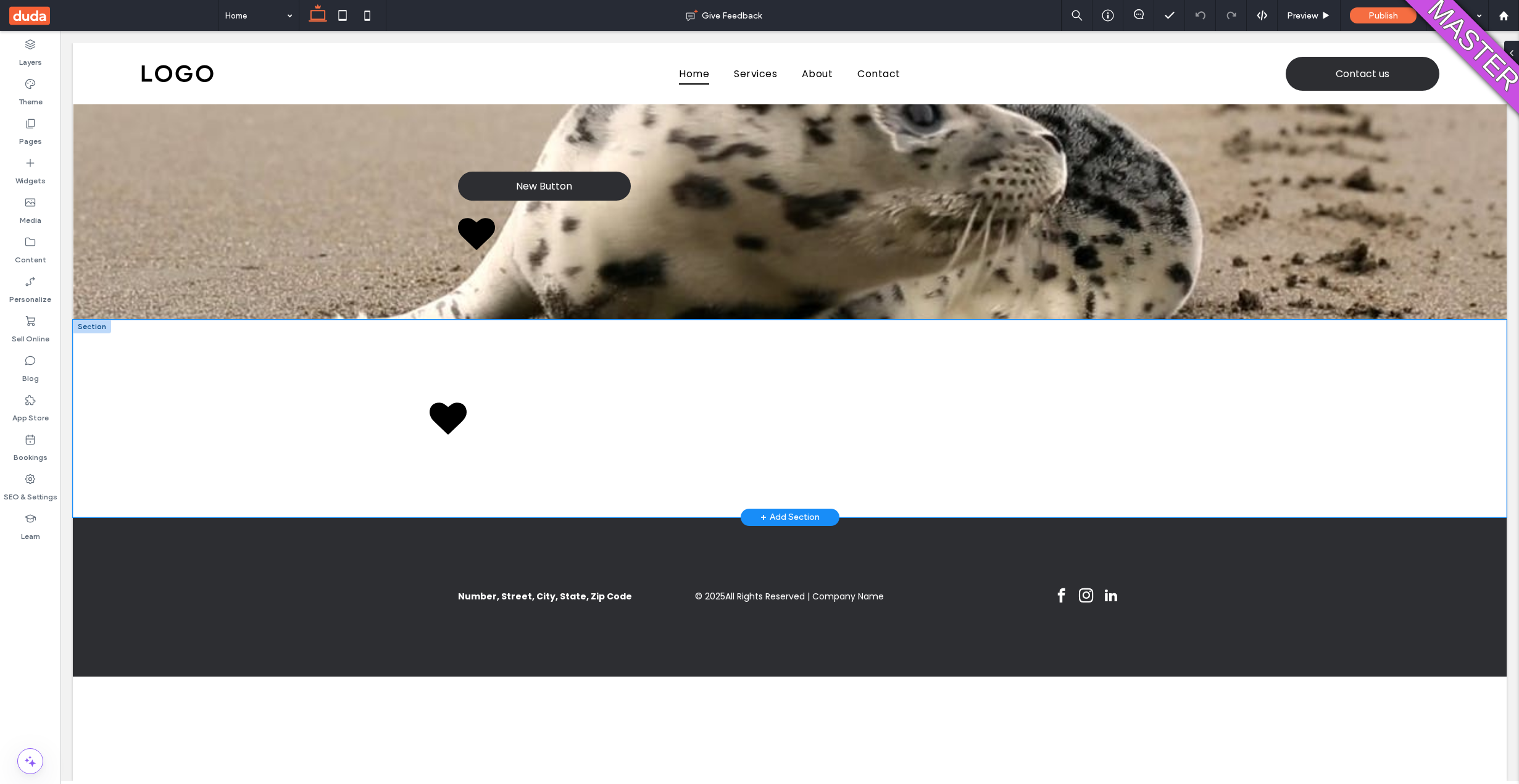
click at [1246, 382] on div at bounding box center [790, 418] width 1434 height 197
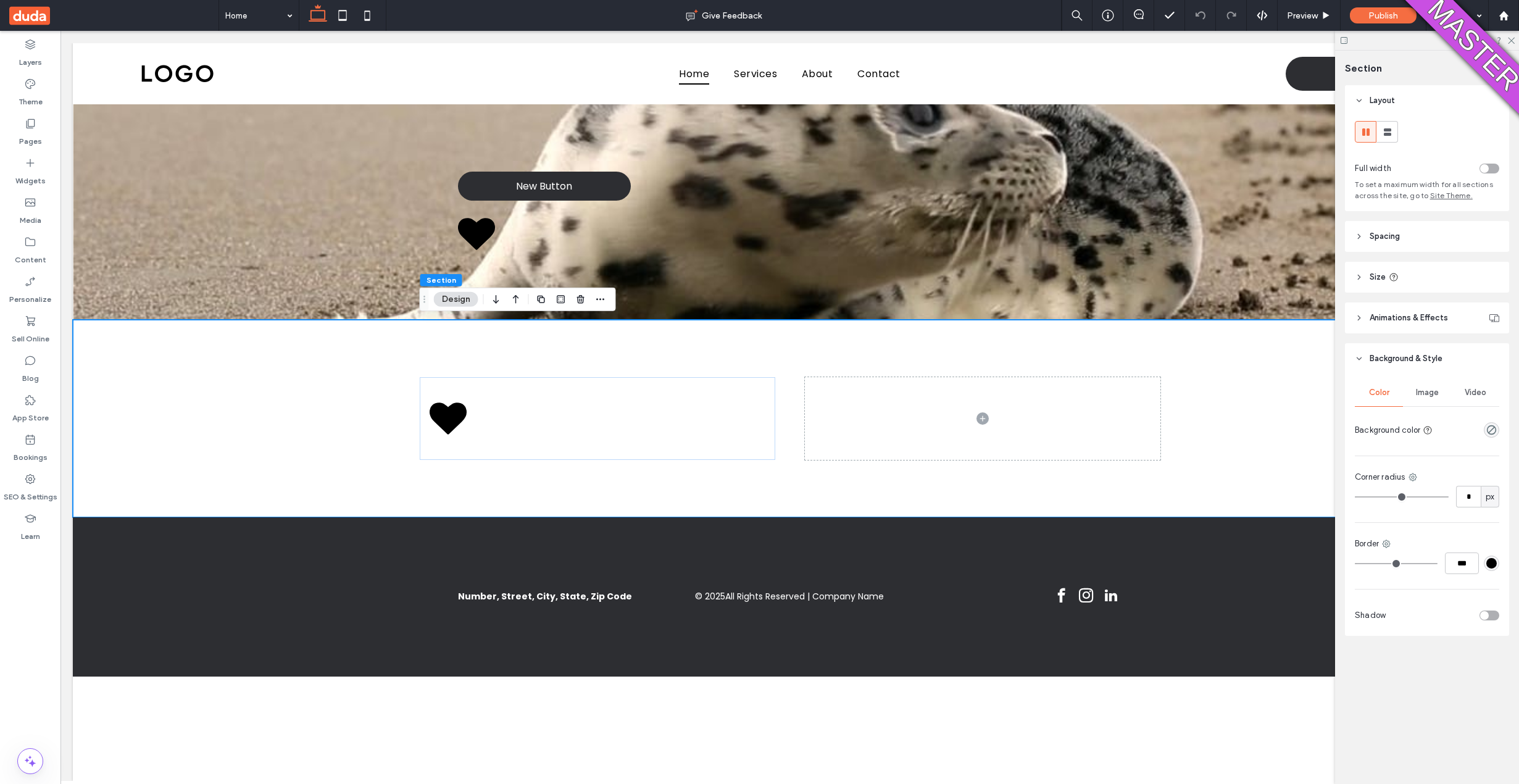
click at [1442, 391] on div "Image" at bounding box center [1427, 392] width 48 height 27
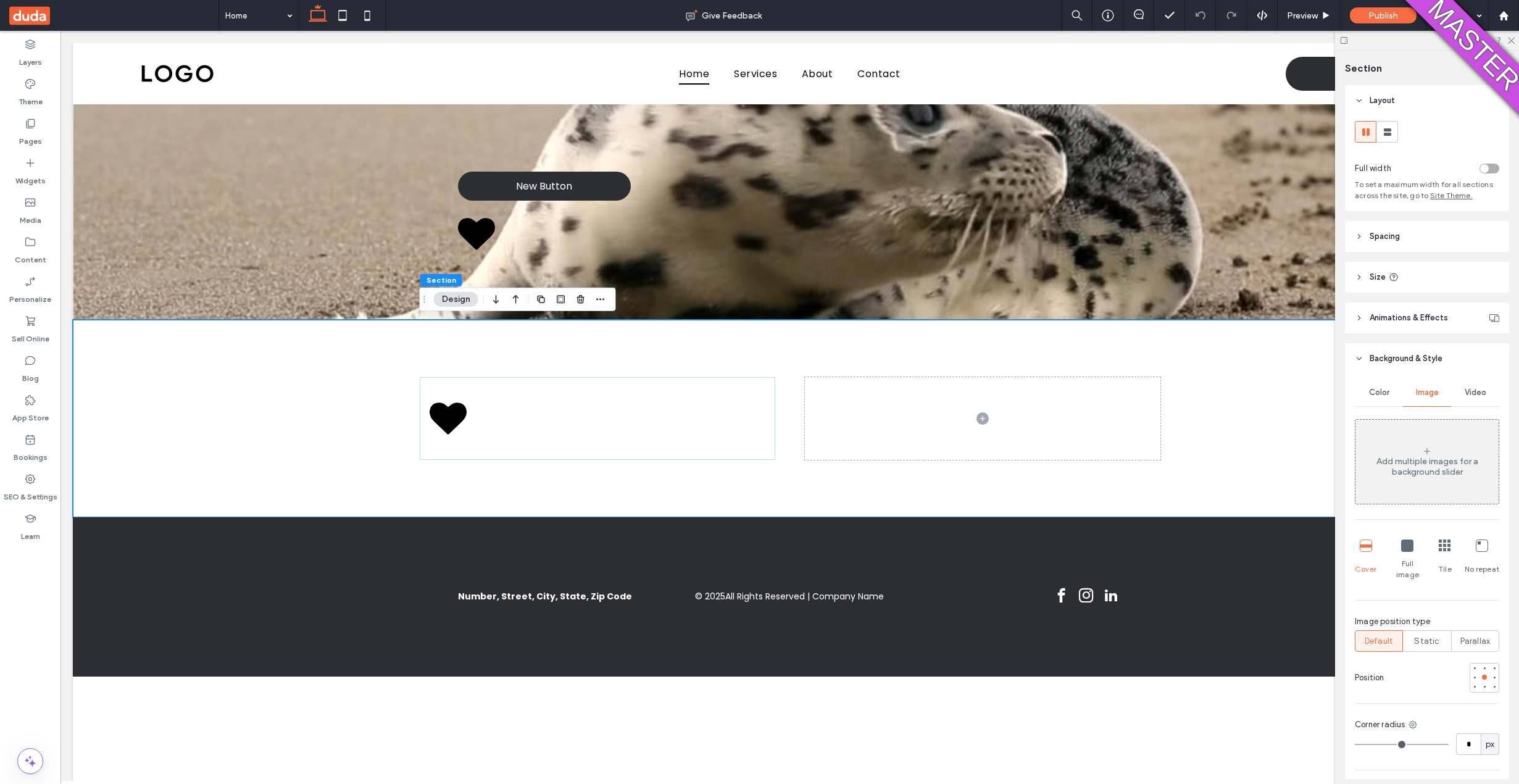
click at [1403, 447] on div "Add multiple images for a background slider" at bounding box center [1427, 461] width 143 height 82
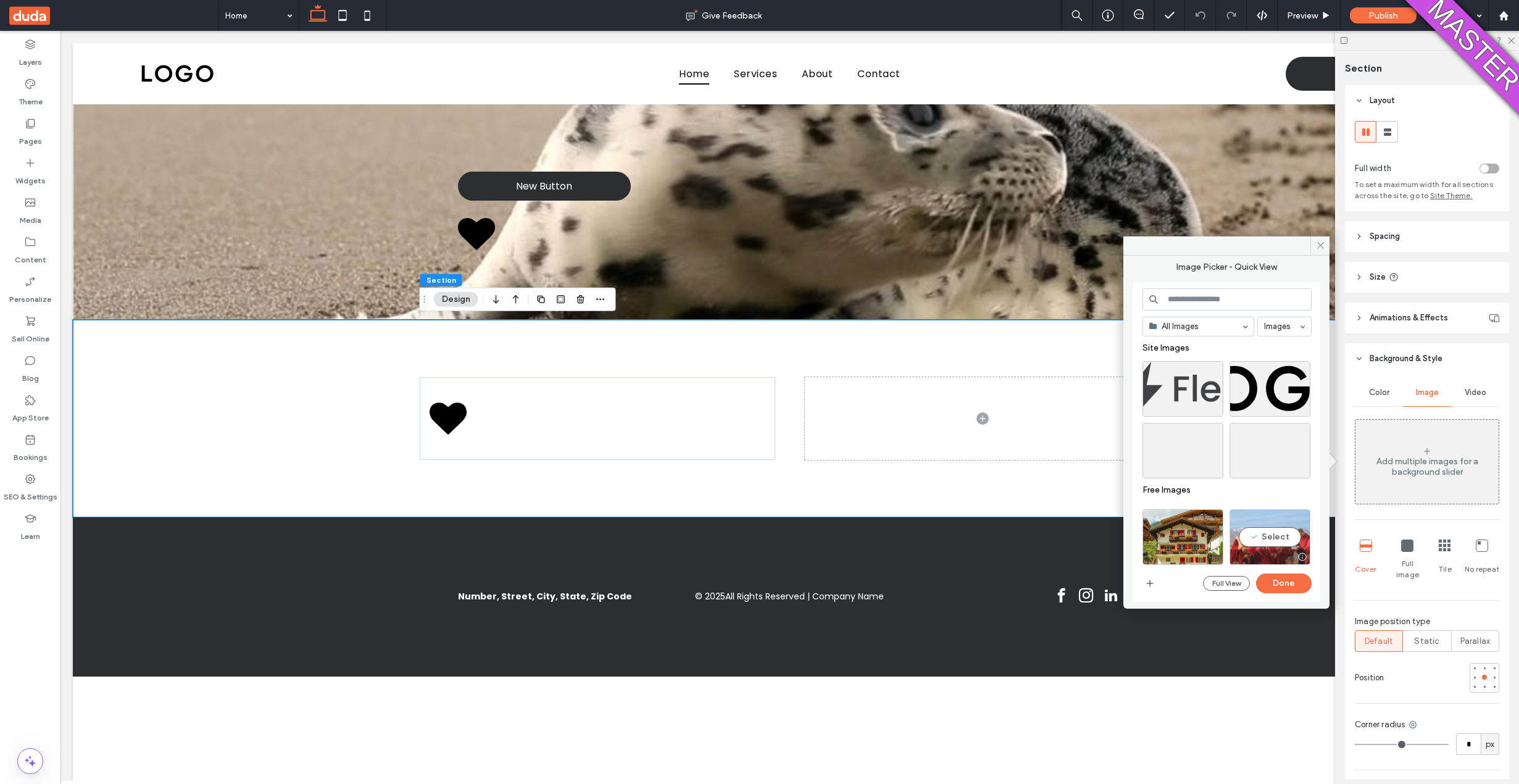
click at [1262, 541] on div "Select" at bounding box center [1270, 537] width 81 height 56
click at [1268, 564] on div at bounding box center [1231, 540] width 178 height 61
click at [1270, 580] on button "Done" at bounding box center [1283, 582] width 56 height 20
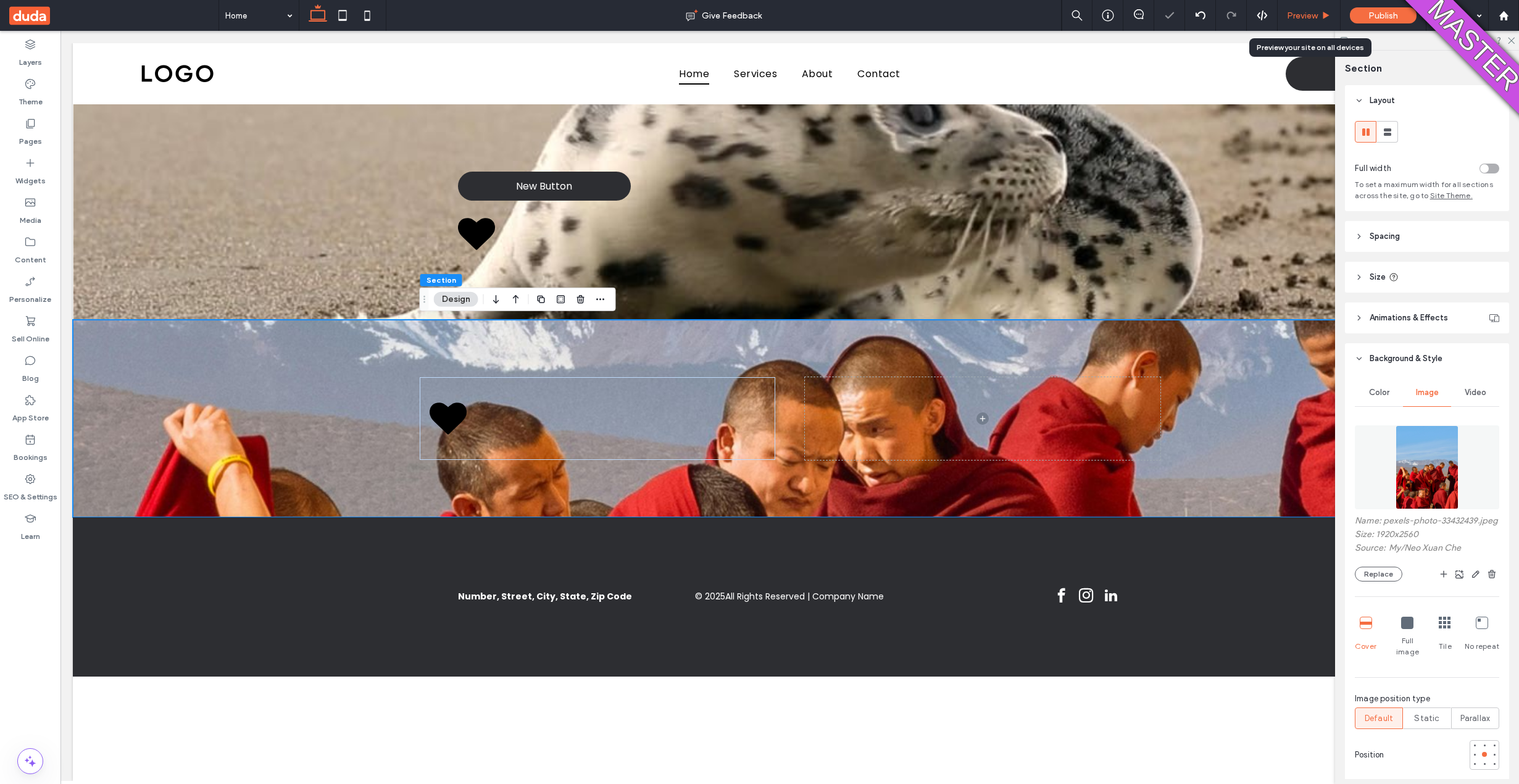
click at [1297, 19] on span "Preview" at bounding box center [1302, 16] width 31 height 11
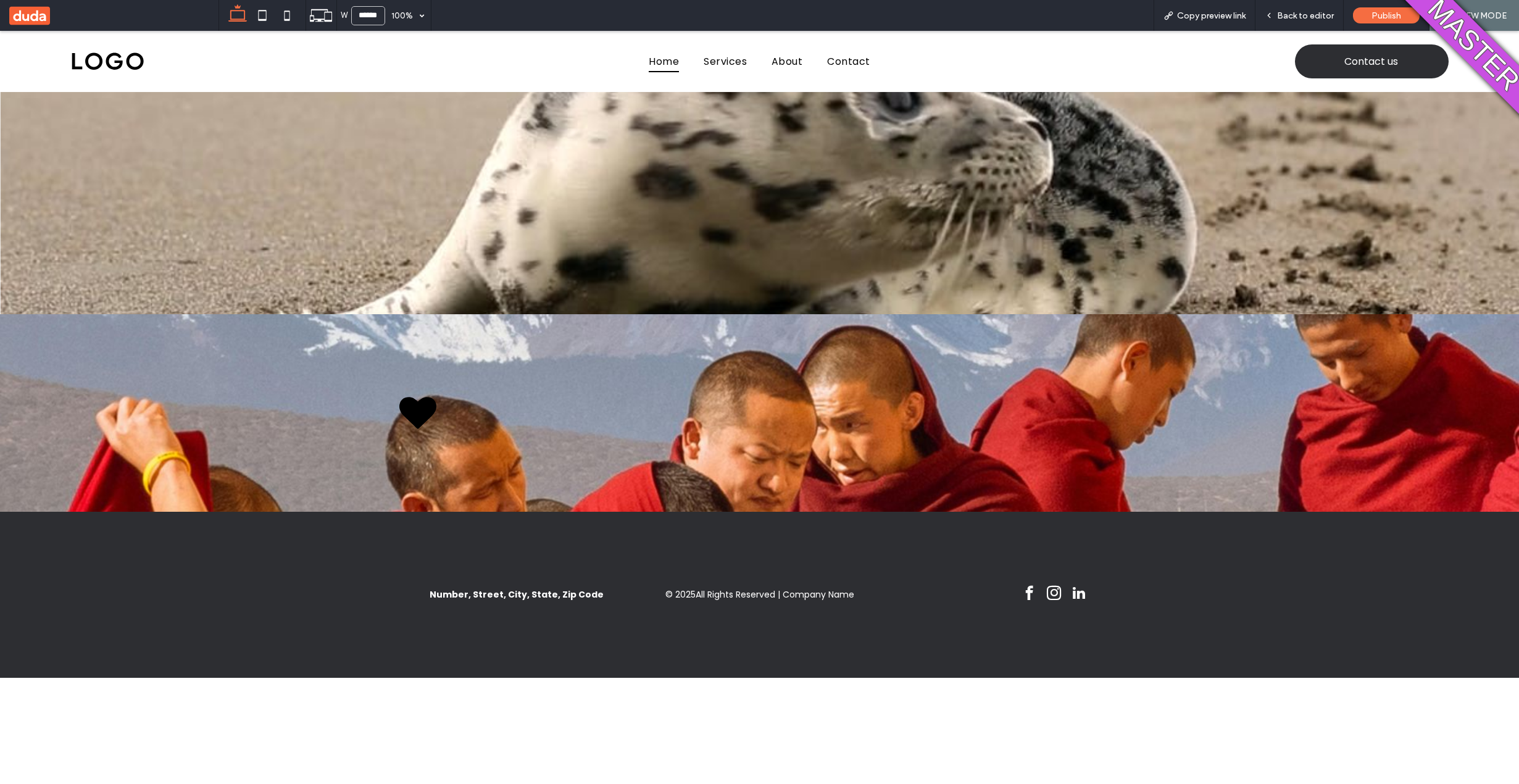
click at [1297, 19] on span "Back to editor" at bounding box center [1305, 16] width 57 height 11
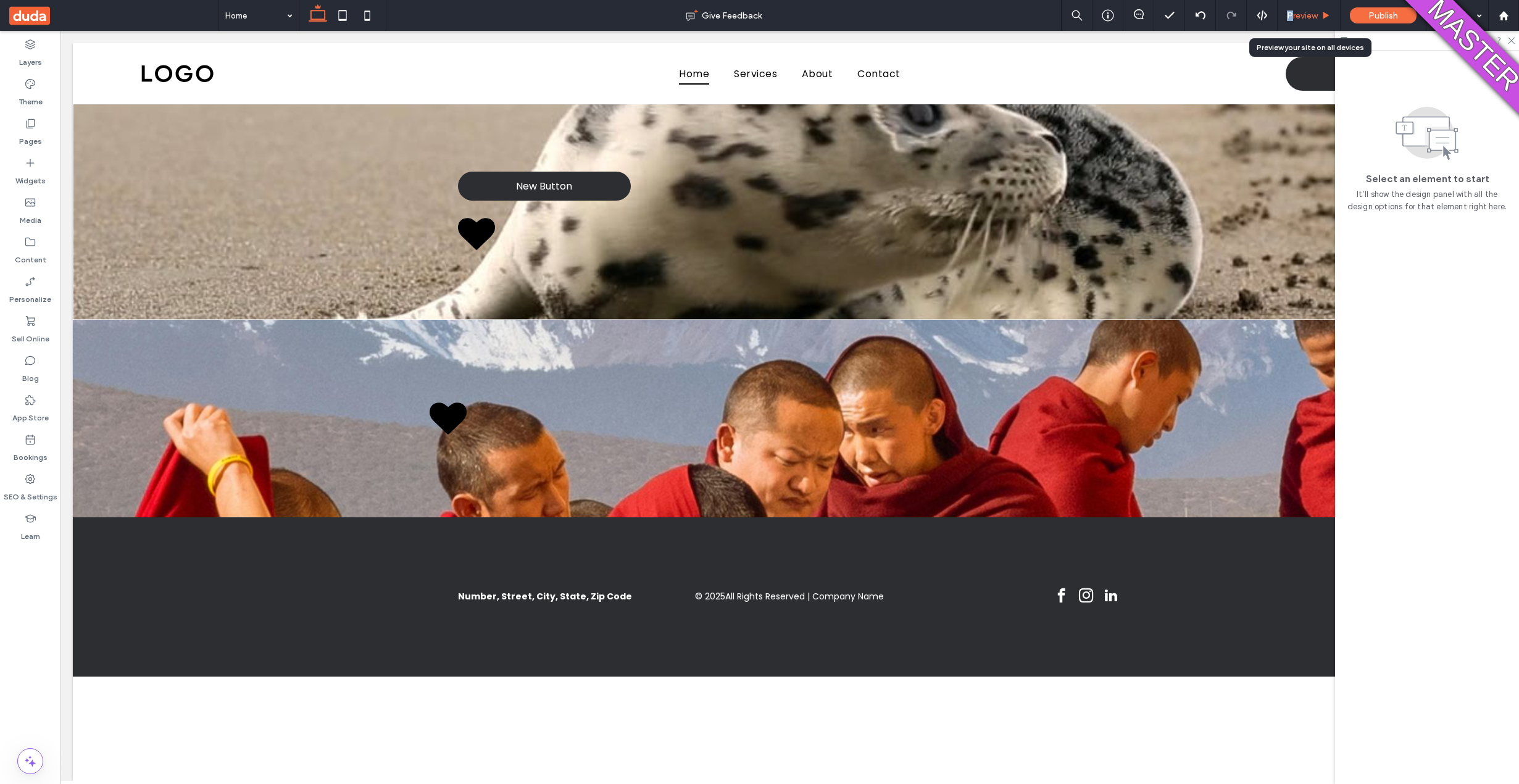
click at [1292, 11] on span "Preview" at bounding box center [1302, 16] width 31 height 11
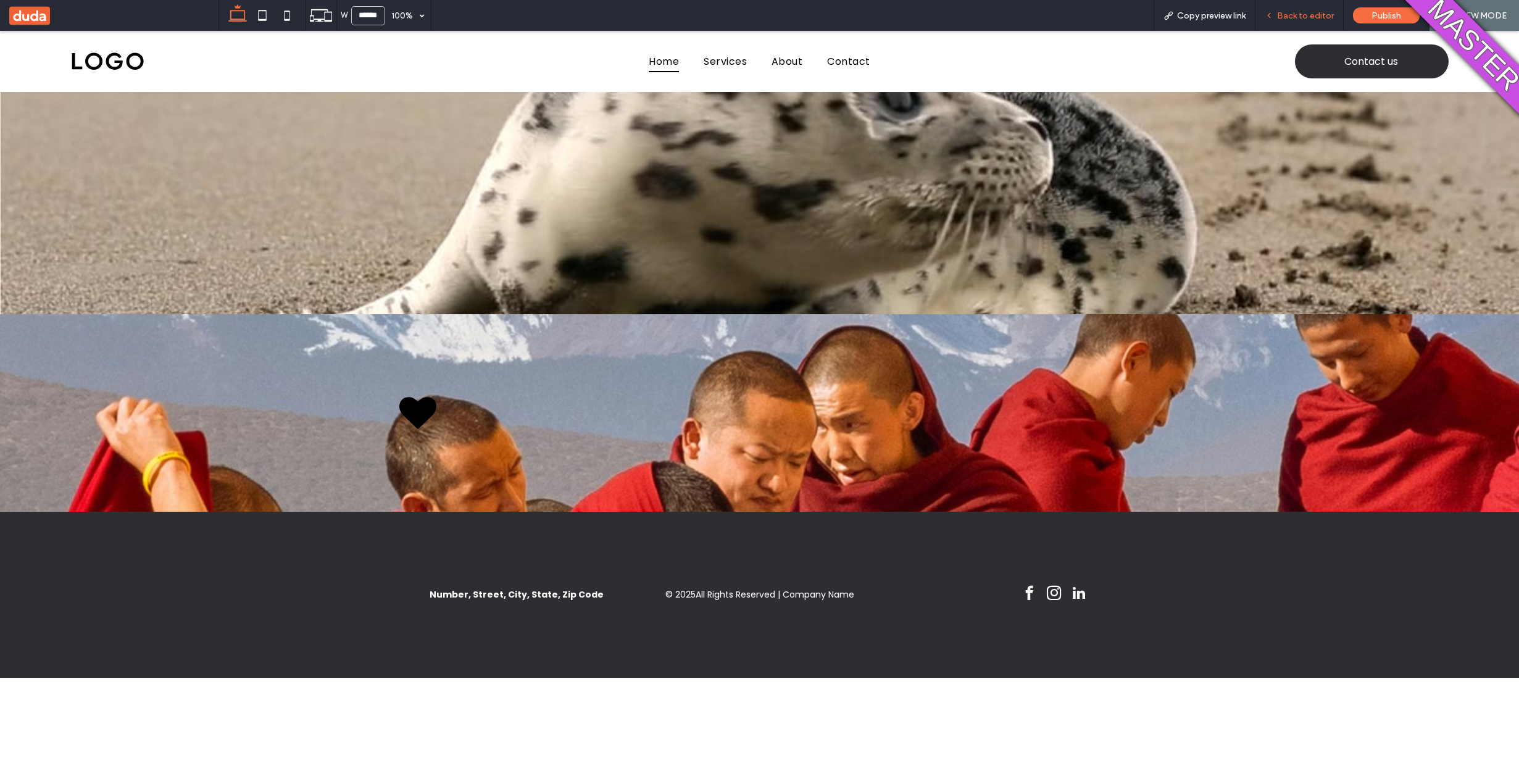
click at [1291, 8] on div "Back to editor" at bounding box center [1299, 15] width 88 height 31
click at [1289, 8] on div "Back to editor" at bounding box center [1299, 15] width 88 height 31
click at [1283, 15] on span "Back to editor" at bounding box center [1305, 16] width 57 height 11
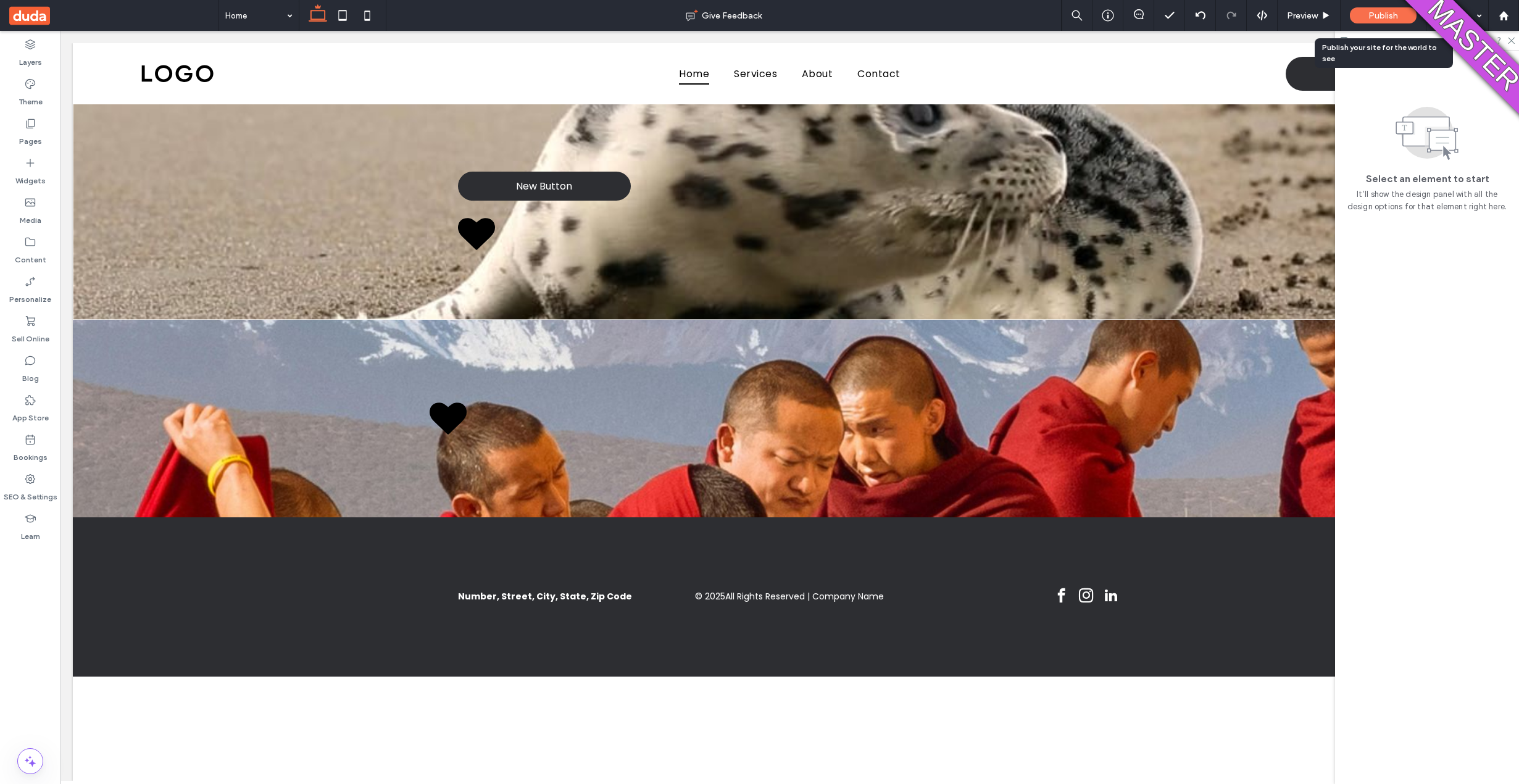
click at [1395, 15] on span "Publish" at bounding box center [1382, 16] width 30 height 11
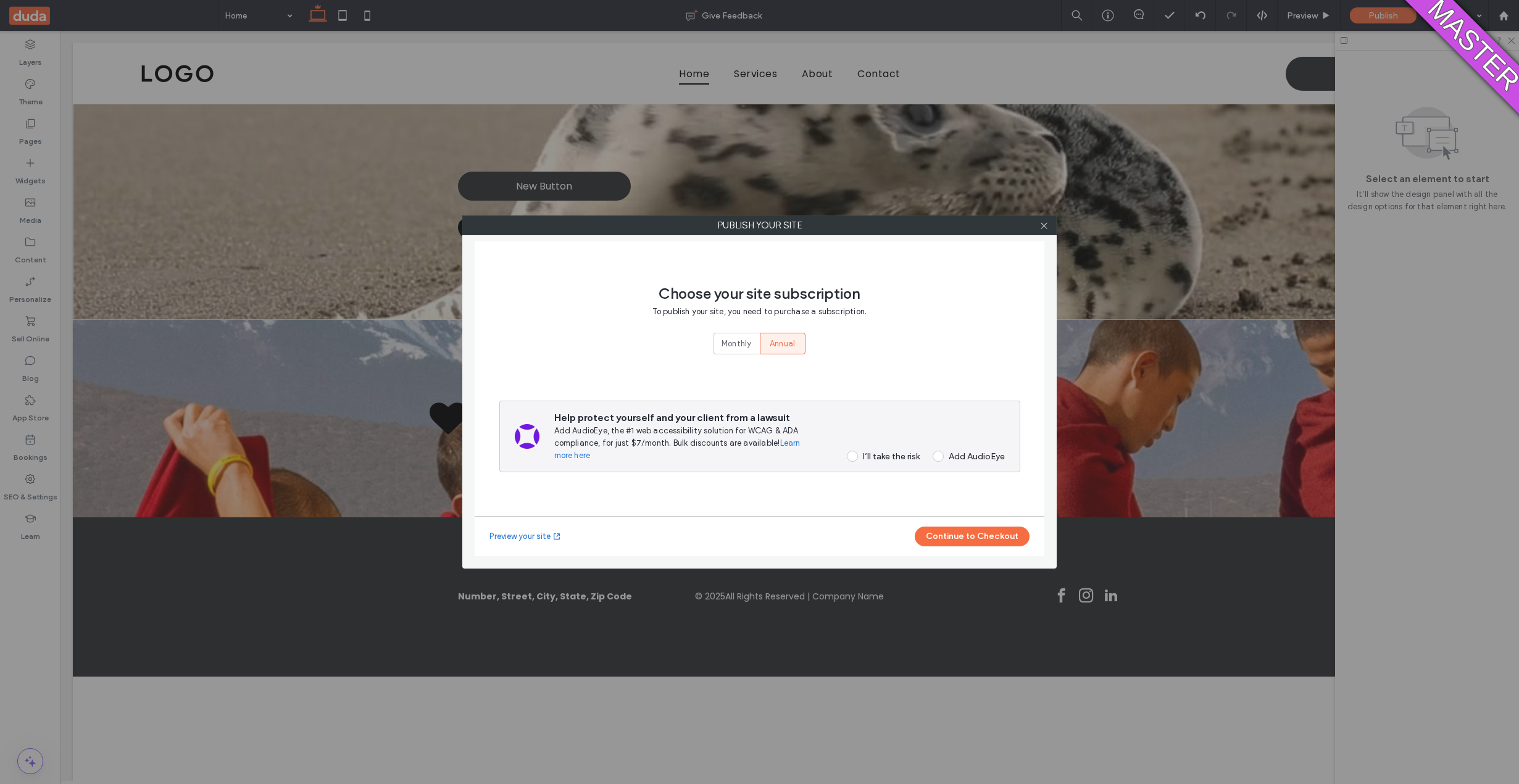
click at [882, 453] on div "I’ll take the risk" at bounding box center [891, 456] width 57 height 11
click at [957, 538] on button "Continue to Checkout" at bounding box center [972, 535] width 115 height 20
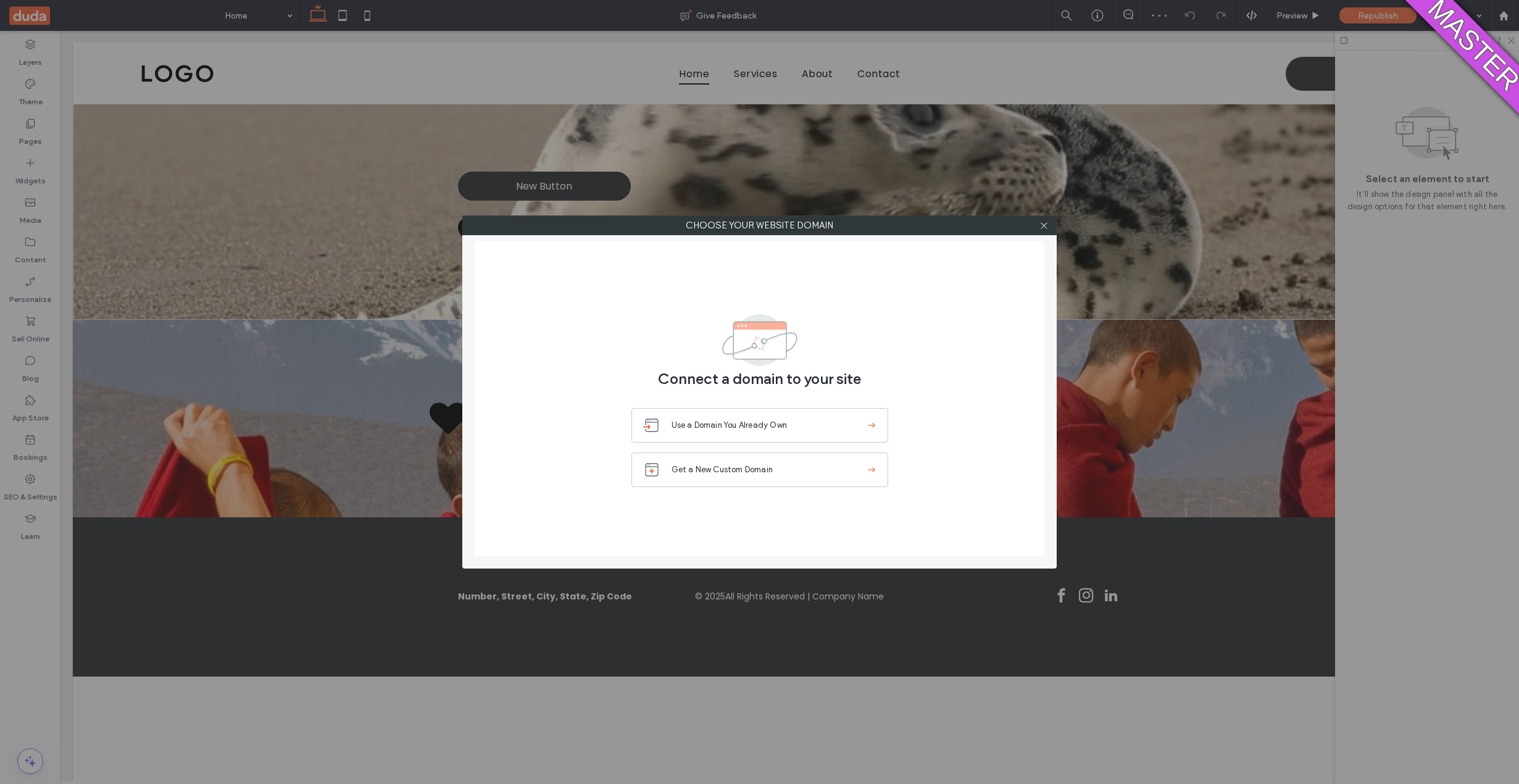
click at [1035, 228] on div at bounding box center [1043, 225] width 19 height 19
click at [1044, 226] on icon at bounding box center [1043, 225] width 9 height 9
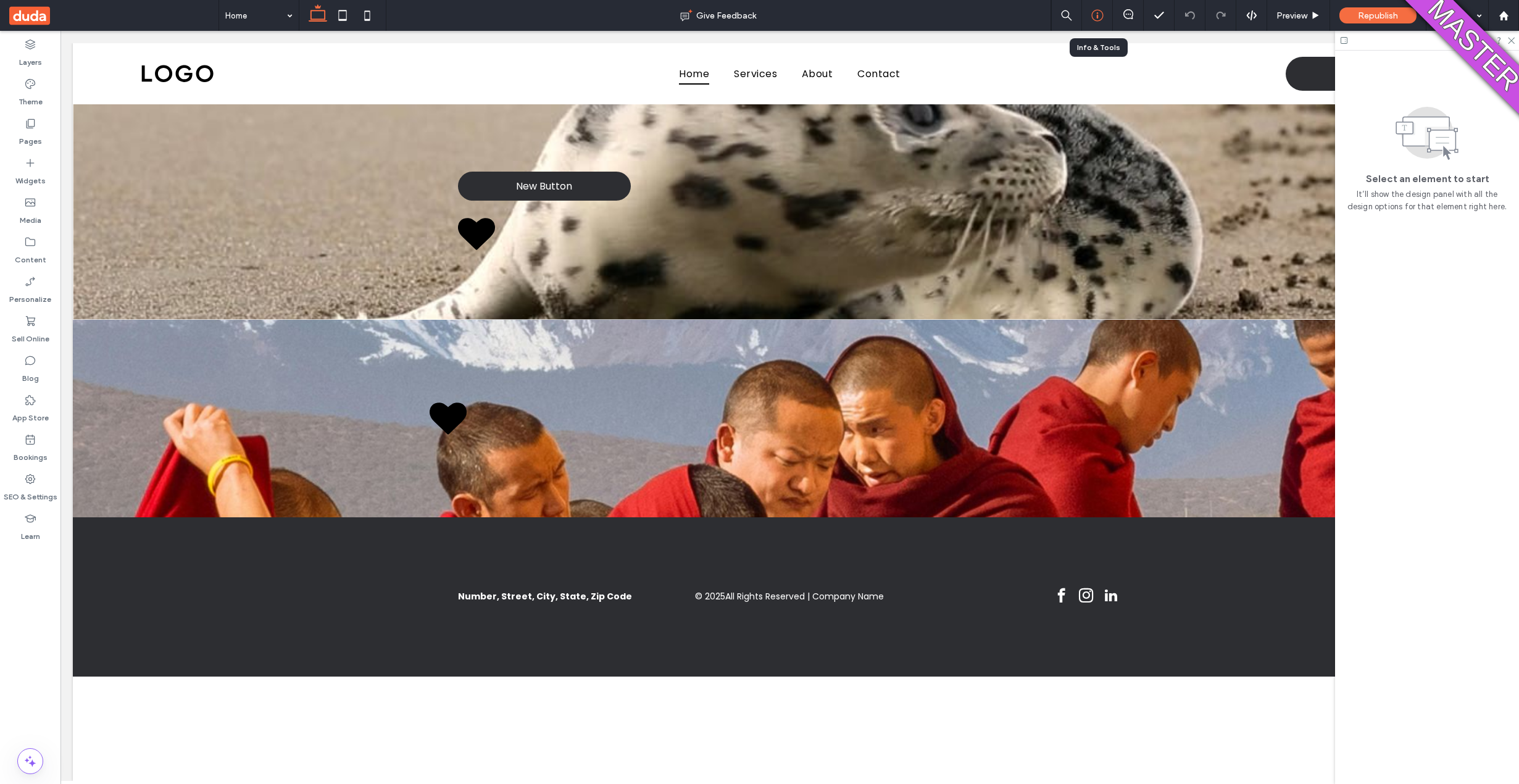
click at [1103, 19] on div at bounding box center [1097, 15] width 30 height 12
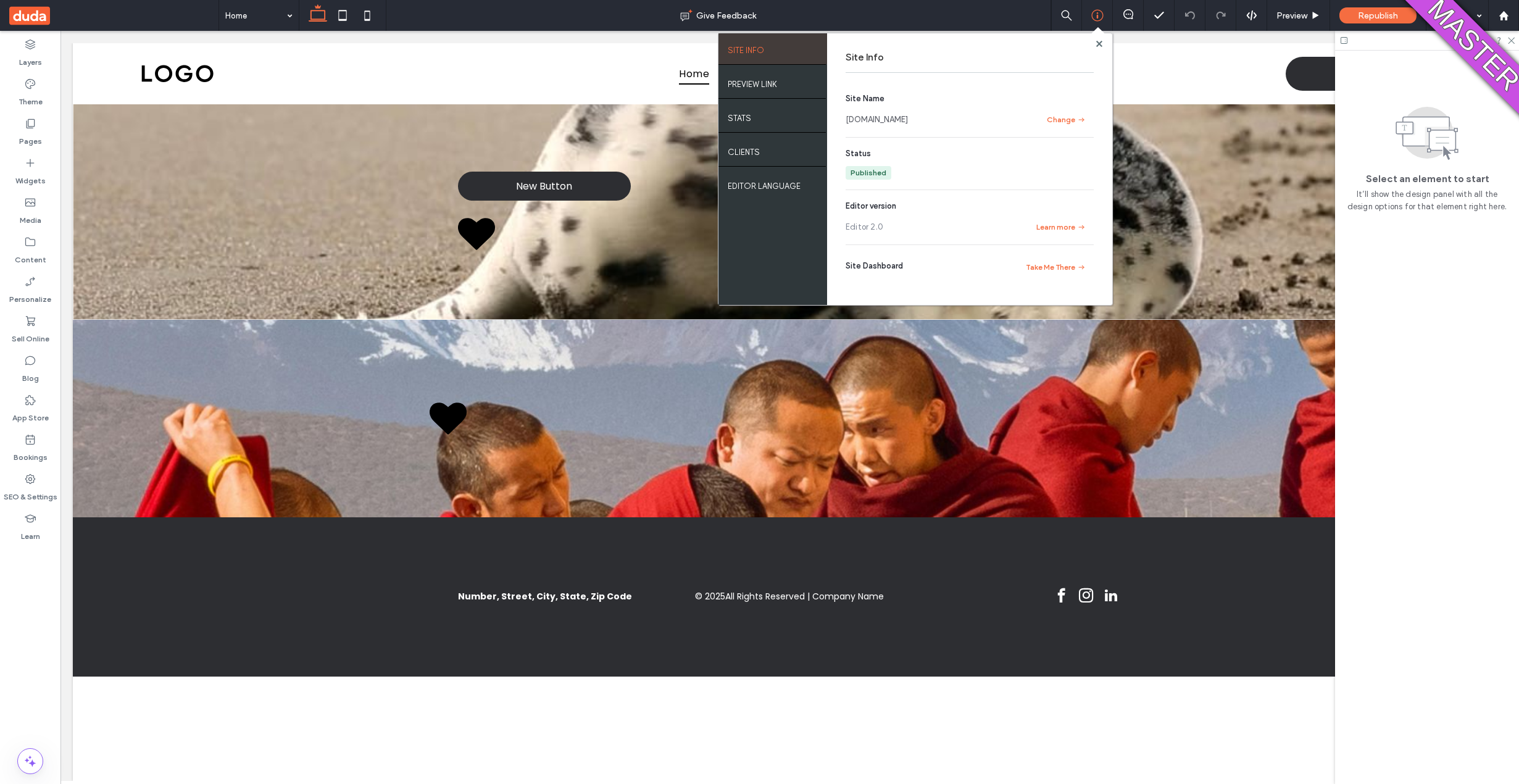
click at [908, 125] on link "zoharayefet39f9fb86.multiscreen.d1test.biz" at bounding box center [877, 119] width 62 height 12
click at [1296, 21] on div "Preview" at bounding box center [1298, 15] width 63 height 31
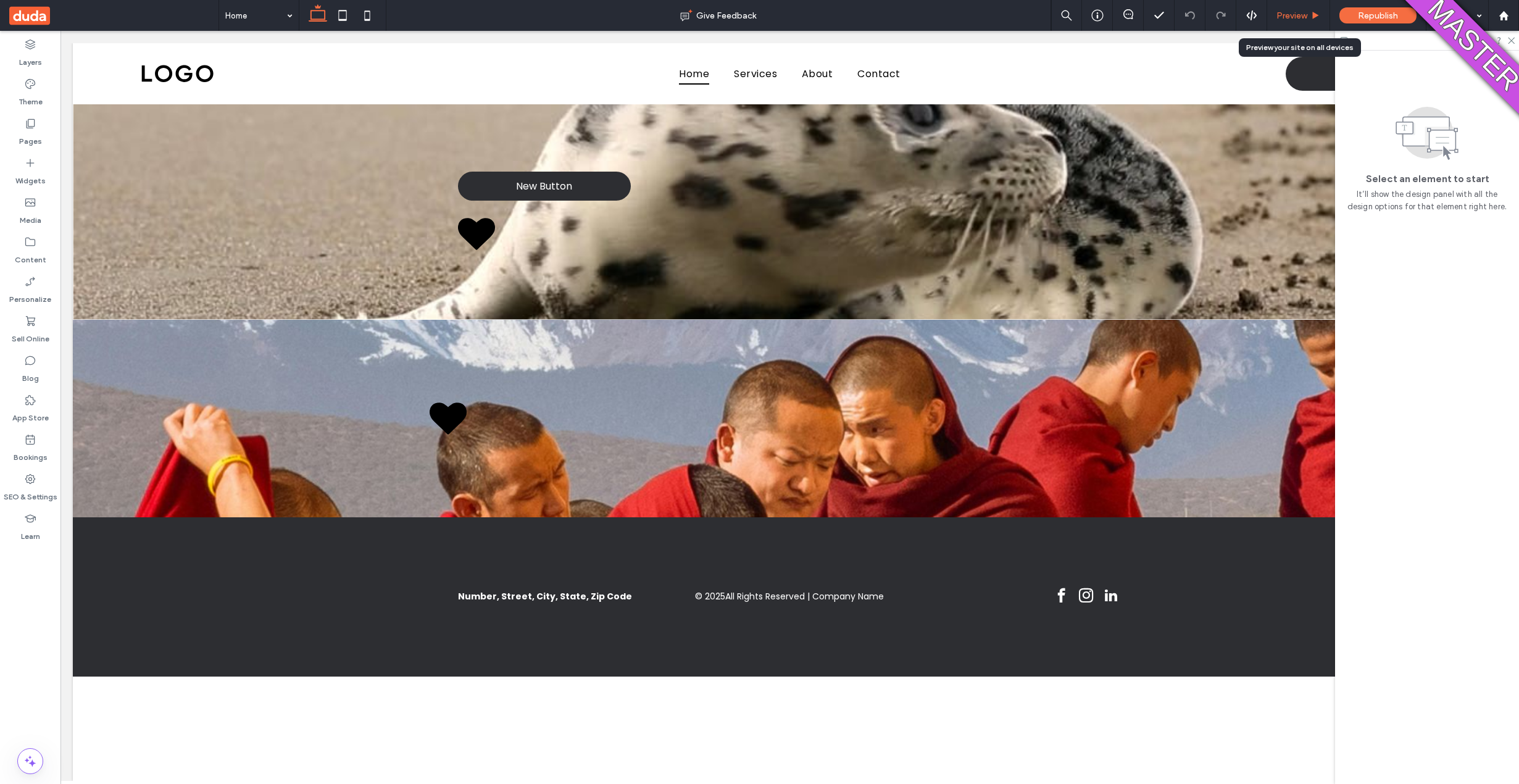
click at [1296, 18] on span "Preview" at bounding box center [1291, 16] width 31 height 11
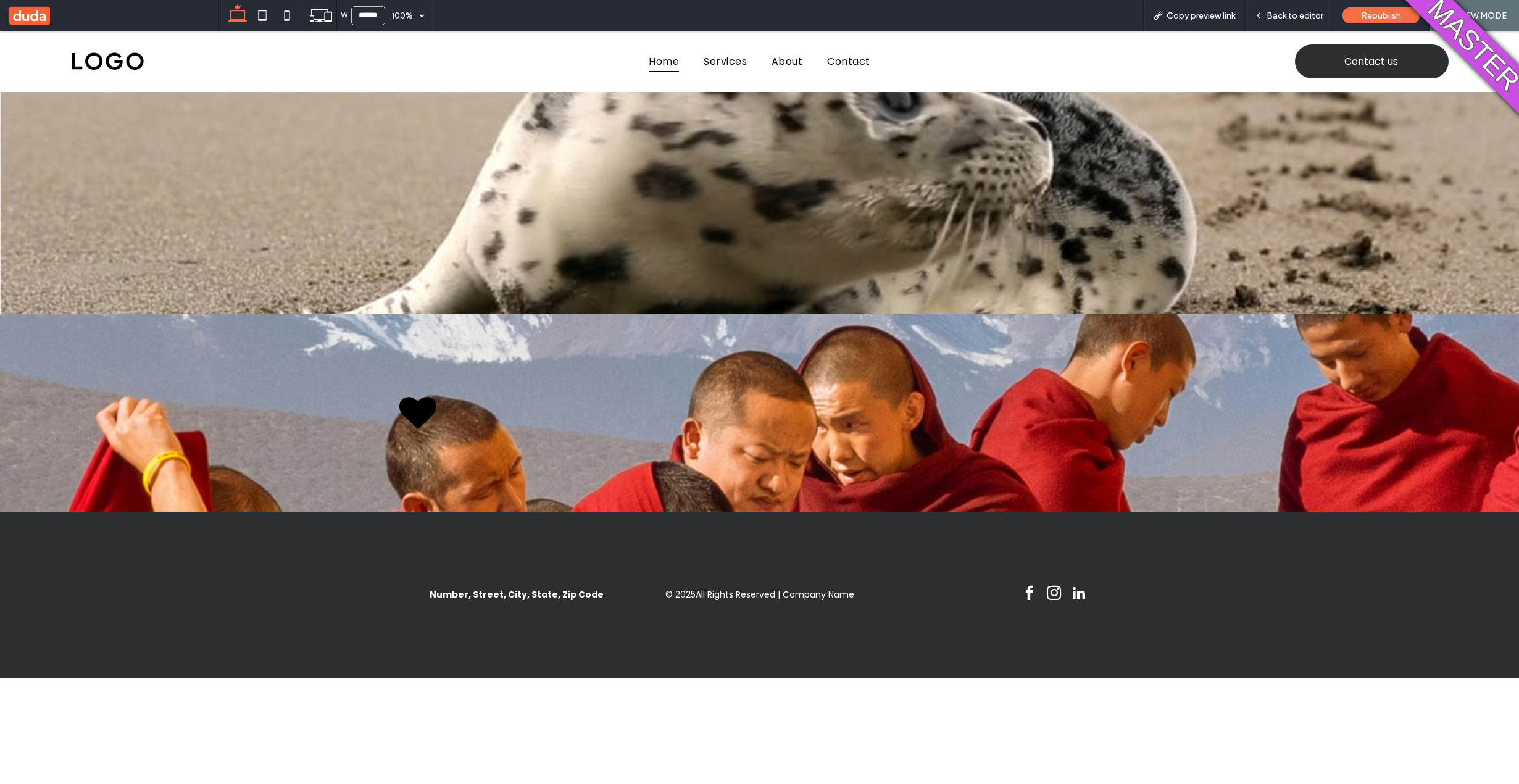
click at [1296, 18] on span "Back to editor" at bounding box center [1294, 16] width 57 height 11
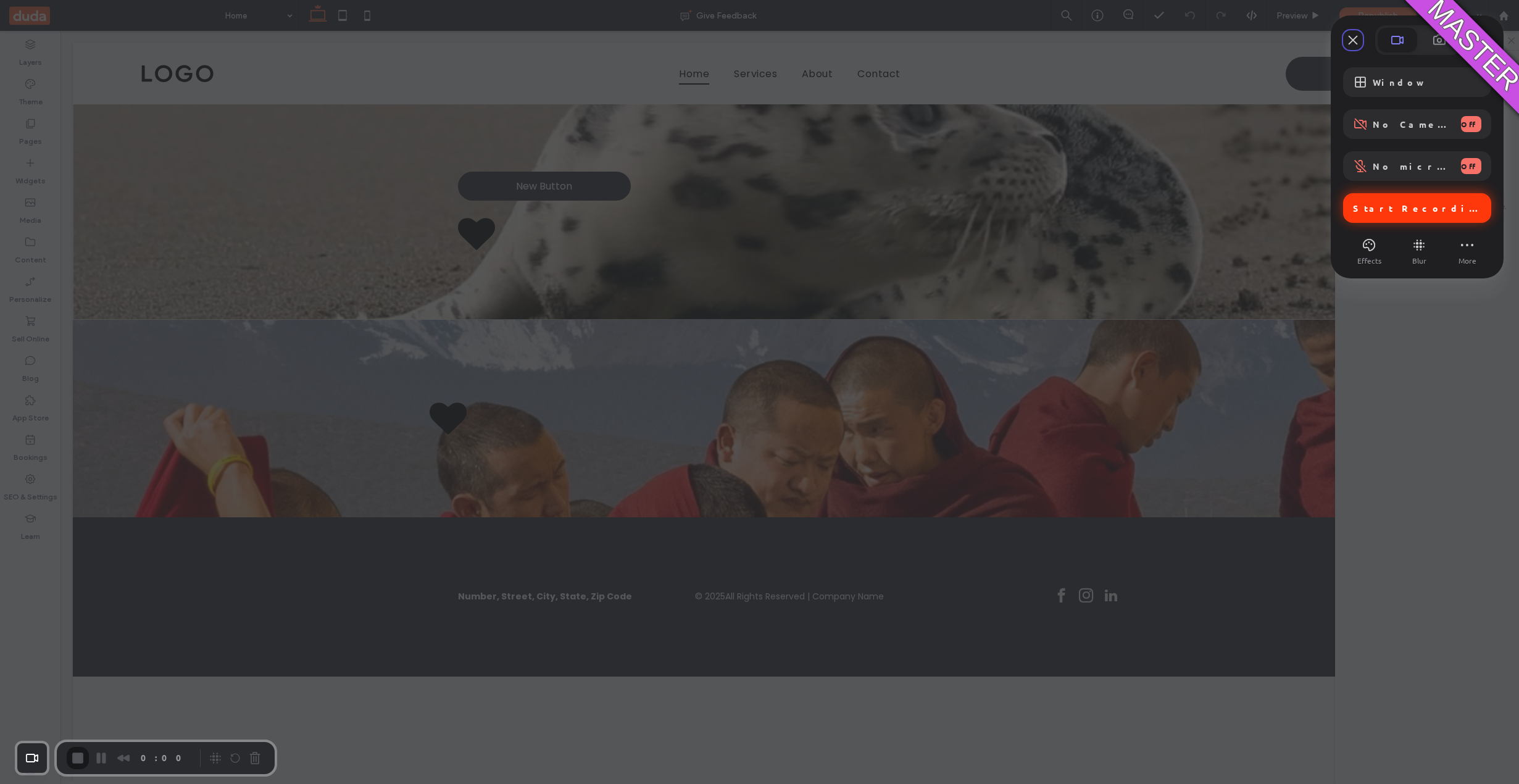
click at [1372, 213] on div "Start Recording" at bounding box center [1416, 207] width 148 height 30
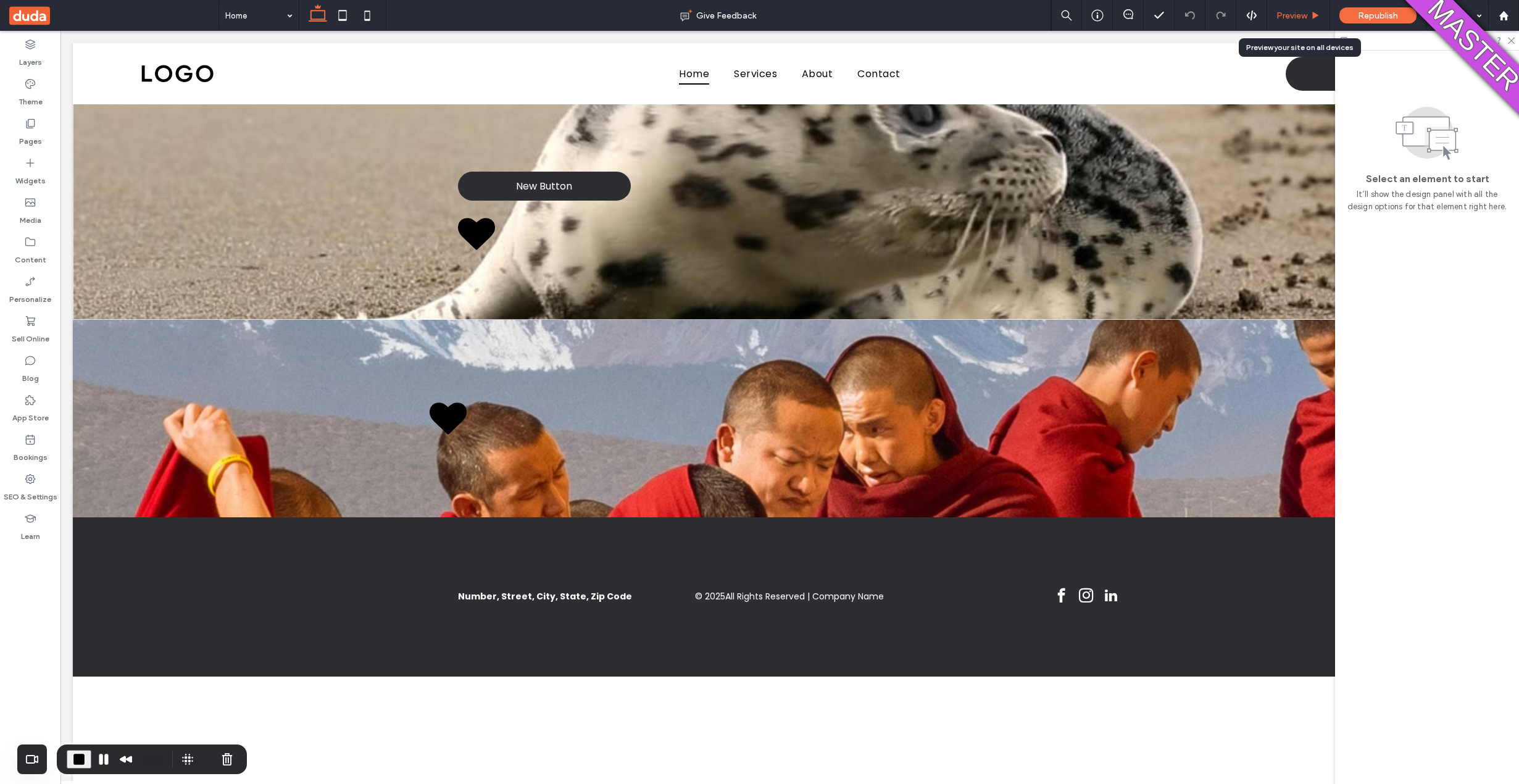
click at [1295, 22] on div "Preview" at bounding box center [1298, 15] width 63 height 31
click at [1295, 19] on span "Preview" at bounding box center [1291, 16] width 31 height 11
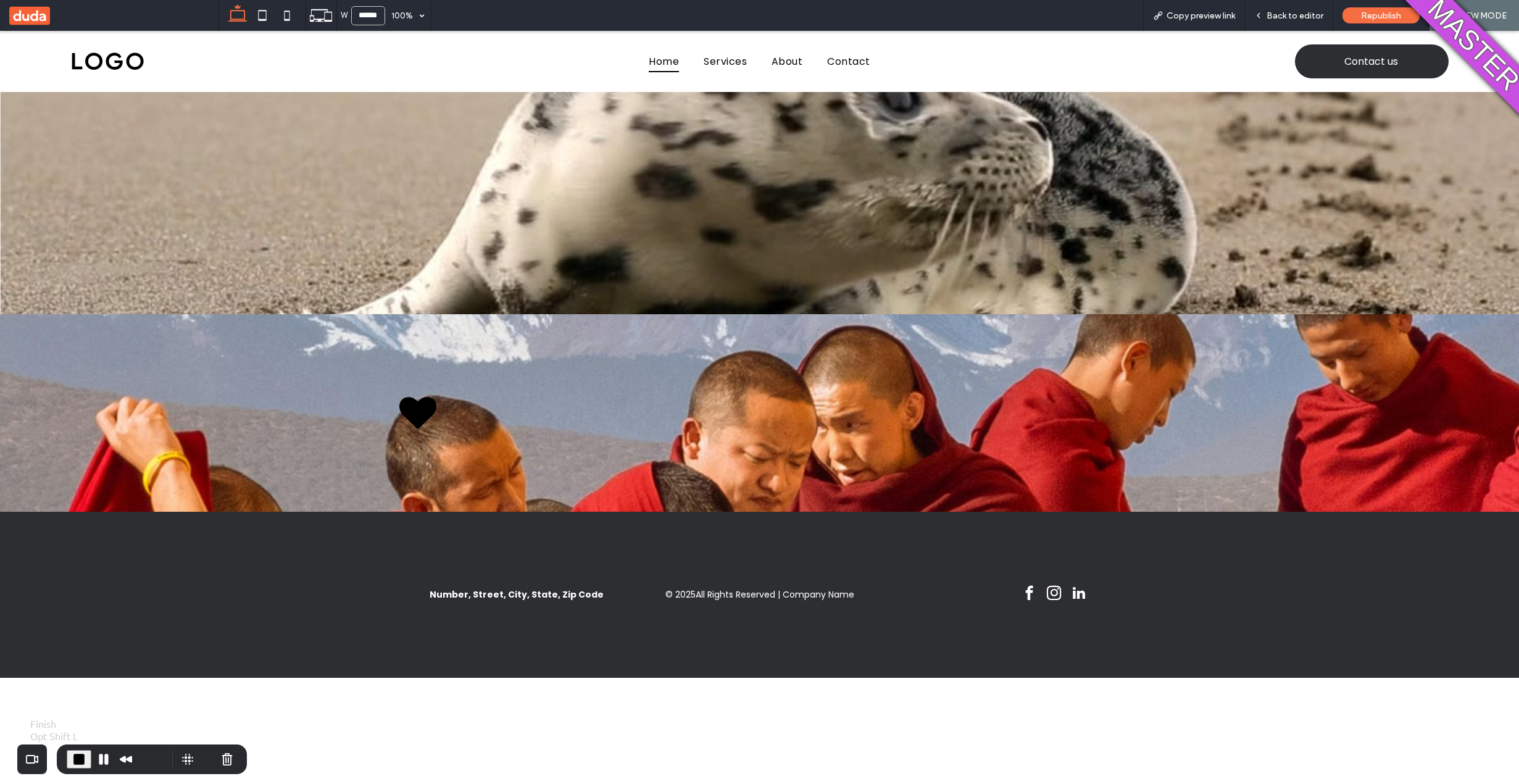
click at [85, 750] on button "End Recording" at bounding box center [79, 759] width 25 height 19
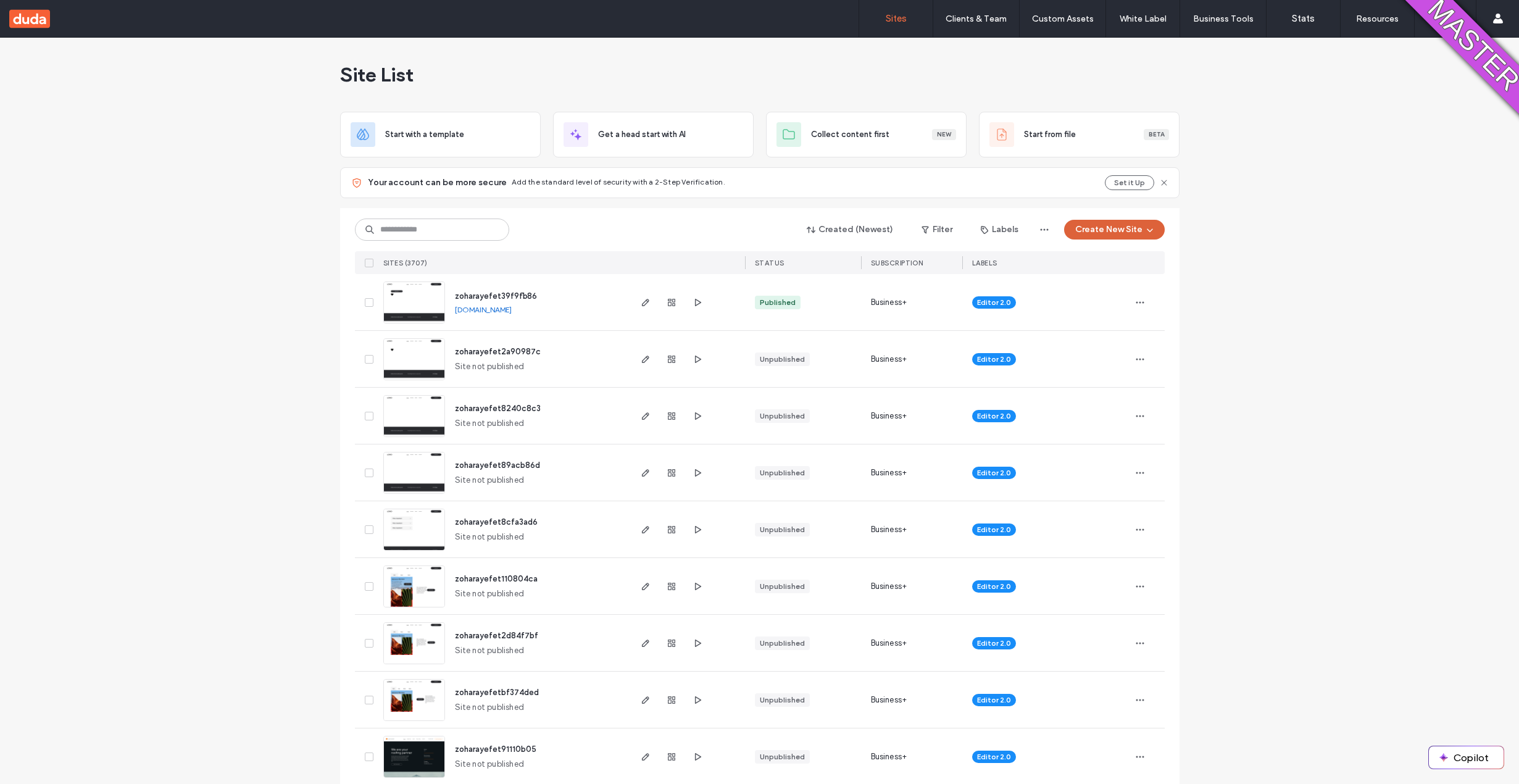
click at [1106, 225] on button "Create New Site" at bounding box center [1114, 229] width 100 height 20
click at [1093, 260] on div at bounding box center [1084, 272] width 25 height 25
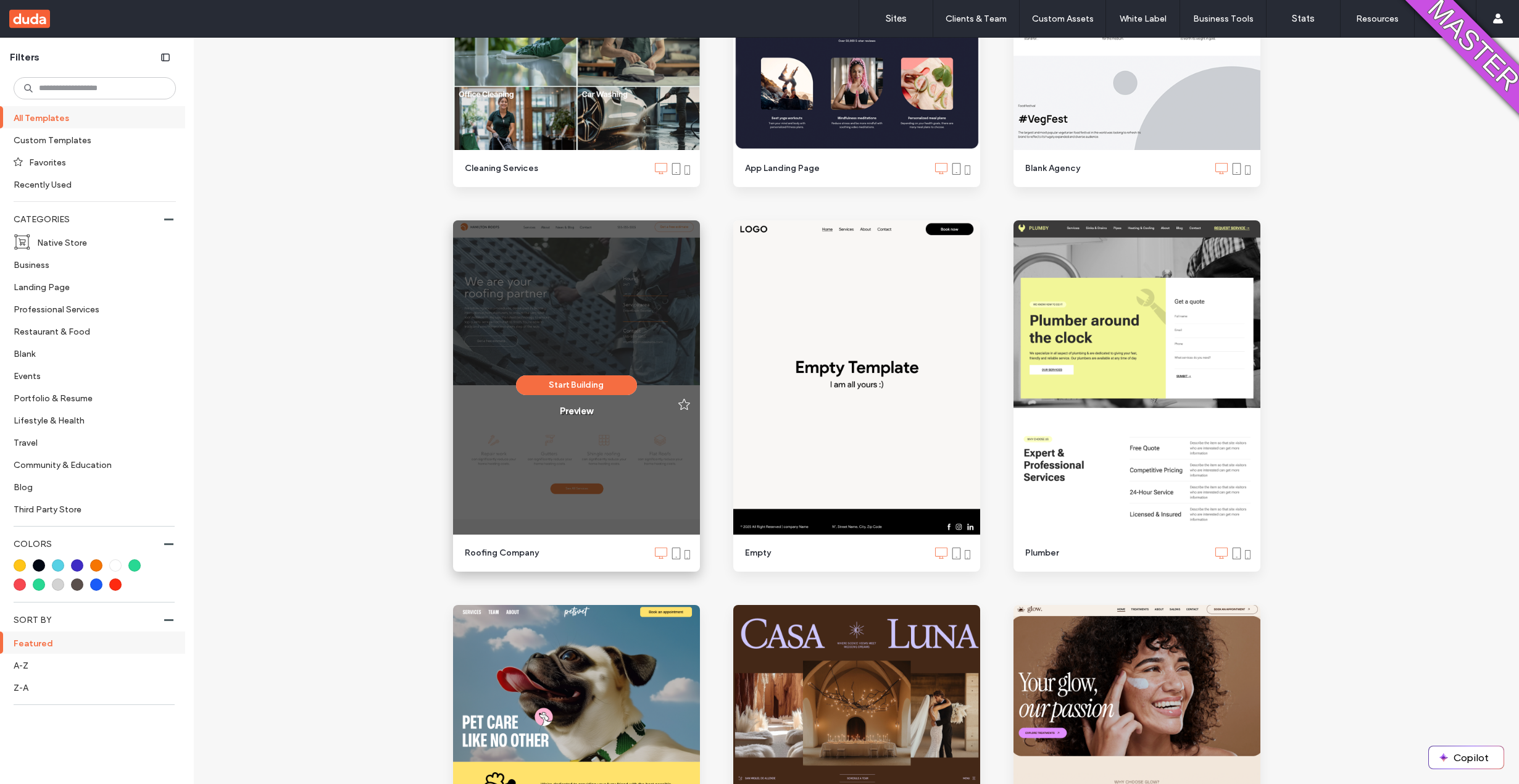
scroll to position [1547, 0]
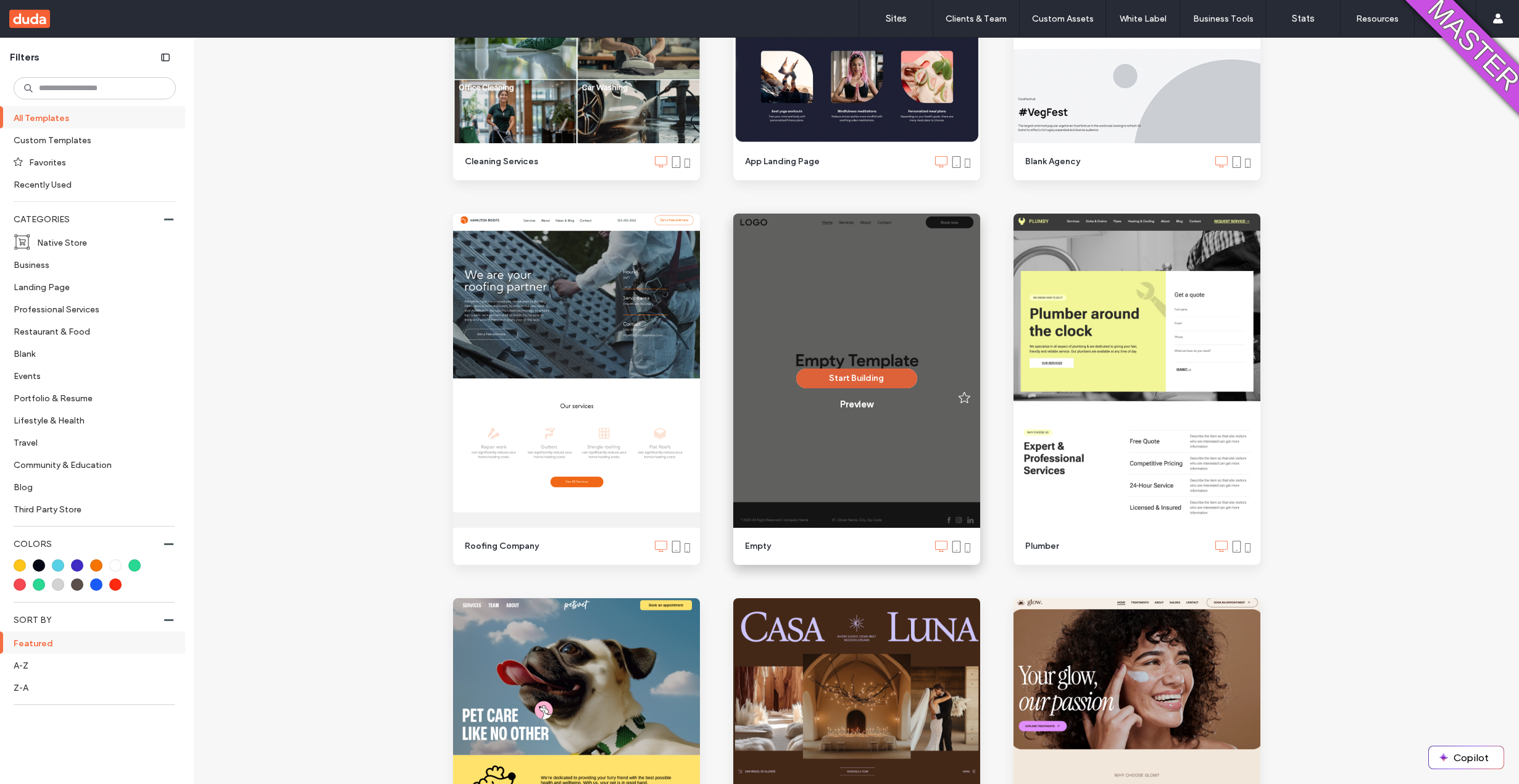
click at [819, 374] on button "Start Building" at bounding box center [856, 378] width 121 height 20
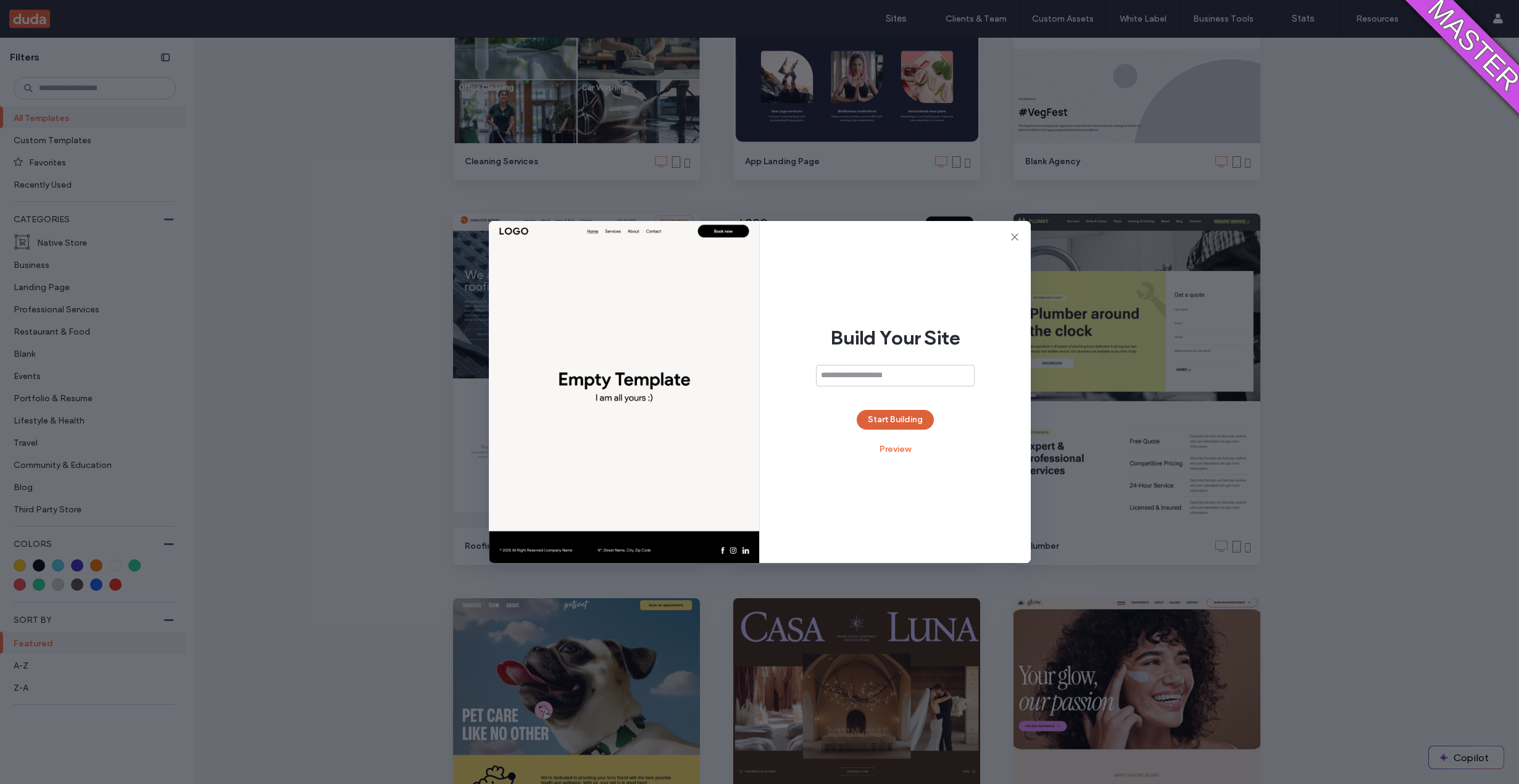
click at [927, 422] on button "Start Building" at bounding box center [895, 419] width 77 height 20
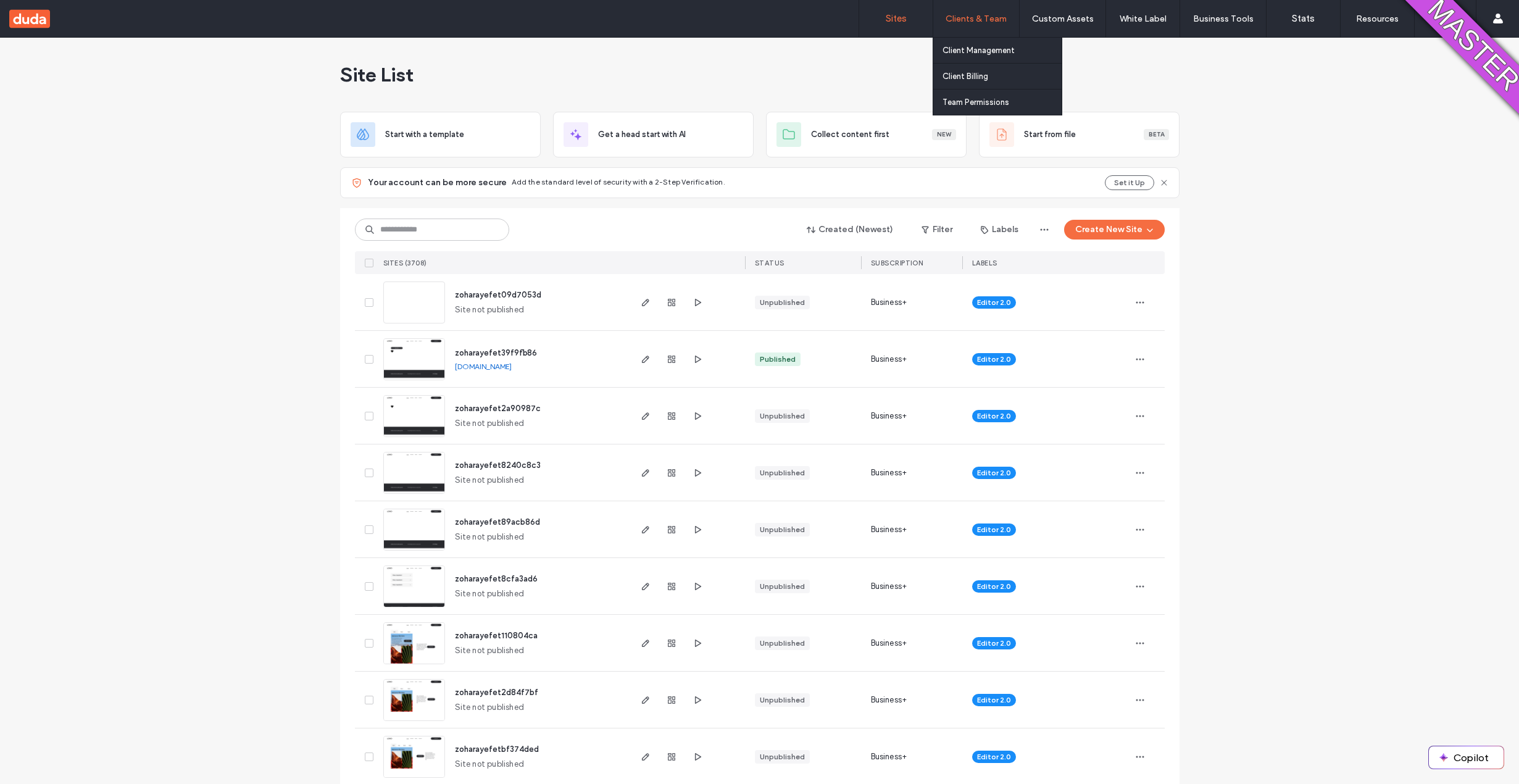
click at [972, 18] on label "Clients & Team" at bounding box center [976, 19] width 61 height 11
click at [960, 103] on label "Team Permissions" at bounding box center [976, 102] width 66 height 9
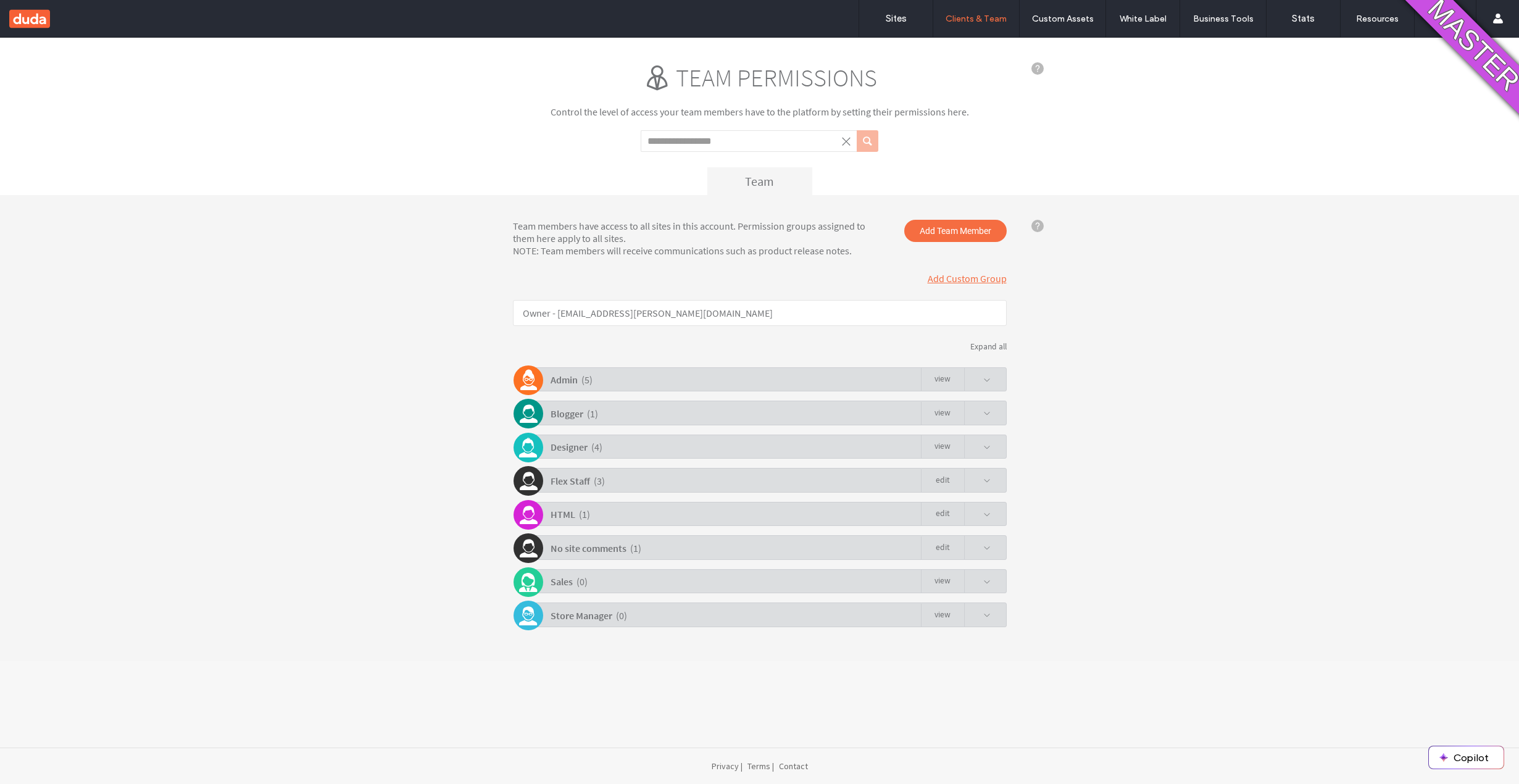
click at [649, 483] on div "Flex Staff ( 3 ) Edit" at bounding box center [762, 479] width 488 height 24
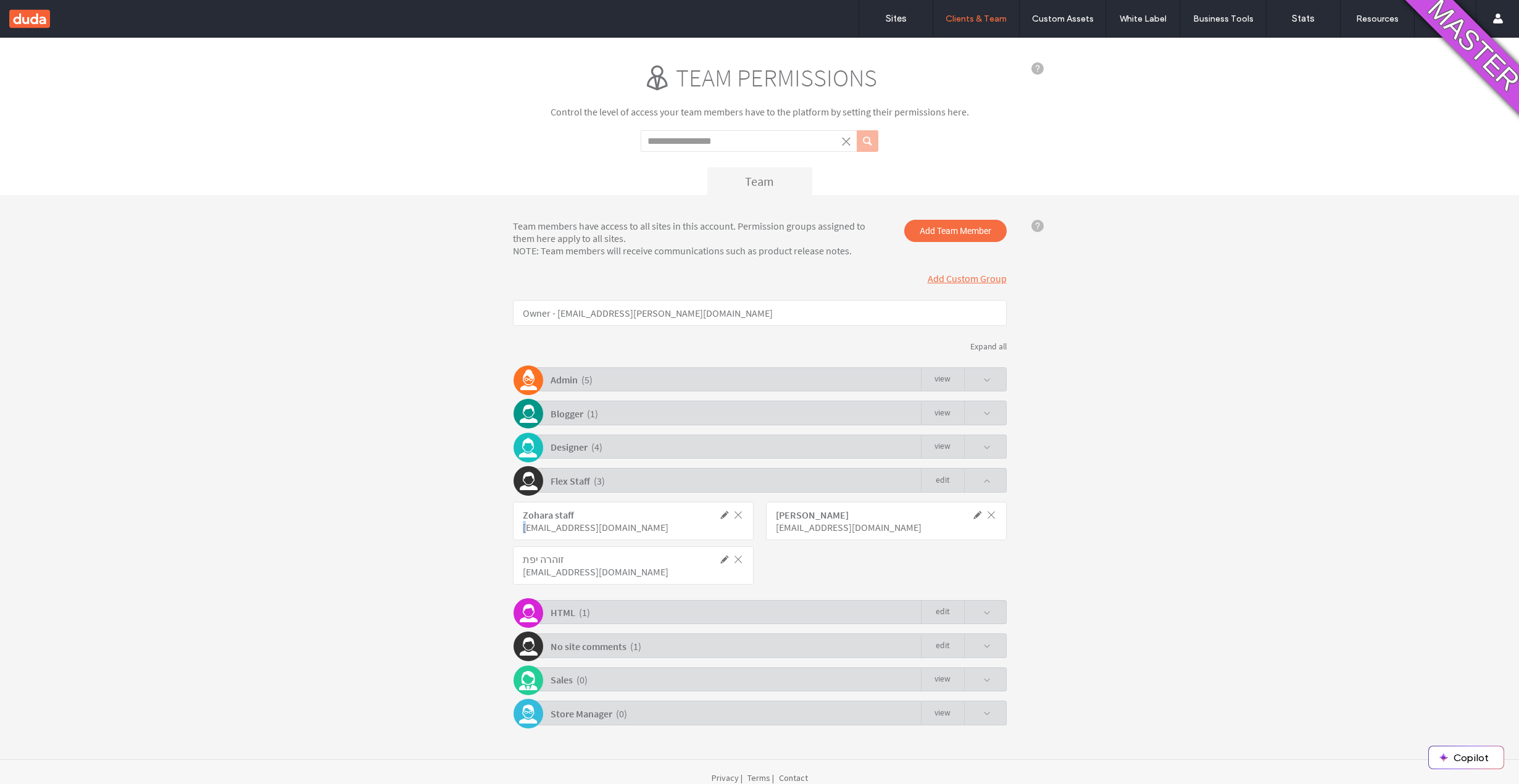
drag, startPoint x: 644, startPoint y: 525, endPoint x: 520, endPoint y: 528, distance: 124.0
click at [522, 528] on div "zoharaalamkias@gmail.com" at bounding box center [606, 527] width 166 height 12
click at [522, 529] on div "zoharaalamkias@gmail.com" at bounding box center [606, 527] width 166 height 12
click at [533, 527] on div "zoharaalamkias@gmail.com" at bounding box center [606, 527] width 166 height 12
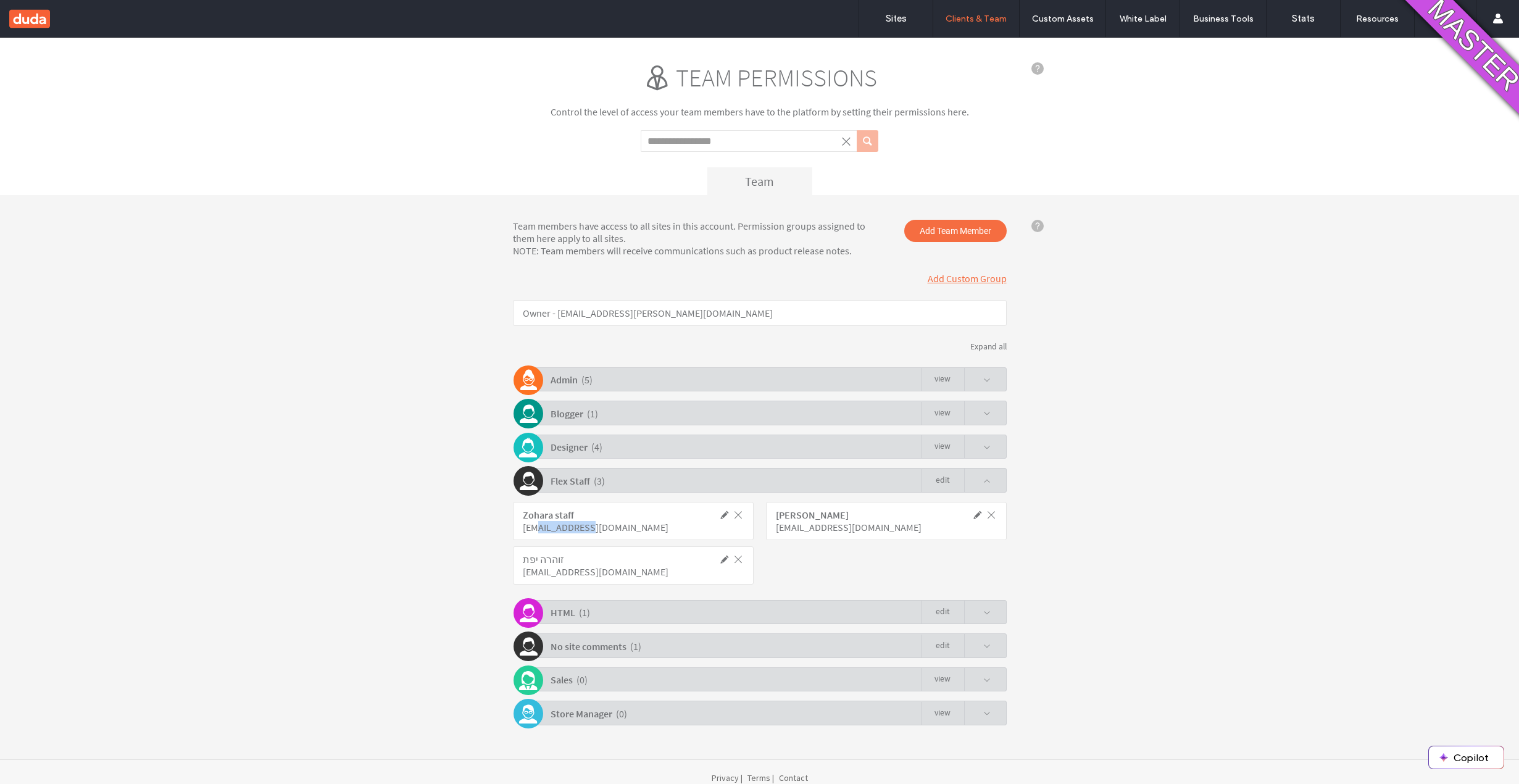
click at [533, 527] on div "zoharaalamkias@gmail.com" at bounding box center [606, 527] width 166 height 12
click at [651, 384] on div "Admin ( 5 ) view" at bounding box center [762, 379] width 488 height 24
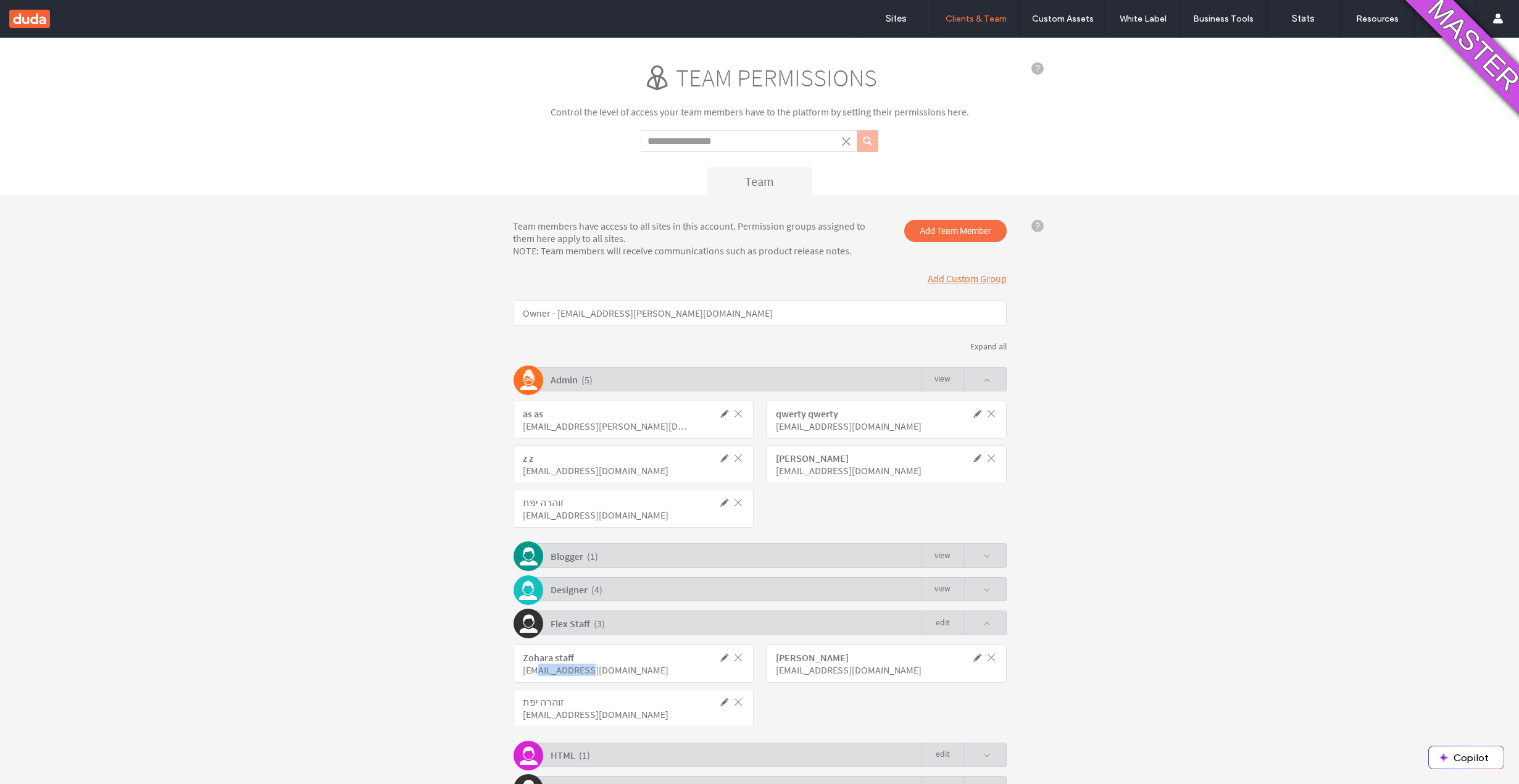
click at [652, 382] on div "Admin ( 5 ) view" at bounding box center [762, 379] width 488 height 24
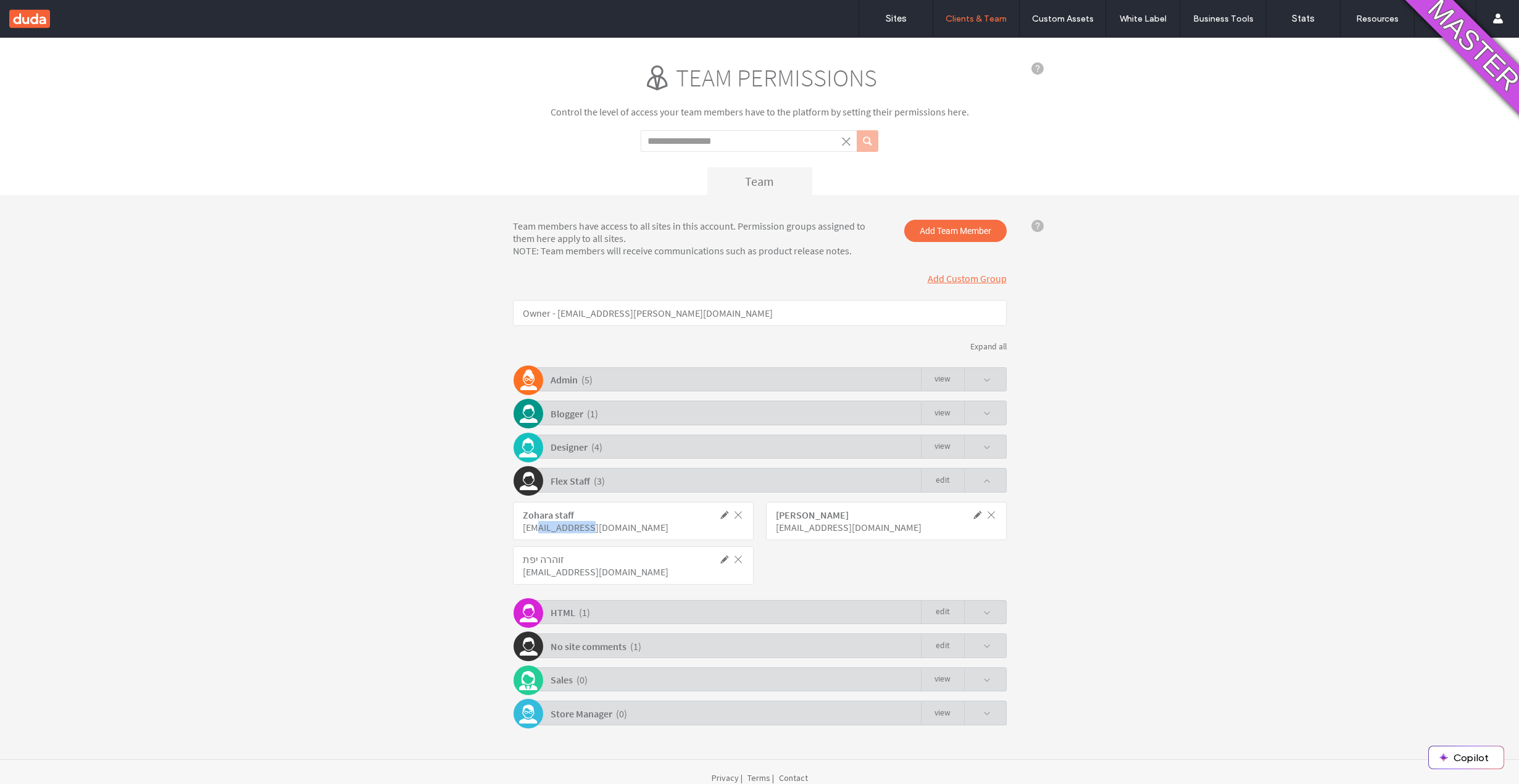
click at [600, 447] on div "Designer ( 4 ) view" at bounding box center [762, 446] width 488 height 24
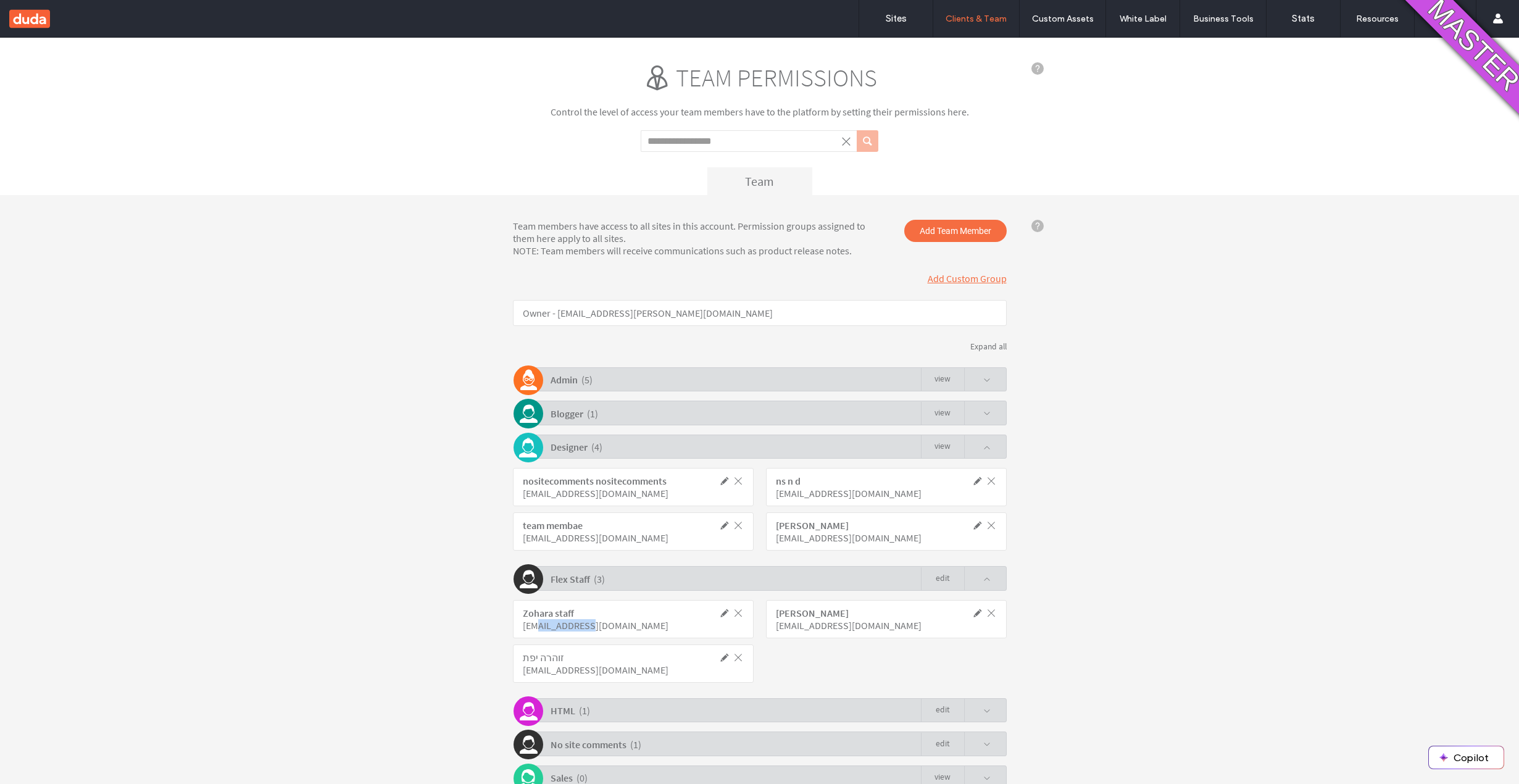
click at [619, 478] on b "nositecomments nositecomments" at bounding box center [594, 481] width 144 height 12
click at [611, 488] on div "nositecomments@nositecomments.com" at bounding box center [606, 493] width 166 height 12
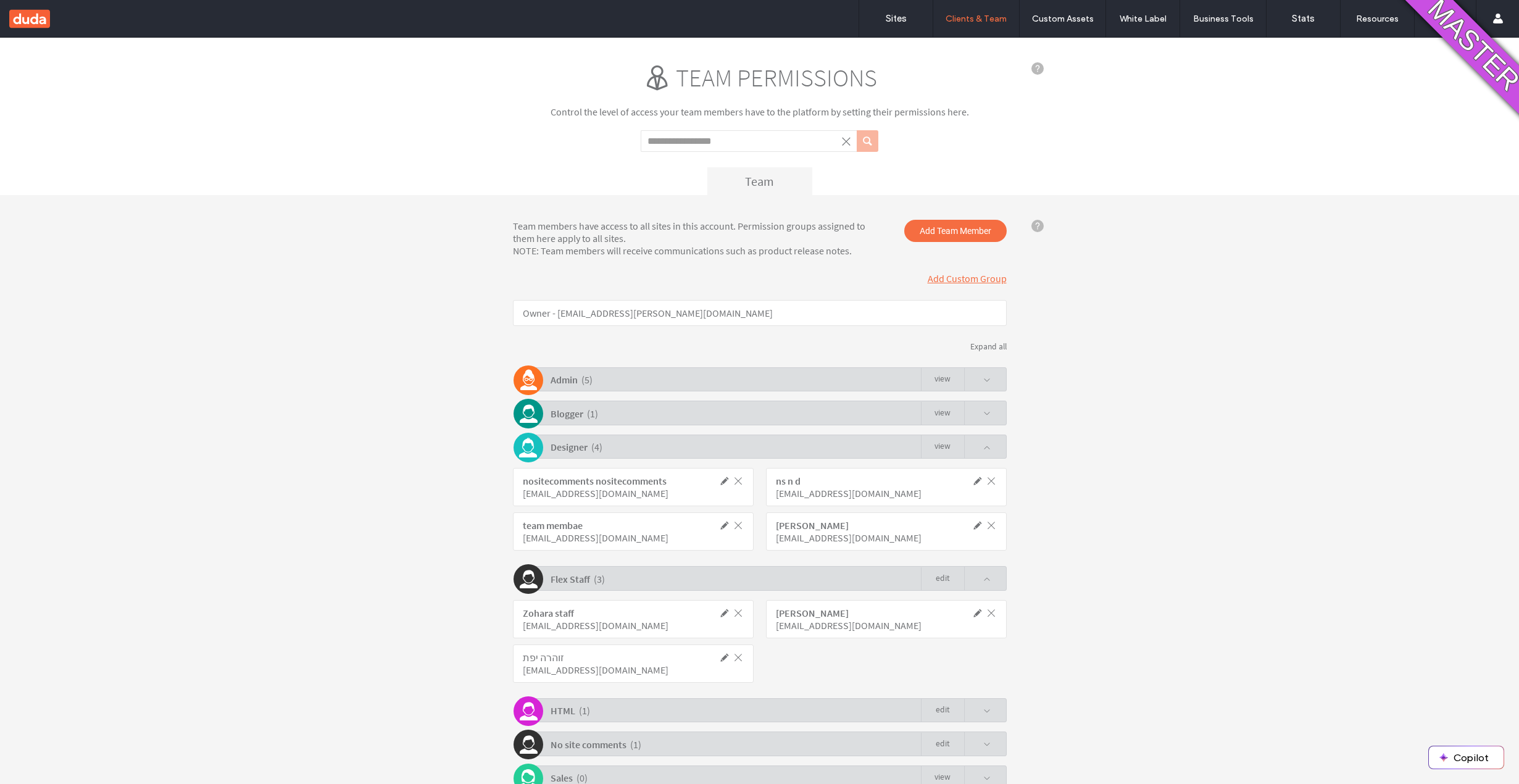
click at [611, 488] on div "nositecomments@nositecomments.com" at bounding box center [606, 493] width 166 height 12
click span
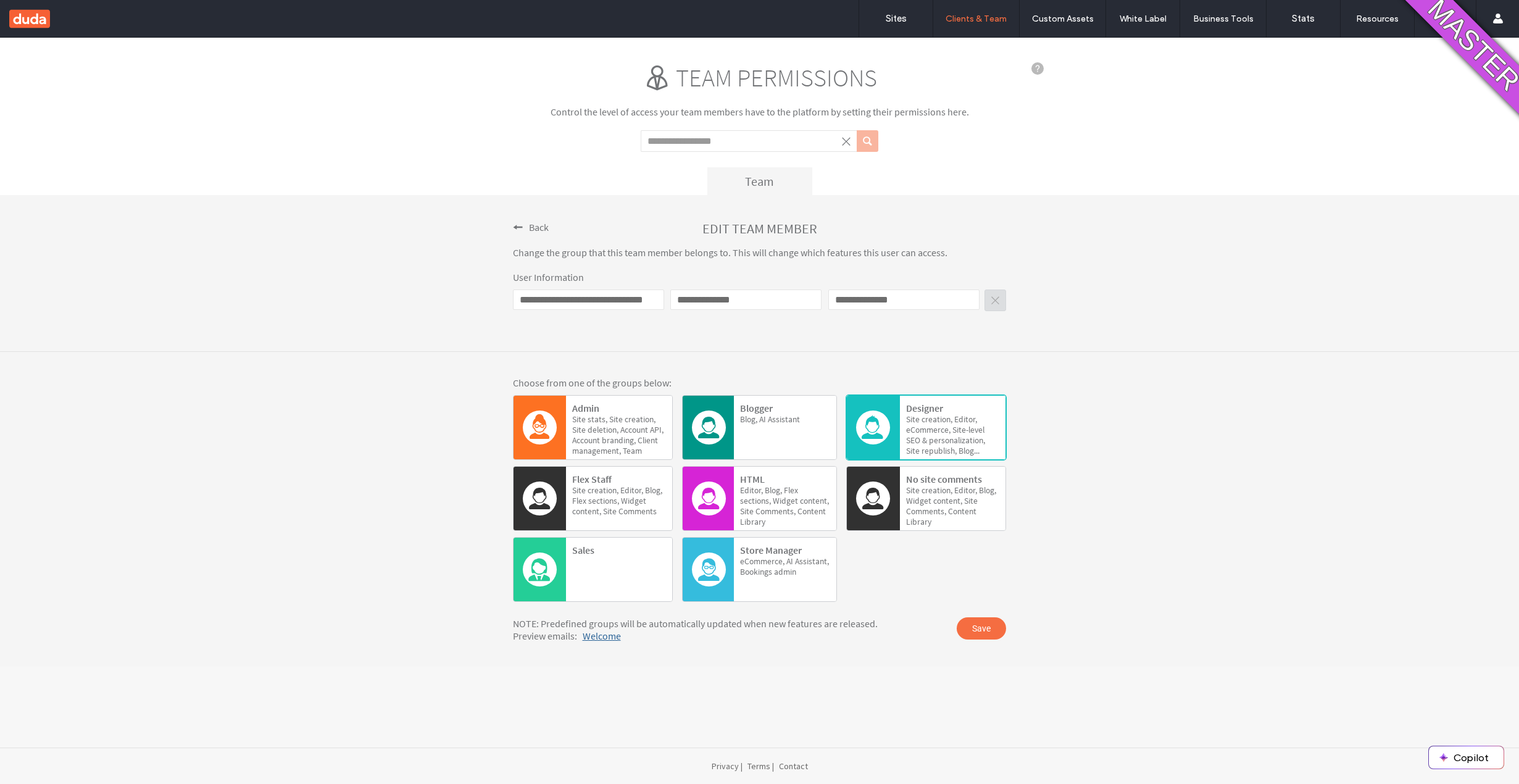
click input "**********"
click at [874, 8] on link "Sites" at bounding box center [896, 18] width 74 height 37
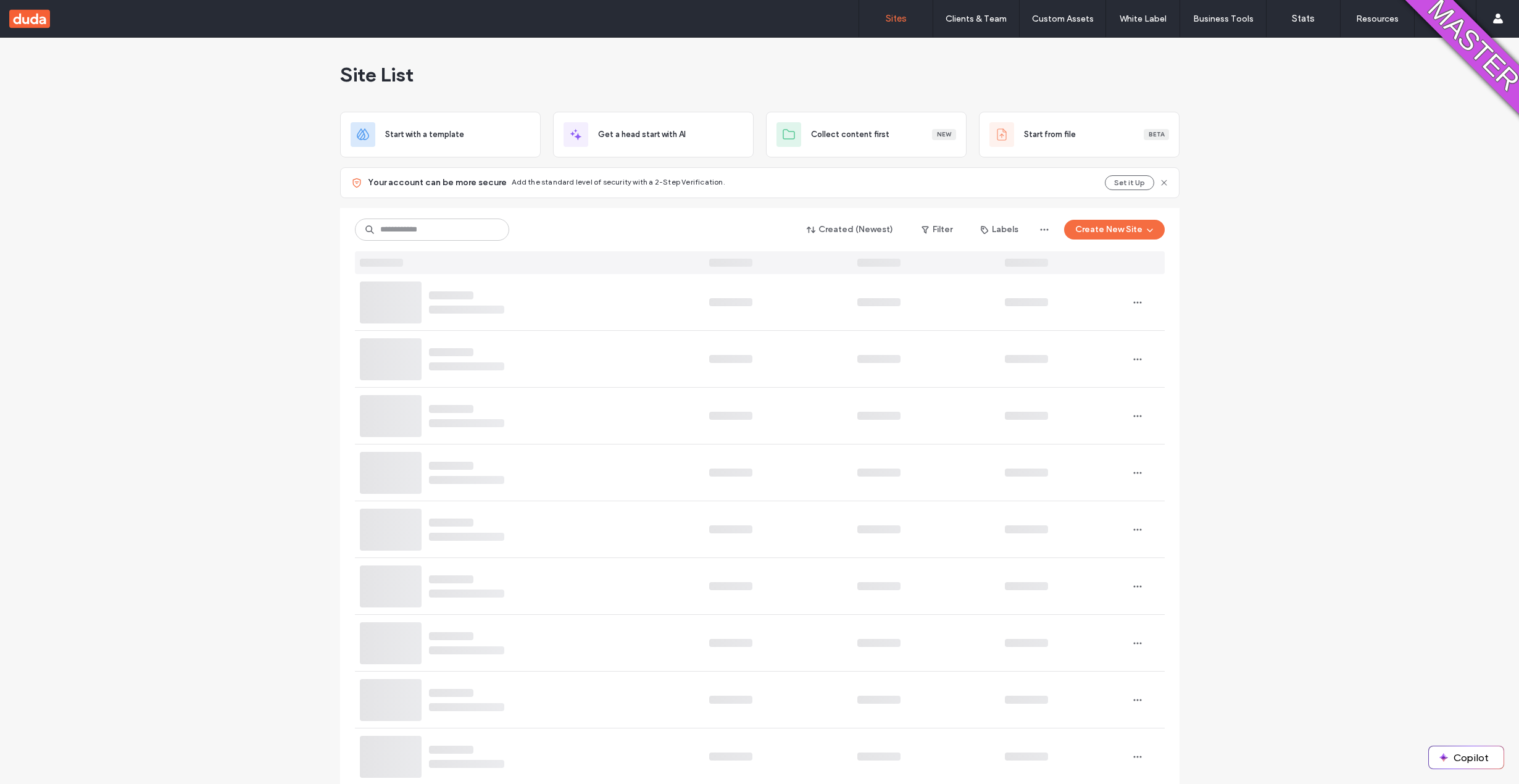
click at [482, 306] on div at bounding box center [467, 309] width 75 height 8
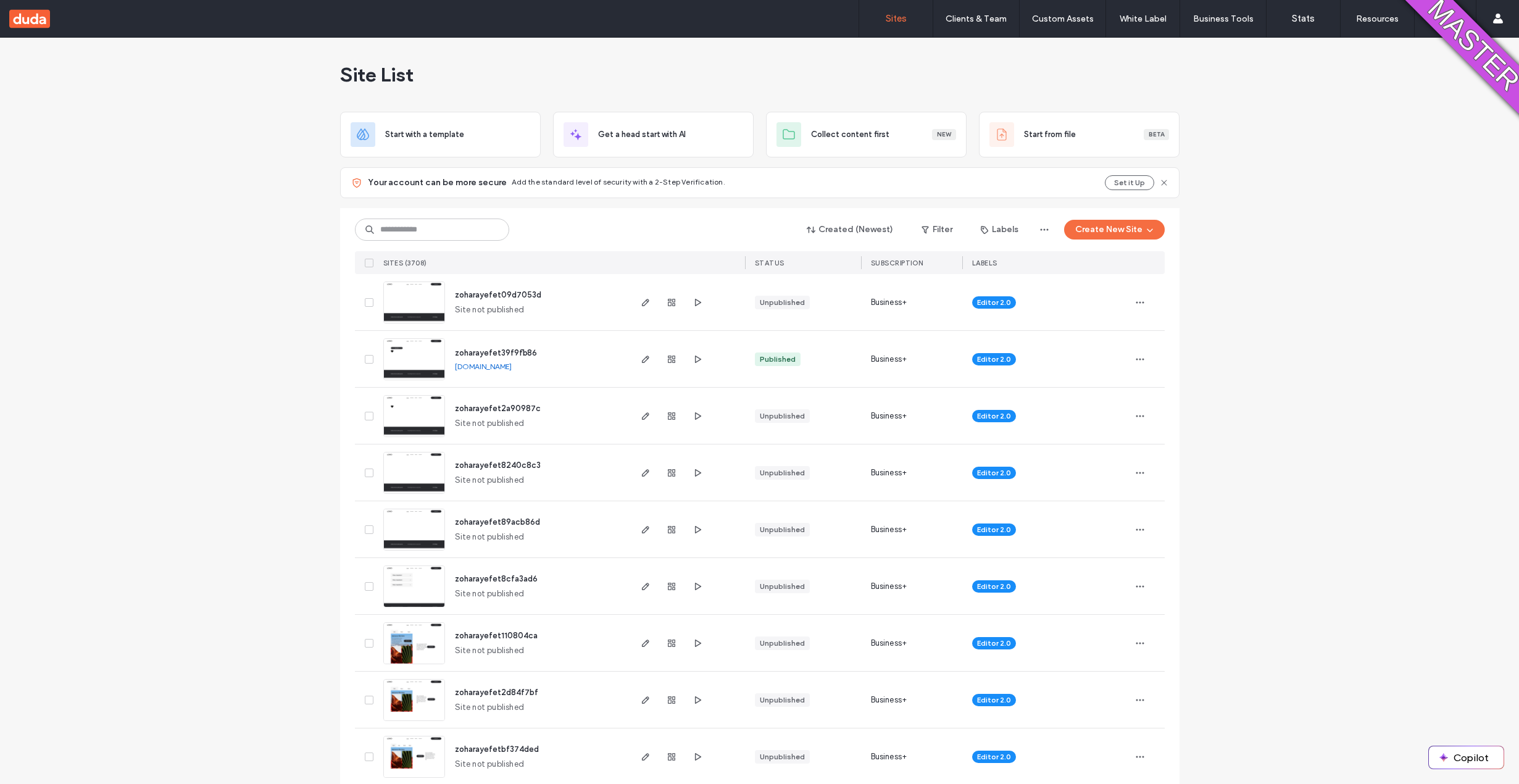
click at [458, 295] on span "zoharayefet09d7053d" at bounding box center [498, 294] width 87 height 9
click at [971, 22] on label "Clients & Team" at bounding box center [976, 19] width 61 height 11
click at [984, 48] on label "Client Management" at bounding box center [978, 50] width 72 height 9
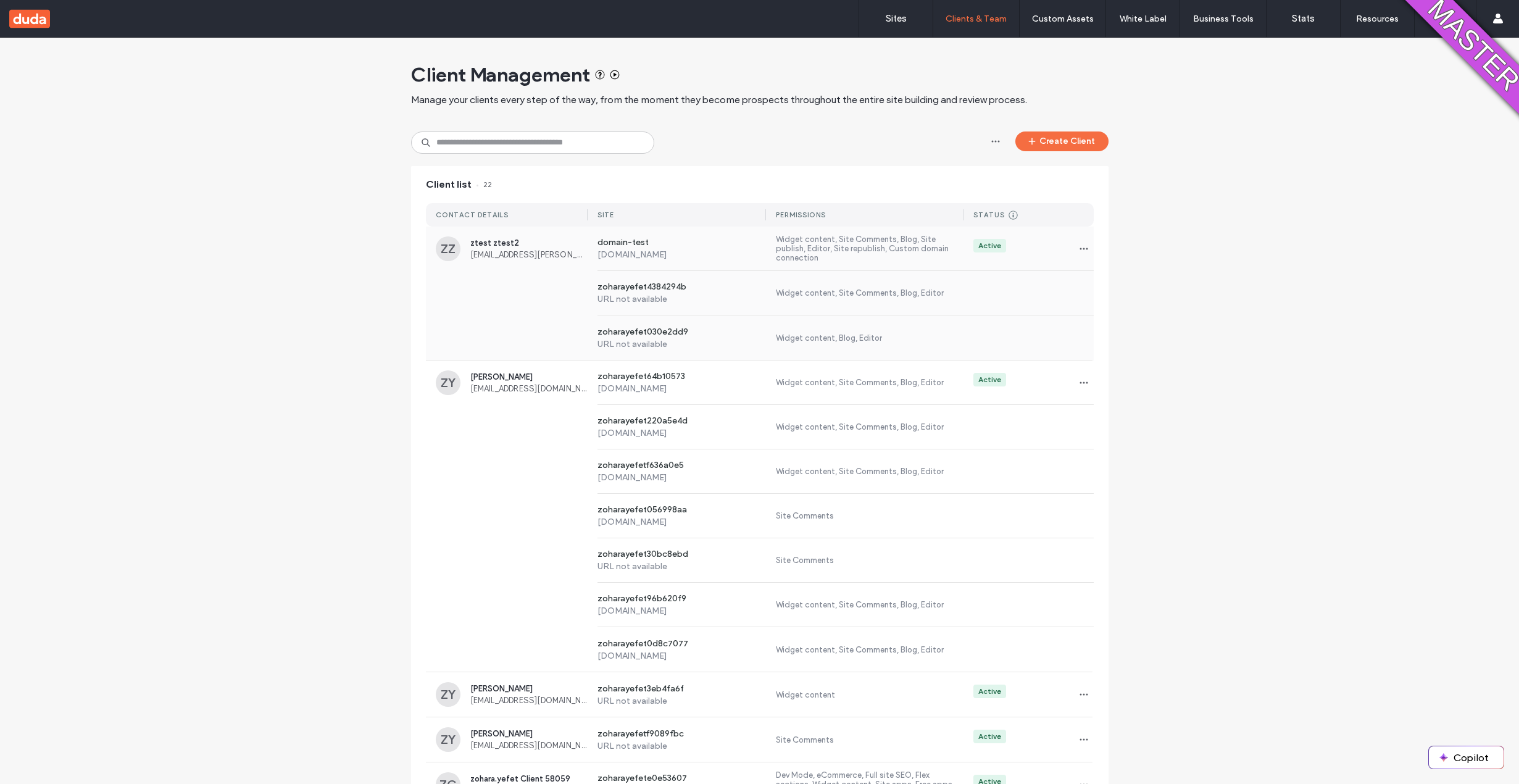
drag, startPoint x: 1063, startPoint y: 135, endPoint x: 838, endPoint y: 315, distance: 288.1
click at [514, 388] on span "[EMAIL_ADDRESS][DOMAIN_NAME]" at bounding box center [529, 388] width 117 height 9
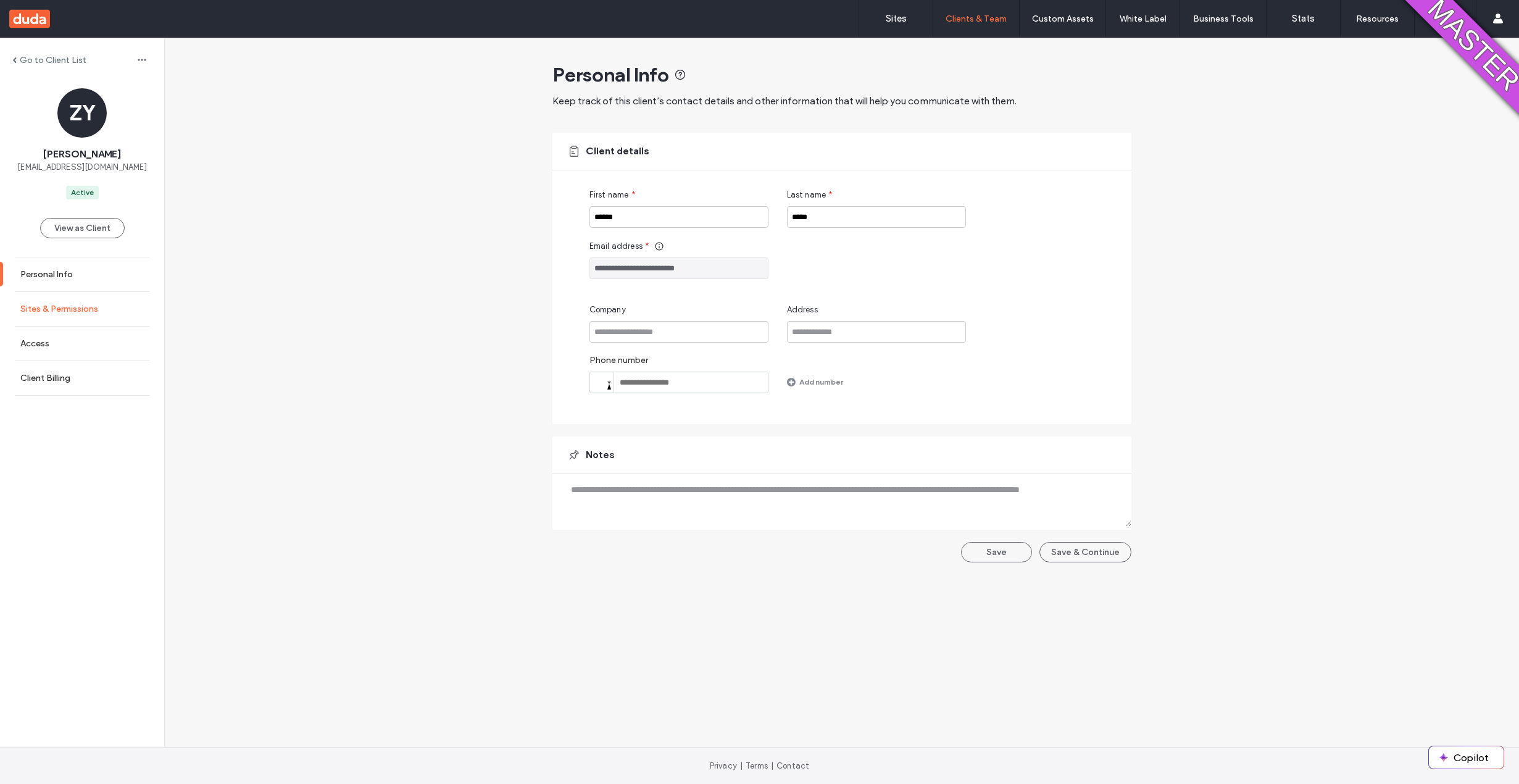
click at [50, 311] on label "Sites & Permissions" at bounding box center [59, 309] width 78 height 11
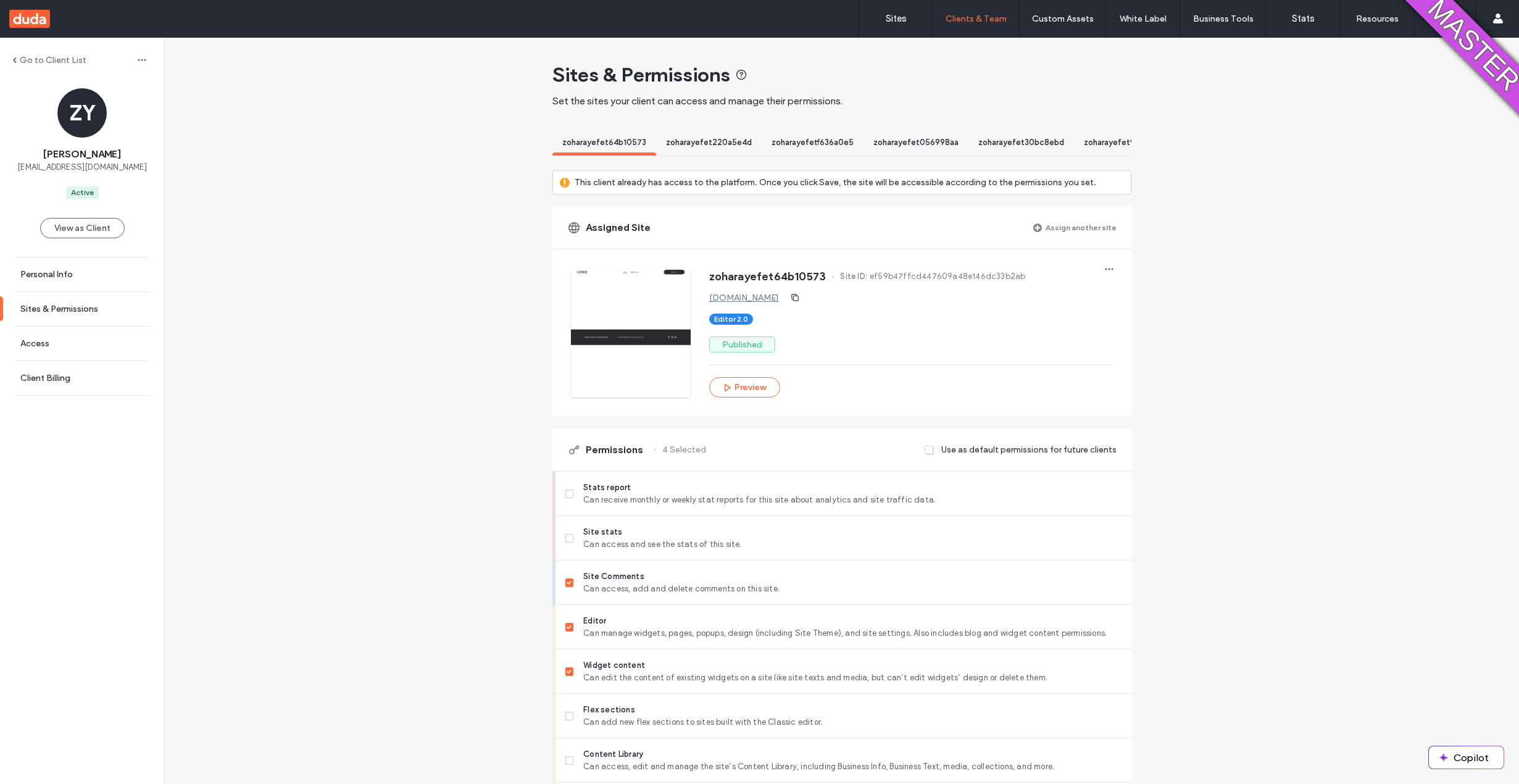
click at [1080, 238] on label "Assign another site" at bounding box center [1081, 228] width 71 height 22
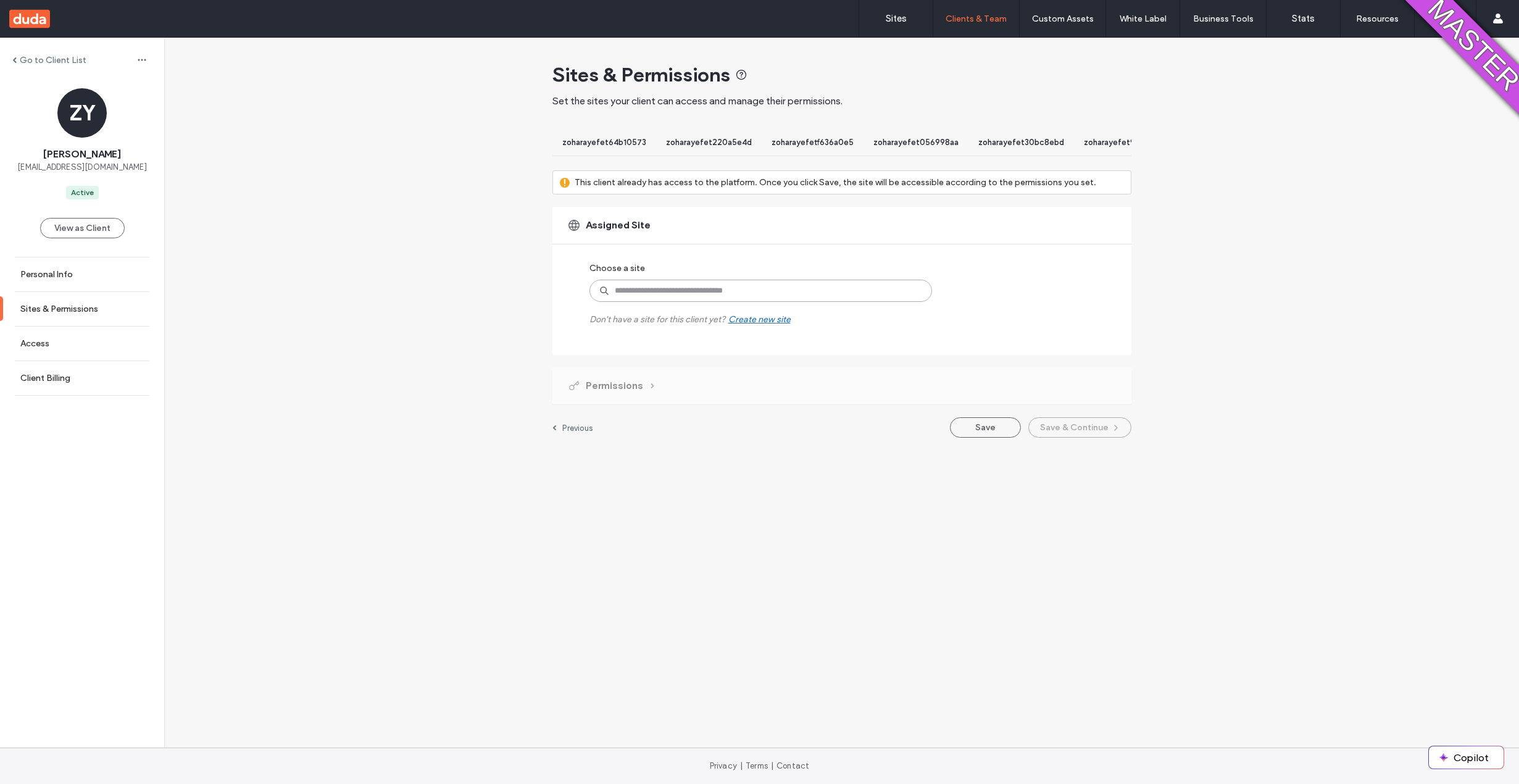
click at [738, 293] on input at bounding box center [761, 290] width 343 height 22
paste input "**********"
type input "**********"
click at [737, 327] on label "zoharayefet09d7053d" at bounding box center [746, 319] width 195 height 14
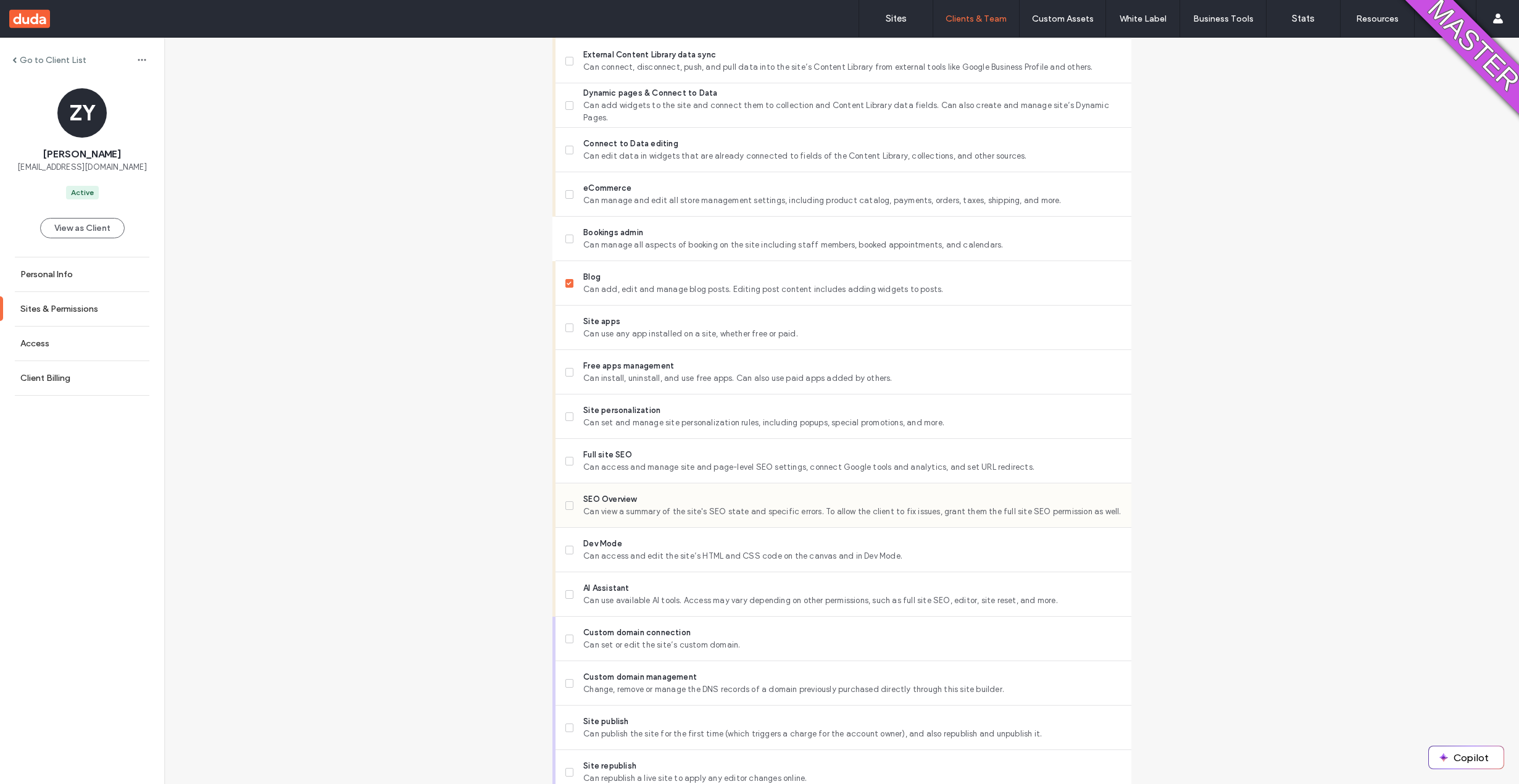
scroll to position [936, 0]
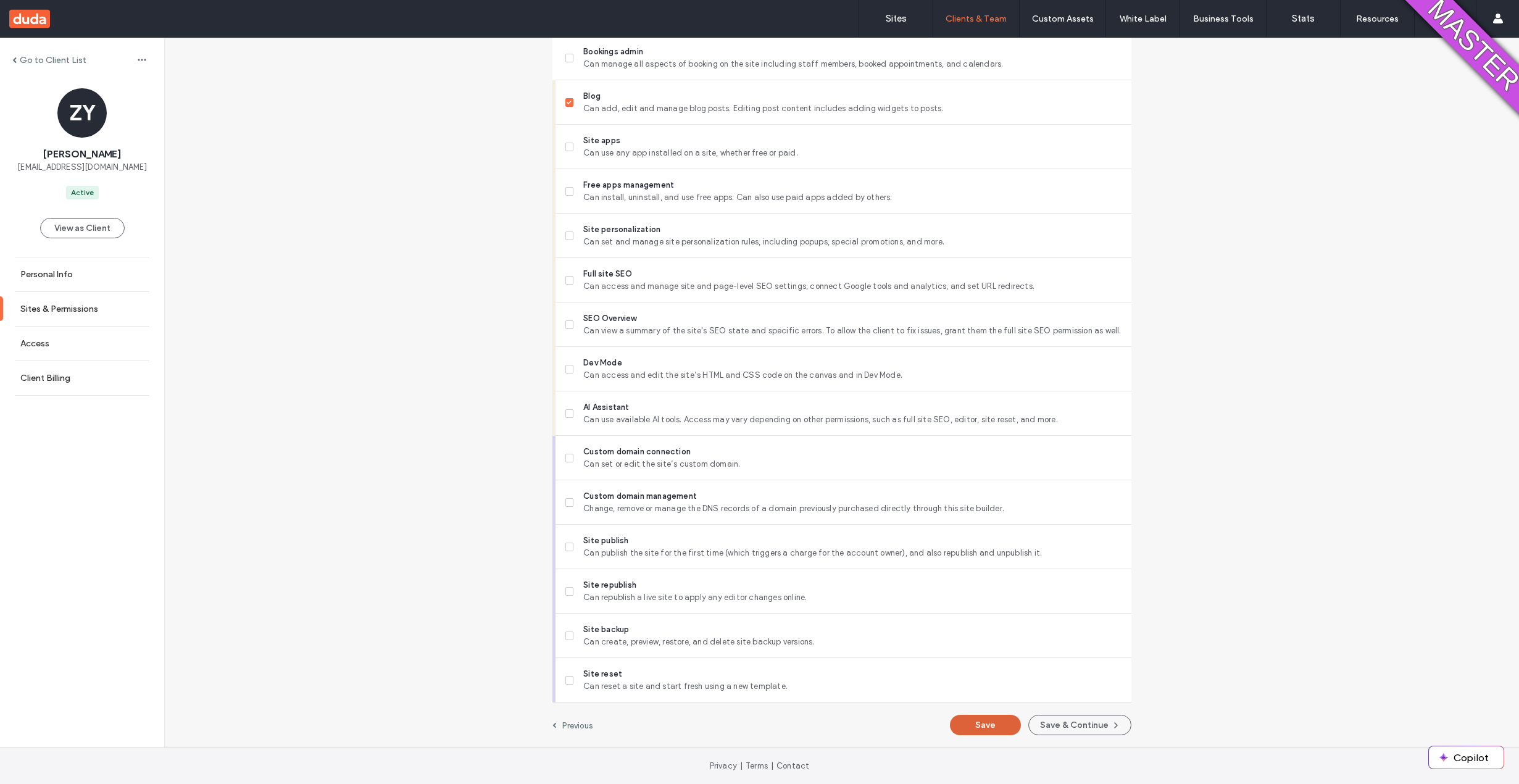
click at [978, 723] on button "Save" at bounding box center [985, 725] width 71 height 20
click at [105, 223] on button "View as Client" at bounding box center [82, 228] width 85 height 20
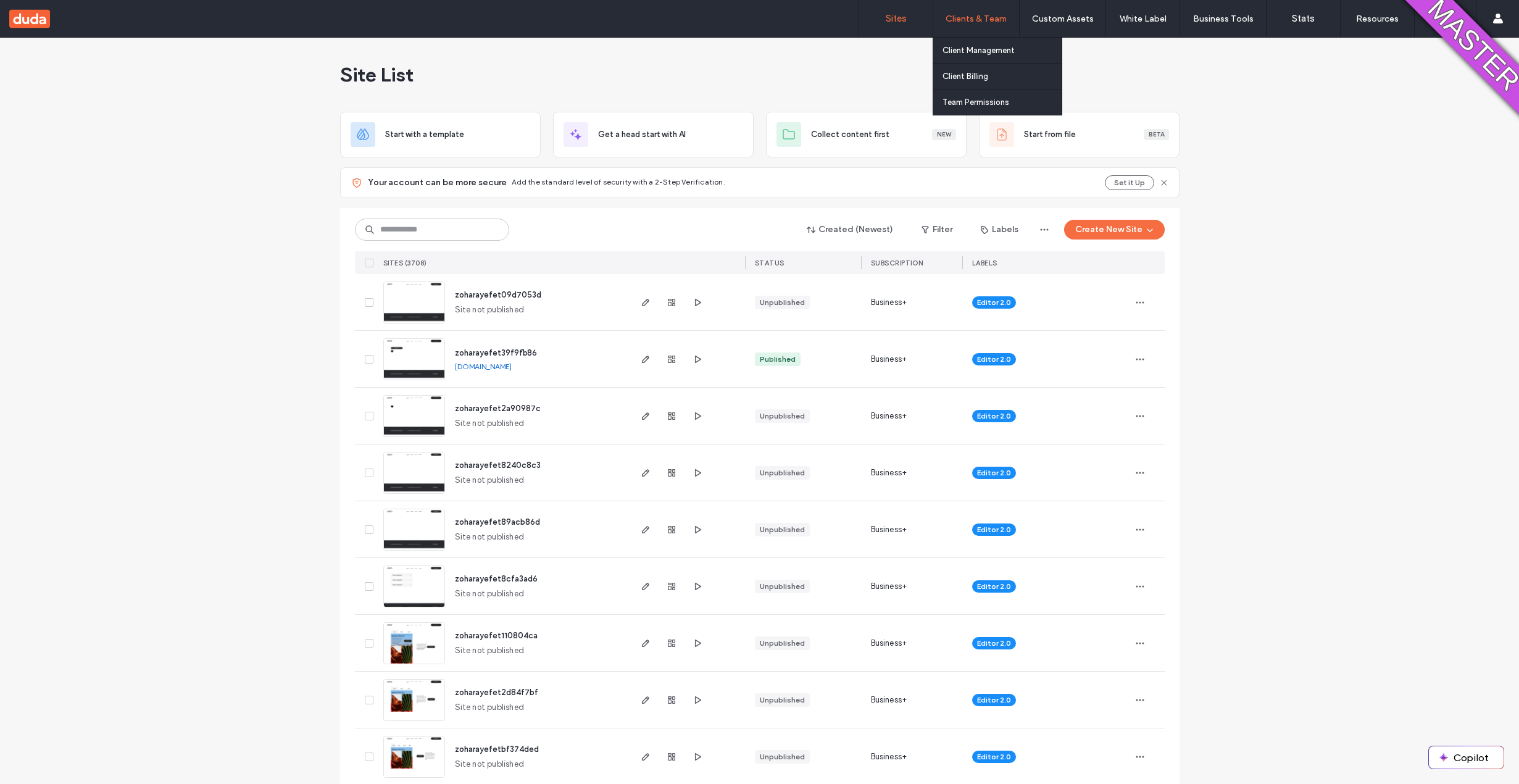
click at [963, 21] on label "Clients & Team" at bounding box center [976, 19] width 61 height 11
click at [969, 48] on label "Client Management" at bounding box center [978, 50] width 72 height 9
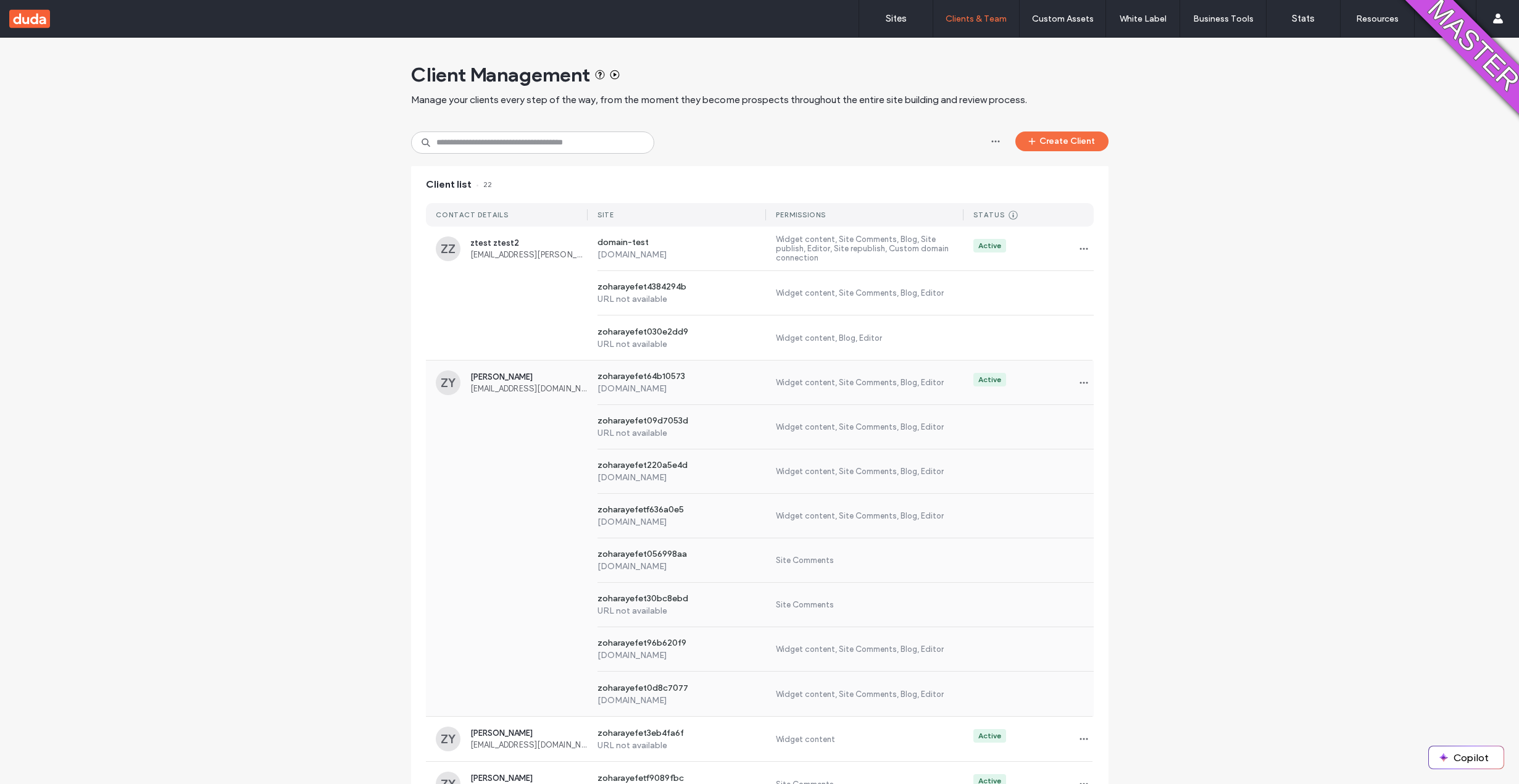
click at [528, 382] on div "[PERSON_NAME] [EMAIL_ADDRESS][DOMAIN_NAME]" at bounding box center [529, 382] width 117 height 21
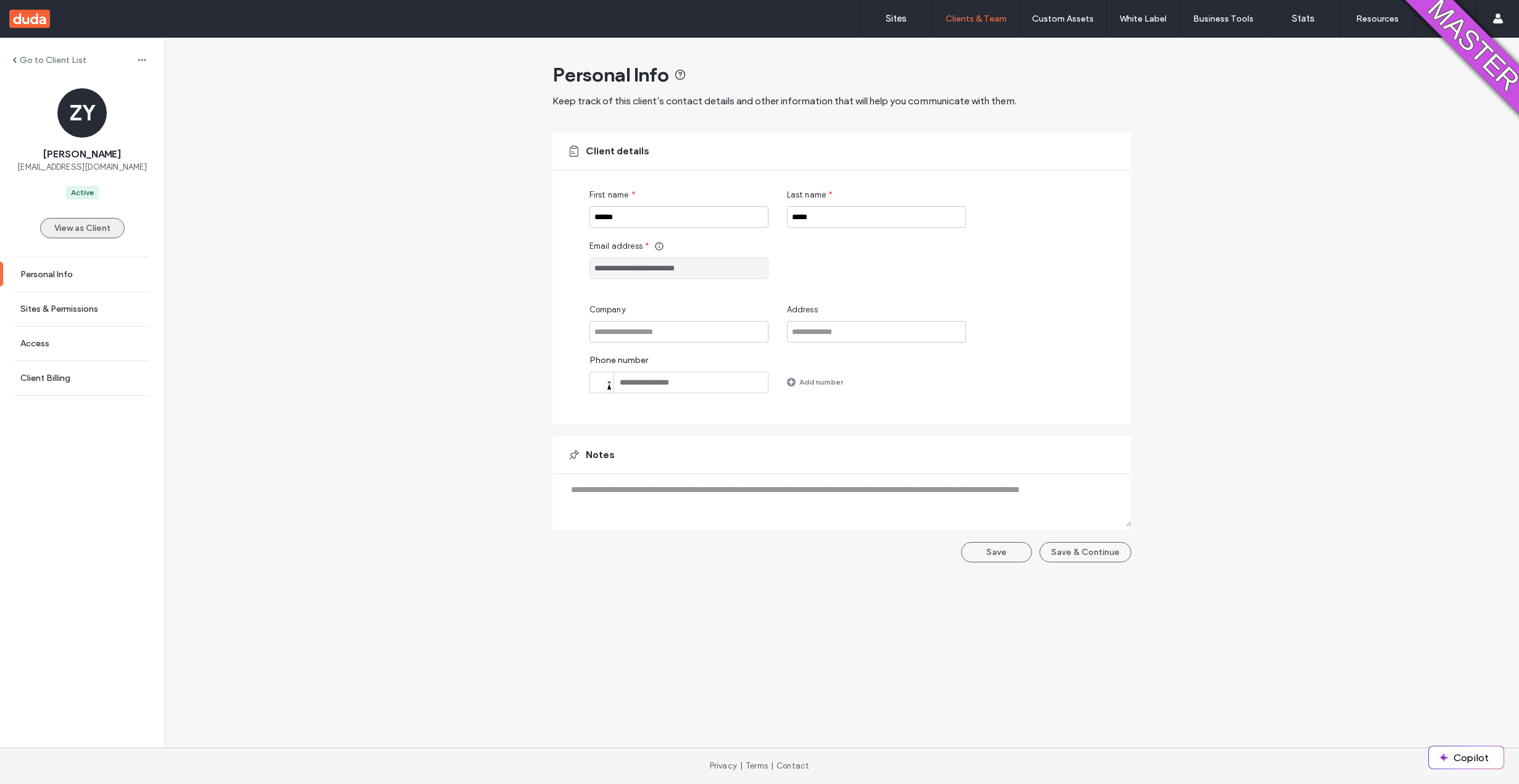
click at [75, 231] on button "View as Client" at bounding box center [82, 228] width 85 height 20
